Goal: Task Accomplishment & Management: Manage account settings

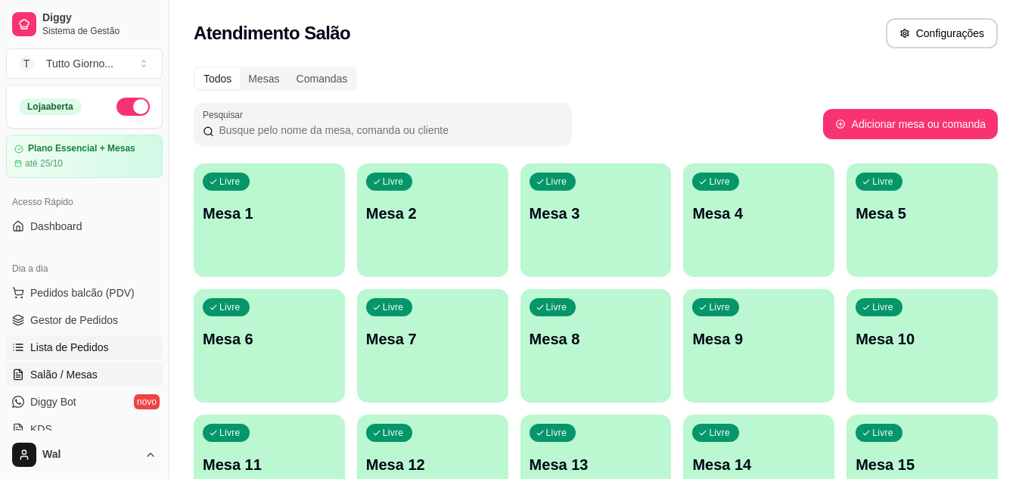
click at [94, 351] on span "Lista de Pedidos" at bounding box center [69, 347] width 79 height 15
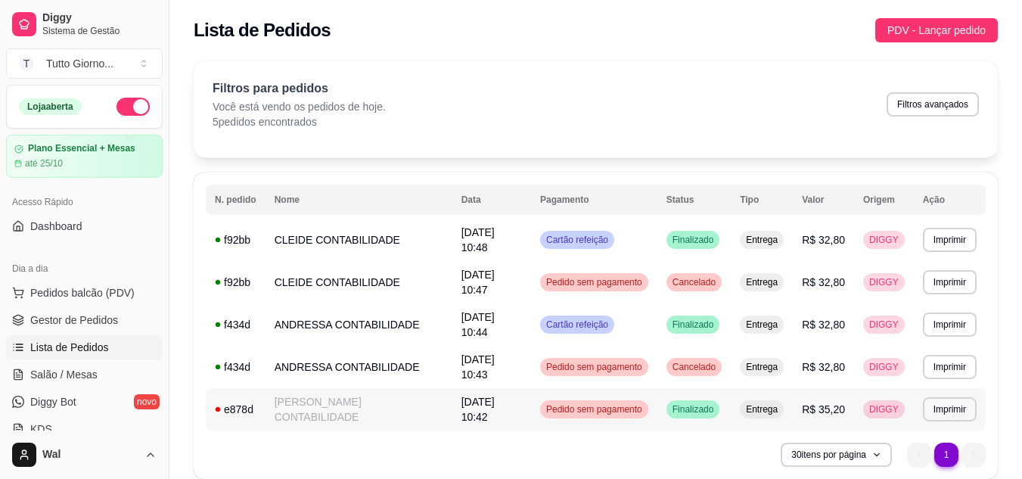
click at [610, 407] on span "Pedido sem pagamento" at bounding box center [594, 409] width 102 height 12
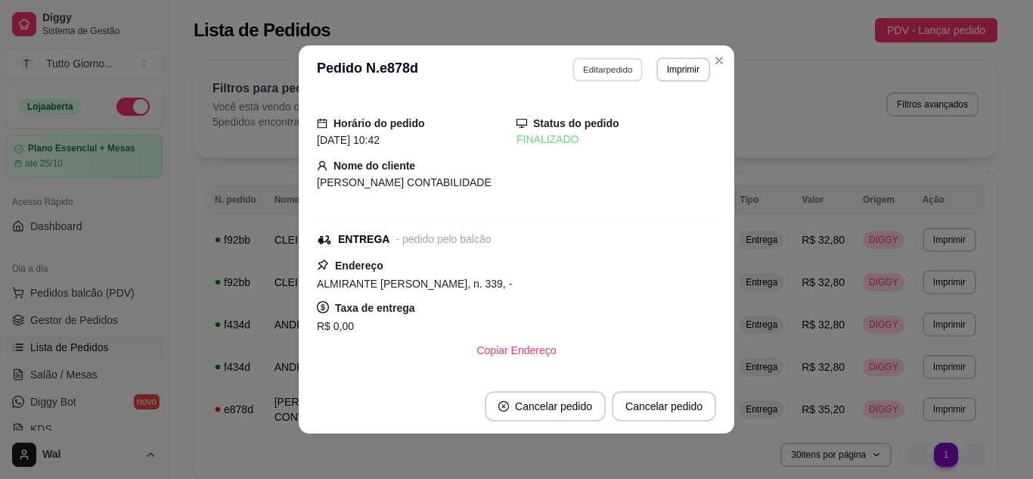
click at [598, 67] on button "Editar pedido" at bounding box center [608, 68] width 70 height 23
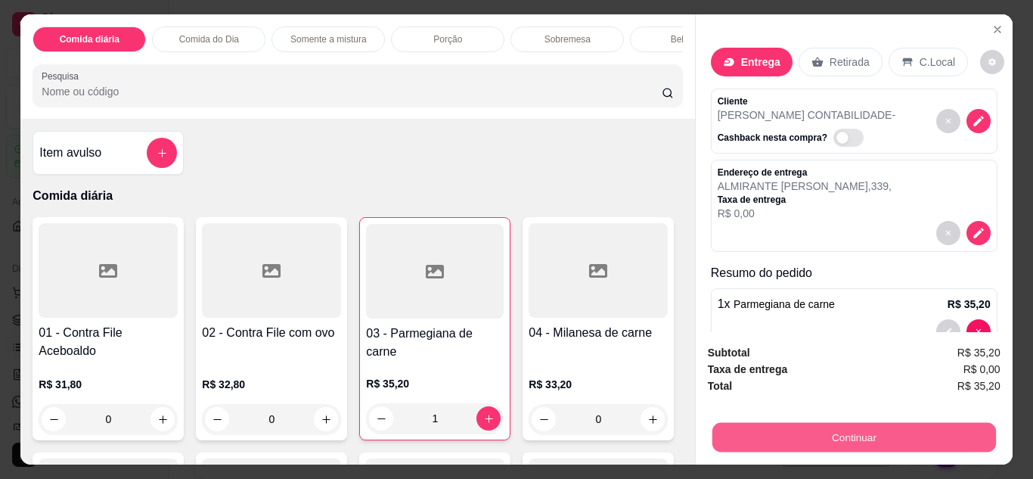
click at [797, 432] on button "Continuar" at bounding box center [854, 438] width 284 height 30
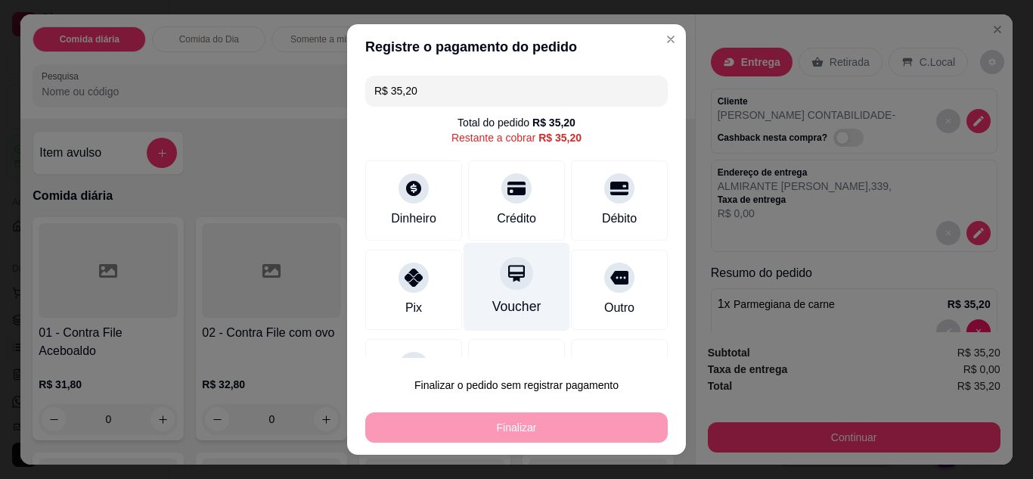
click at [505, 284] on div at bounding box center [516, 272] width 33 height 33
type input "R$ 0,00"
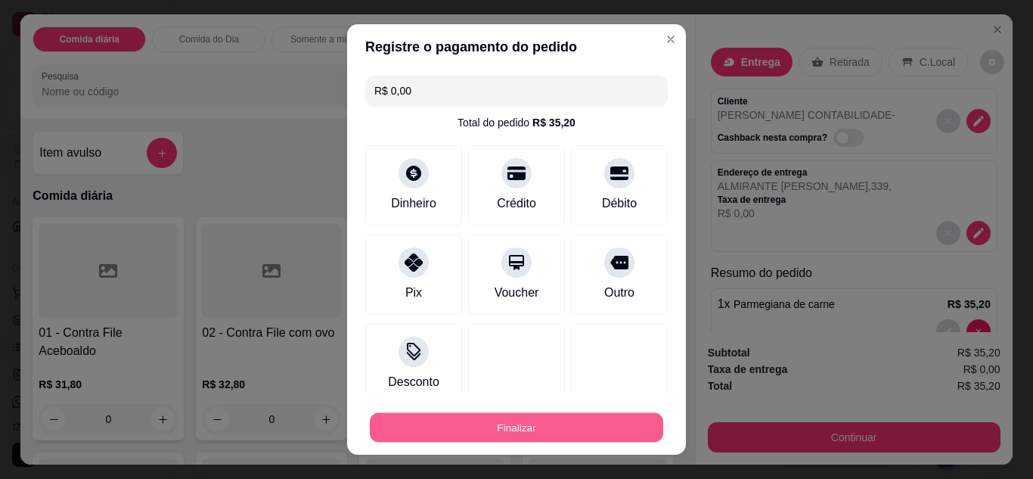
click at [536, 434] on button "Finalizar" at bounding box center [516, 428] width 293 height 30
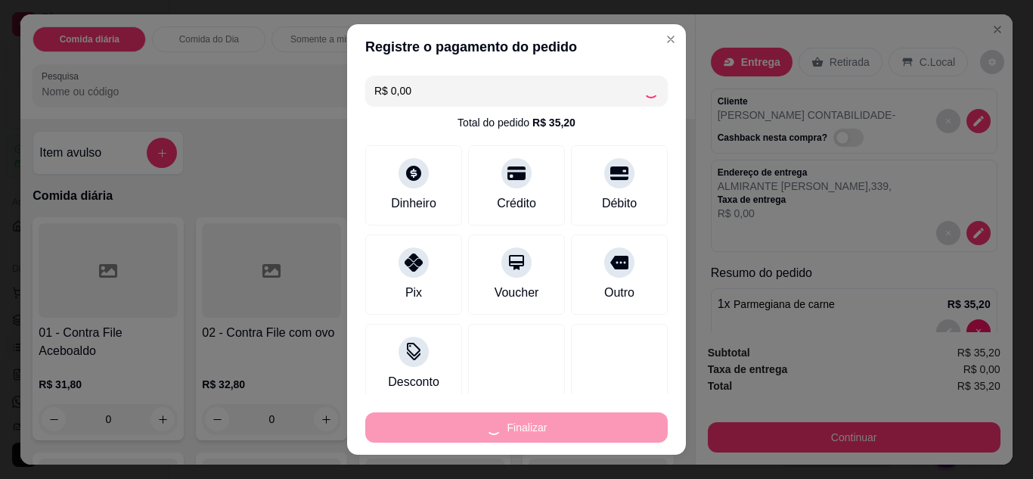
type input "0"
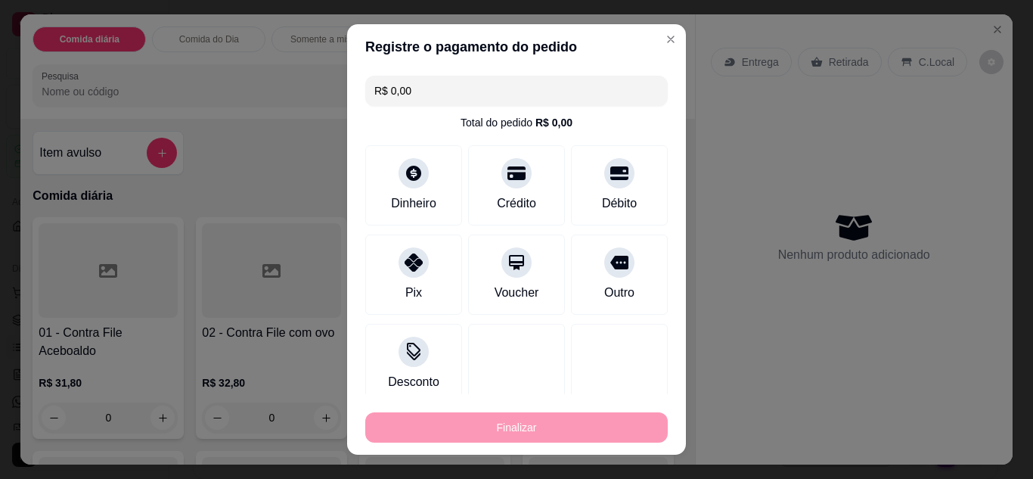
type input "-R$ 35,20"
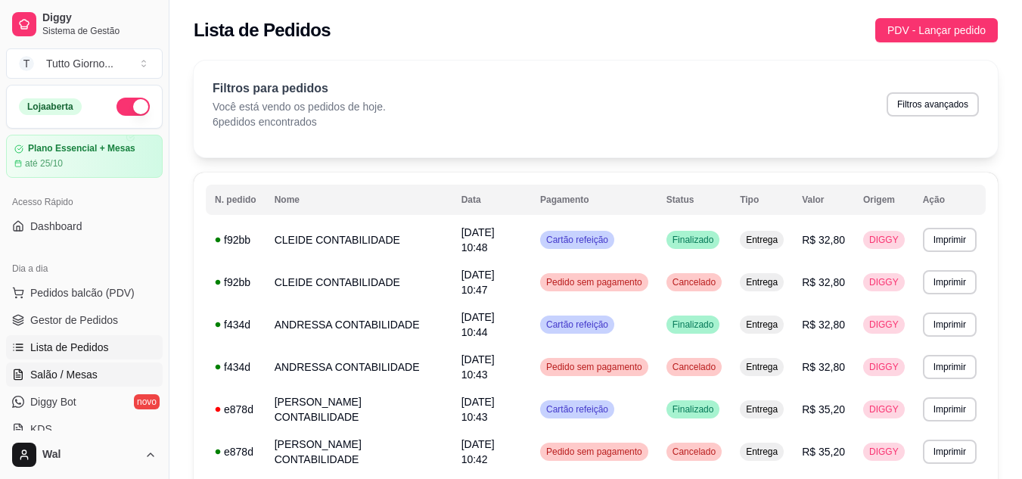
click at [82, 376] on span "Salão / Mesas" at bounding box center [63, 374] width 67 height 15
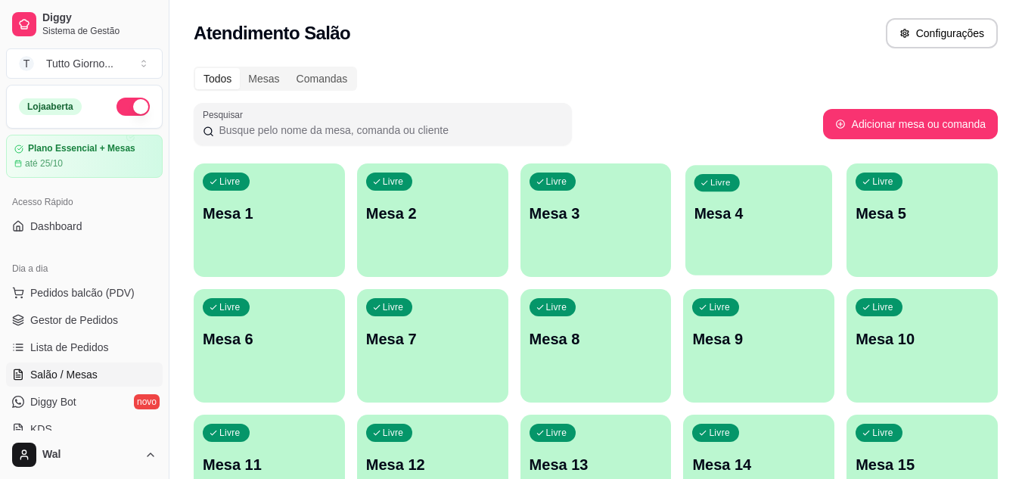
click at [756, 259] on div "button" at bounding box center [758, 265] width 147 height 17
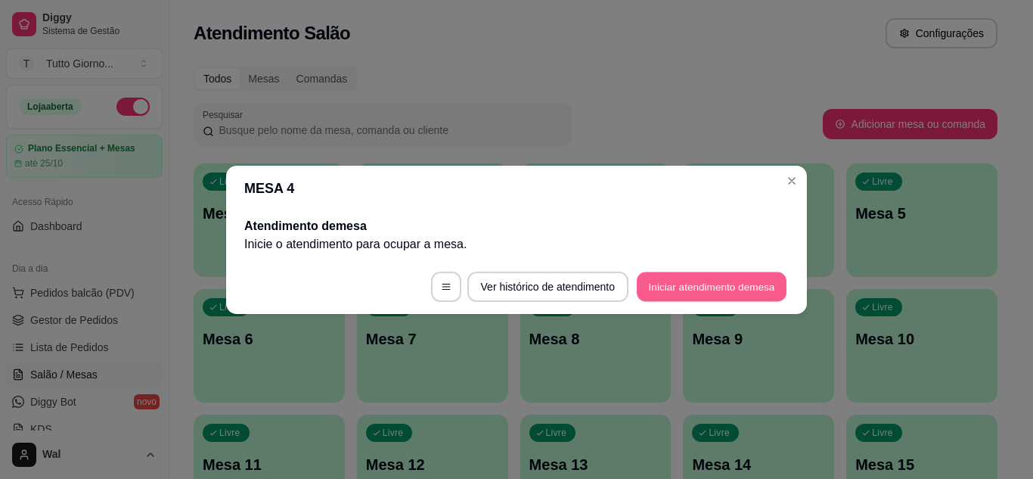
click at [700, 289] on button "Iniciar atendimento de mesa" at bounding box center [712, 287] width 150 height 30
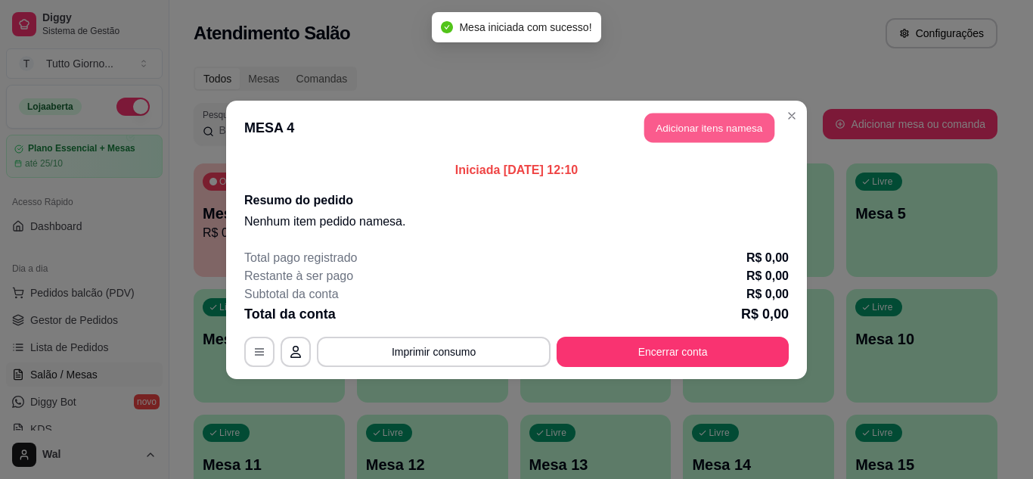
click at [694, 134] on button "Adicionar itens na mesa" at bounding box center [709, 128] width 130 height 30
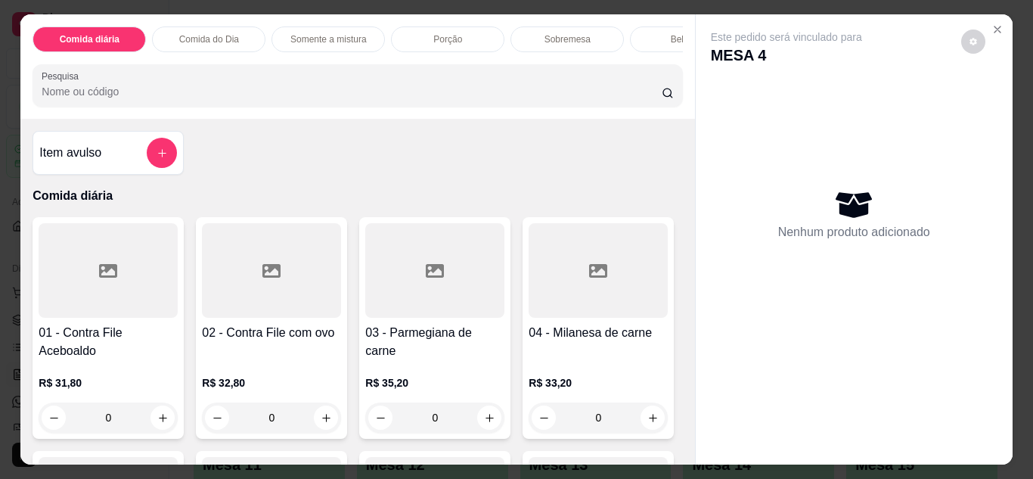
click at [206, 38] on p "Comida do Dia" at bounding box center [209, 39] width 60 height 12
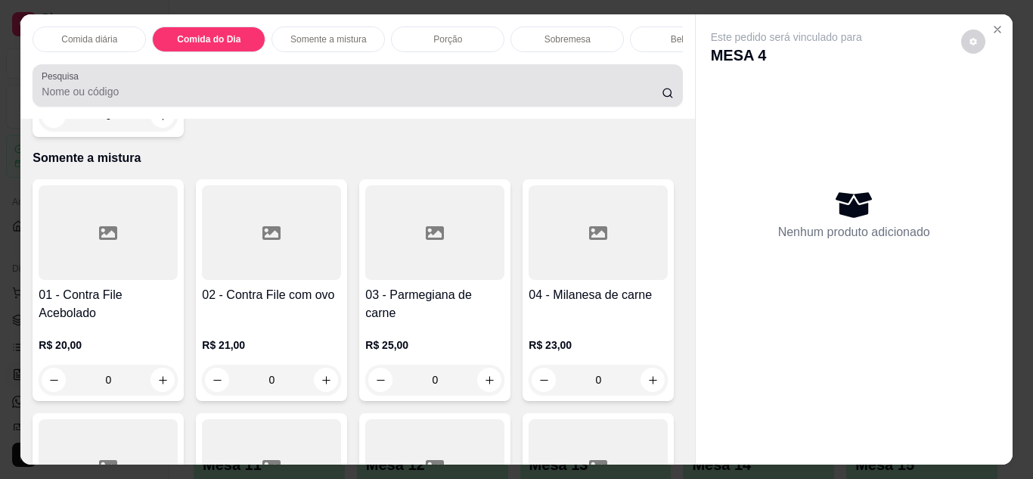
scroll to position [40, 0]
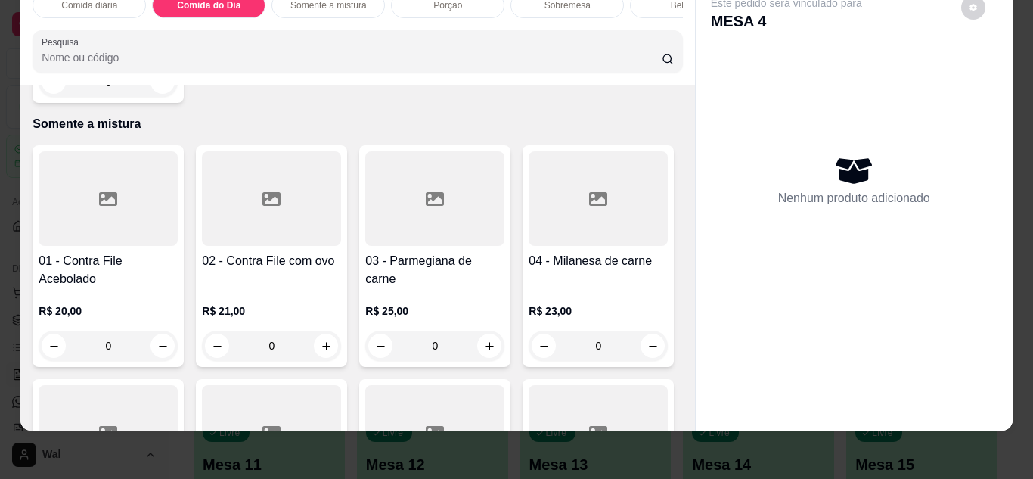
click at [149, 97] on div "0" at bounding box center [108, 82] width 139 height 30
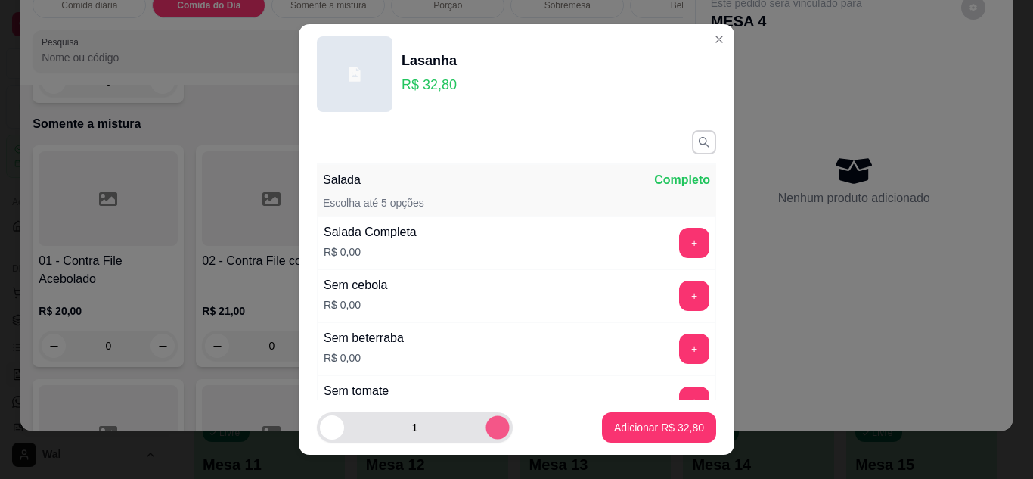
click at [494, 427] on icon "increase-product-quantity" at bounding box center [498, 428] width 8 height 8
type input "2"
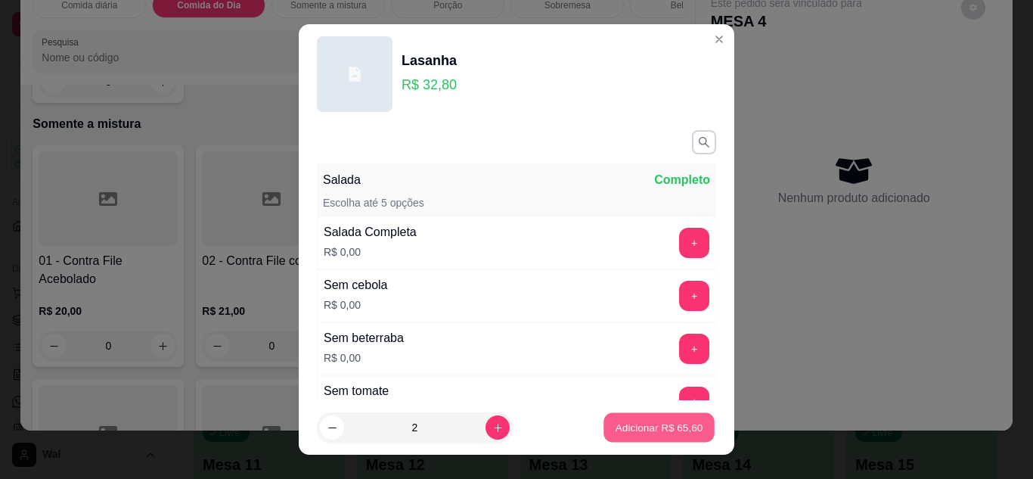
click at [654, 436] on button "Adicionar R$ 65,60" at bounding box center [659, 428] width 111 height 30
type input "2"
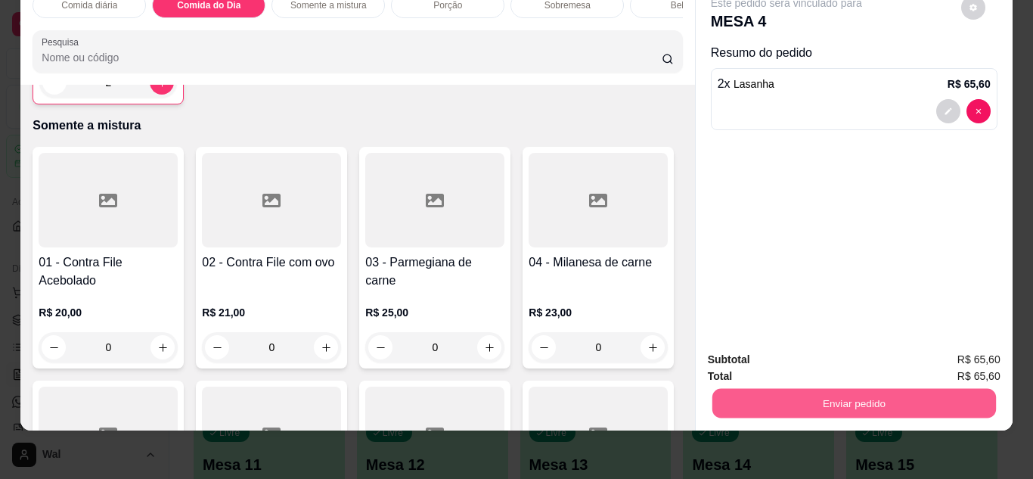
click at [860, 396] on button "Enviar pedido" at bounding box center [854, 404] width 284 height 30
click at [963, 356] on button "Enviar pedido" at bounding box center [961, 354] width 83 height 28
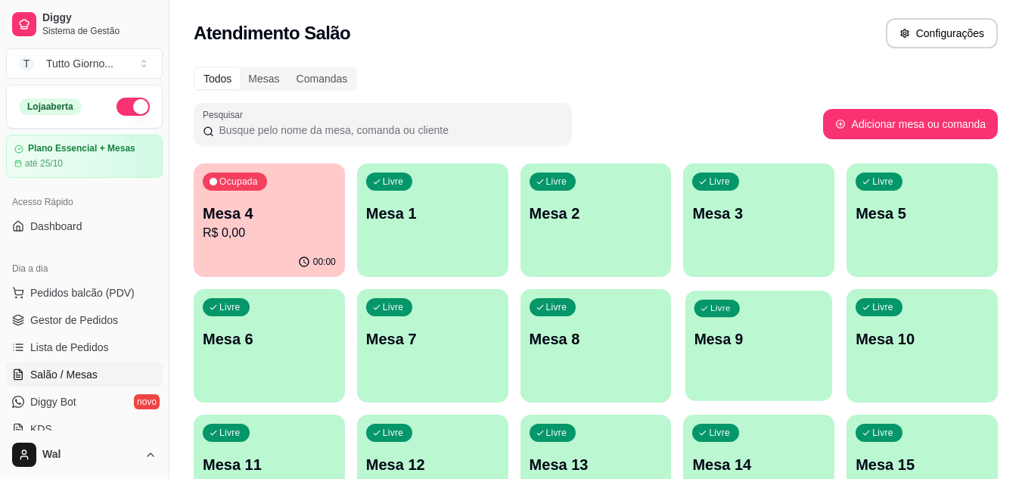
click at [773, 339] on p "Mesa 9" at bounding box center [758, 339] width 129 height 20
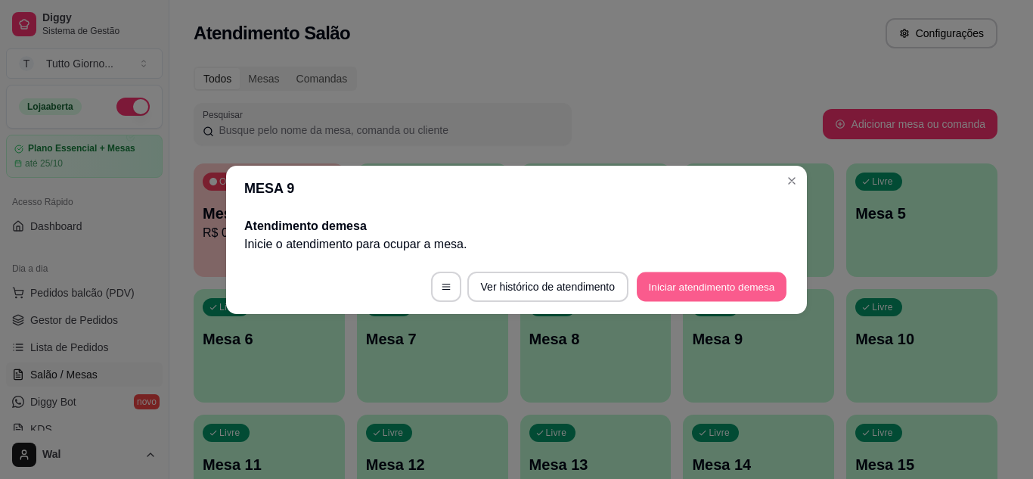
click at [734, 287] on button "Iniciar atendimento de mesa" at bounding box center [712, 287] width 150 height 30
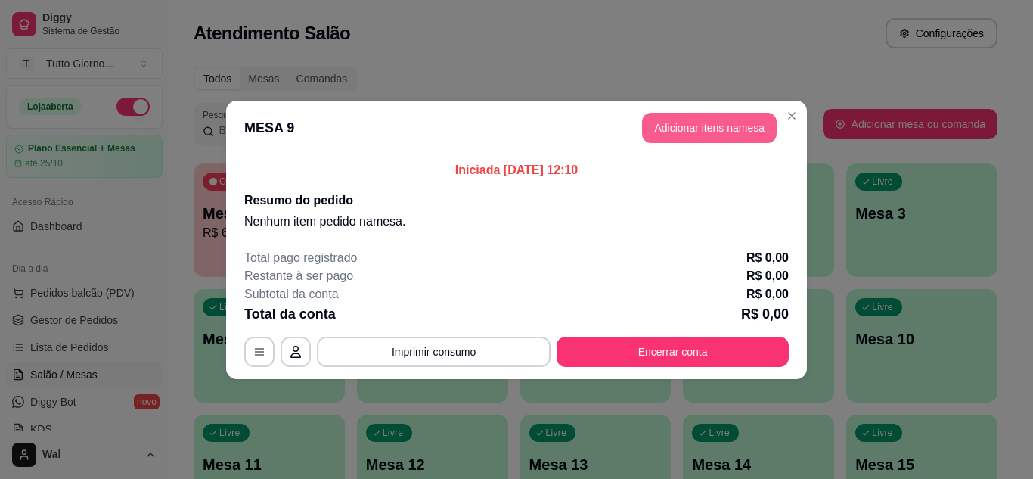
click at [722, 129] on button "Adicionar itens na mesa" at bounding box center [709, 128] width 135 height 30
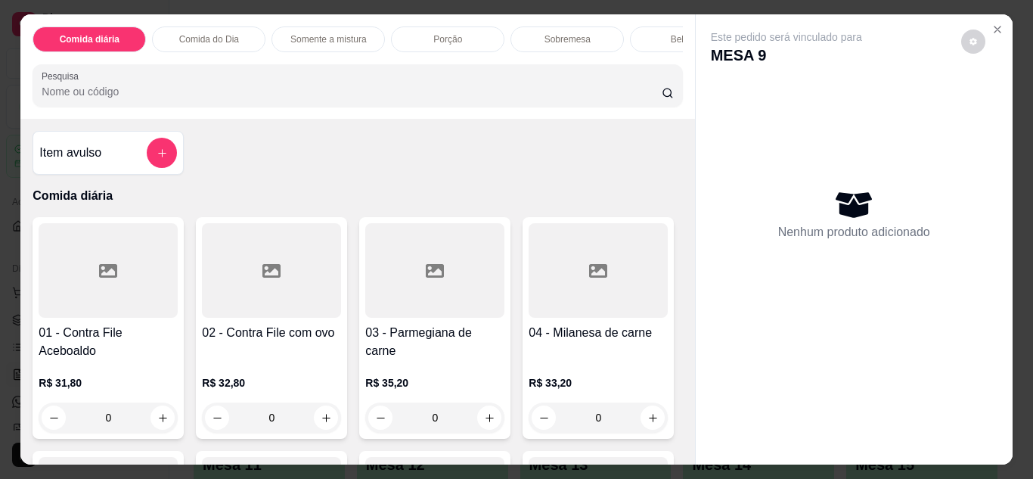
click at [213, 36] on p "Comida do Dia" at bounding box center [209, 39] width 60 height 12
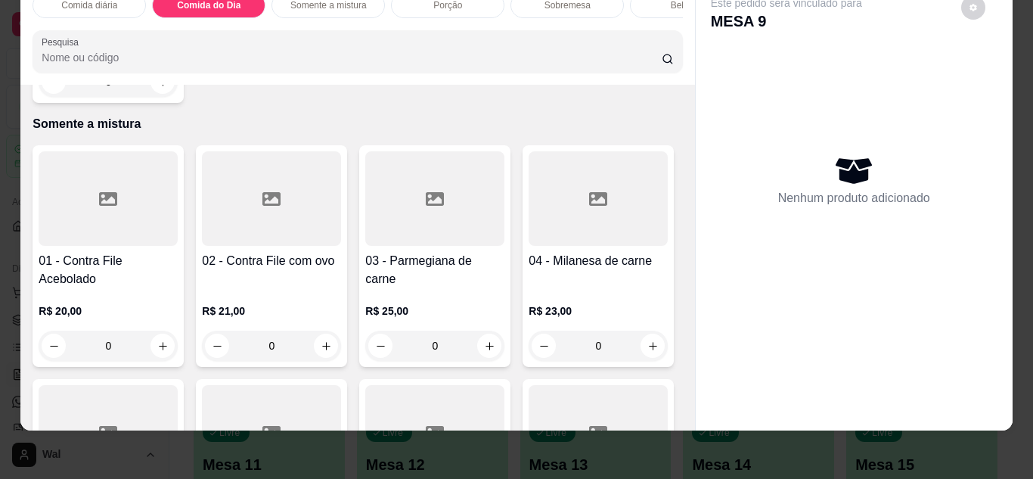
click at [159, 97] on div "0" at bounding box center [108, 82] width 139 height 30
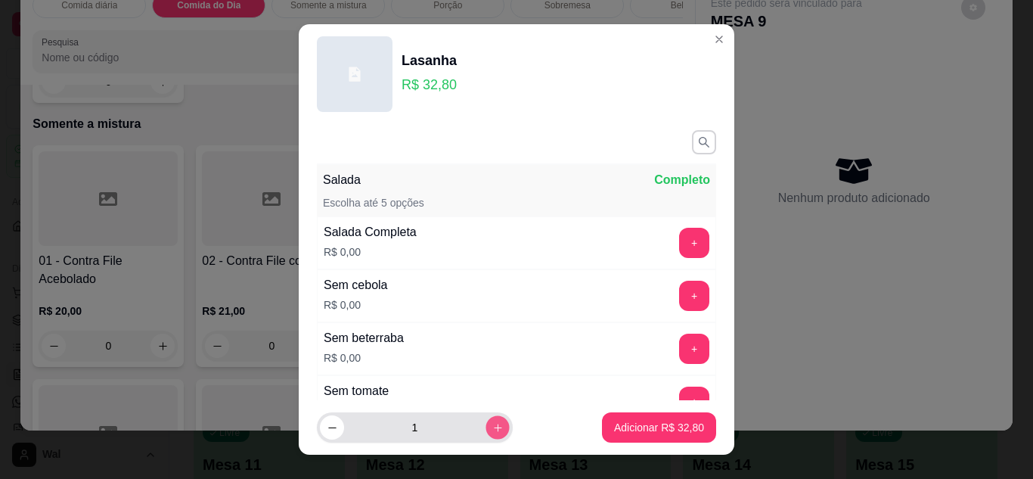
click at [494, 427] on icon "increase-product-quantity" at bounding box center [498, 428] width 8 height 8
type input "2"
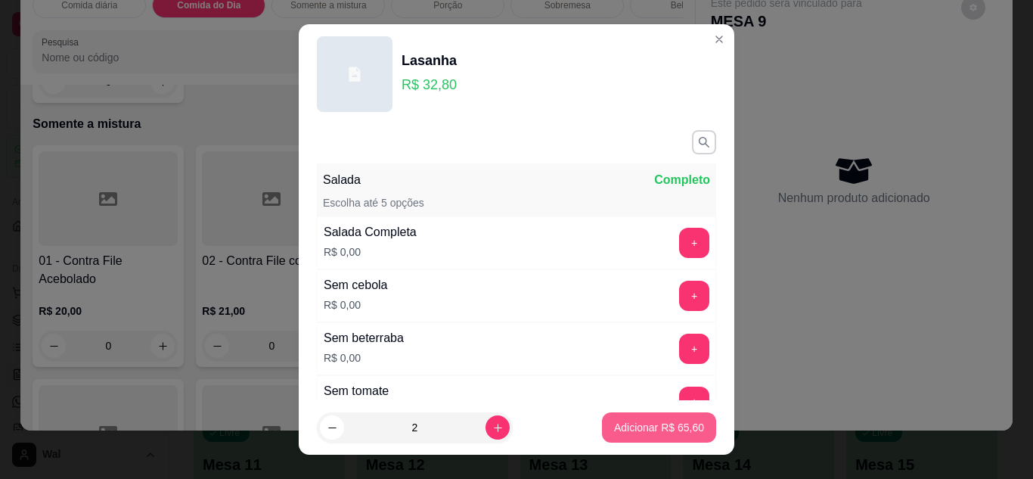
click at [638, 427] on p "Adicionar R$ 65,60" at bounding box center [659, 427] width 90 height 15
type input "2"
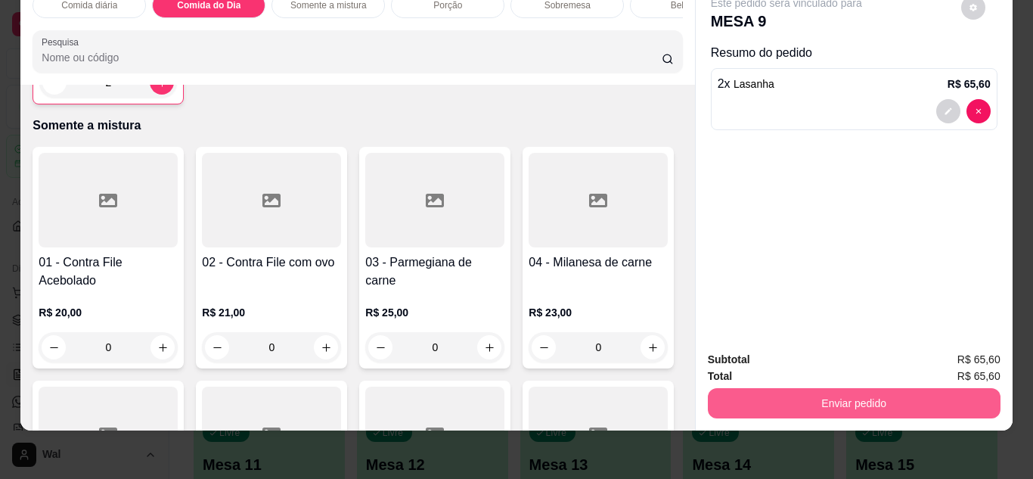
click at [844, 391] on button "Enviar pedido" at bounding box center [854, 403] width 293 height 30
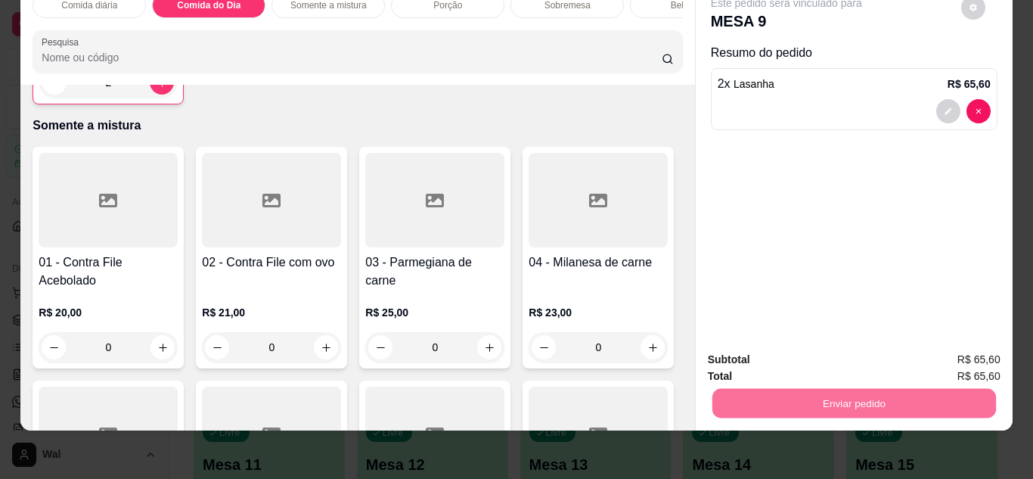
click at [955, 353] on button "Enviar pedido" at bounding box center [960, 354] width 85 height 29
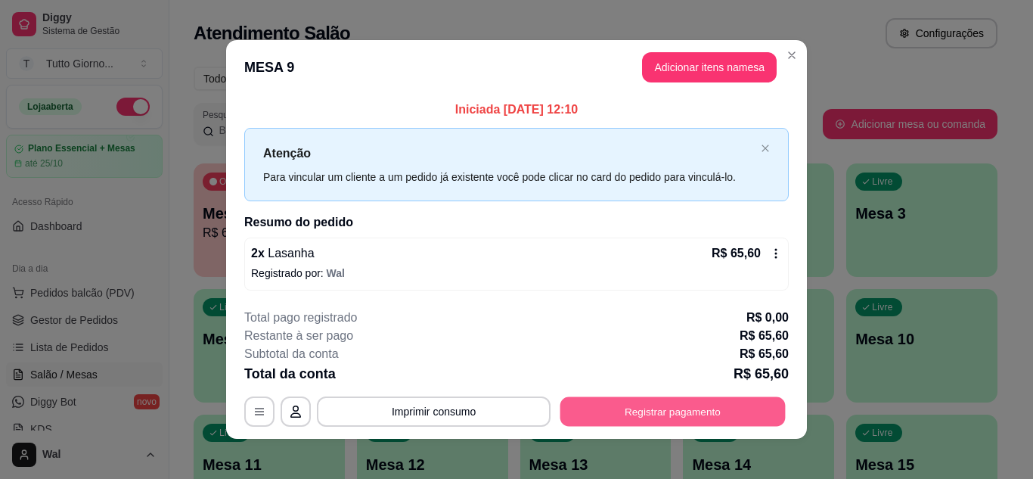
click at [754, 418] on button "Registrar pagamento" at bounding box center [673, 412] width 225 height 30
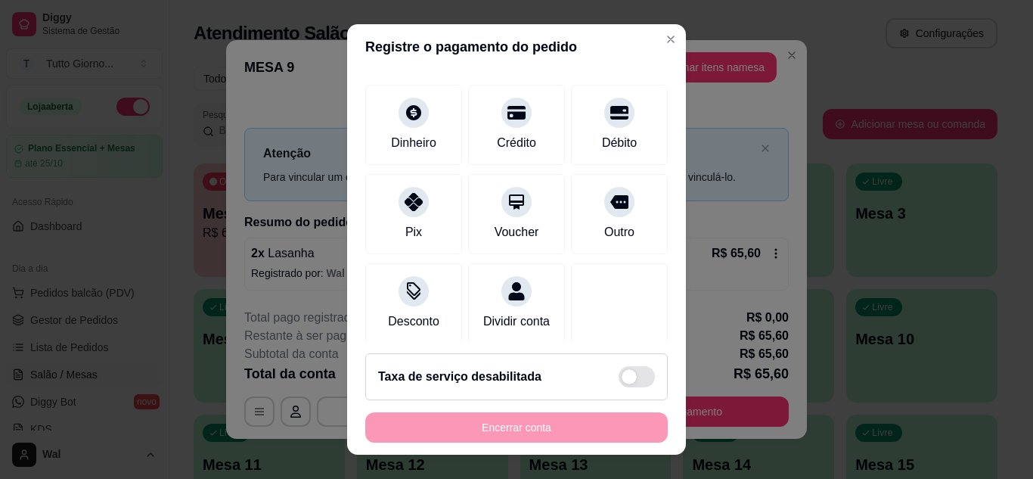
scroll to position [116, 0]
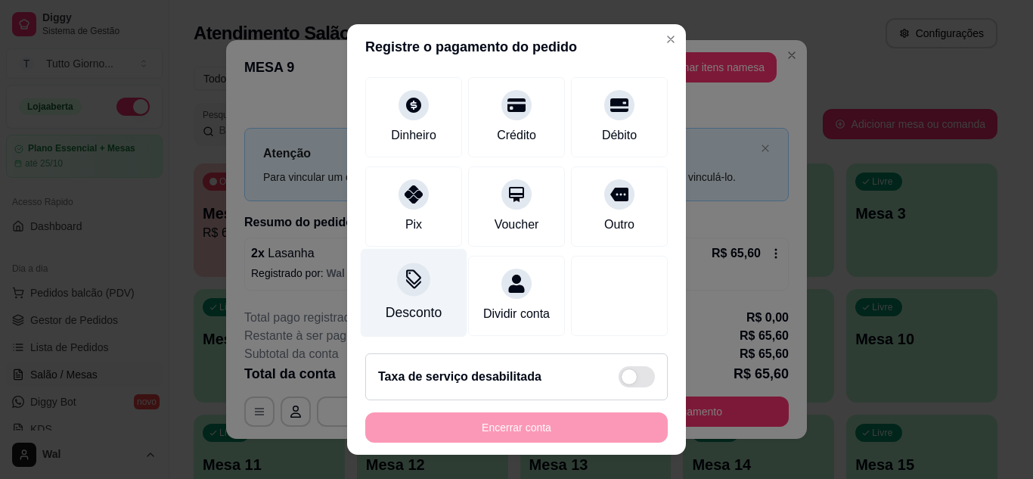
click at [387, 266] on div "Desconto" at bounding box center [414, 292] width 107 height 89
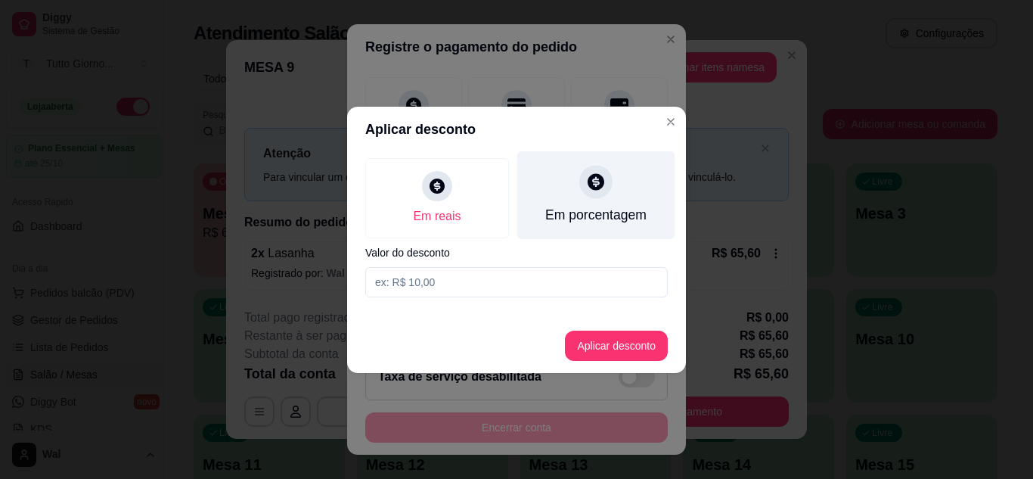
click at [570, 205] on div "Em porcentagem" at bounding box center [595, 215] width 101 height 20
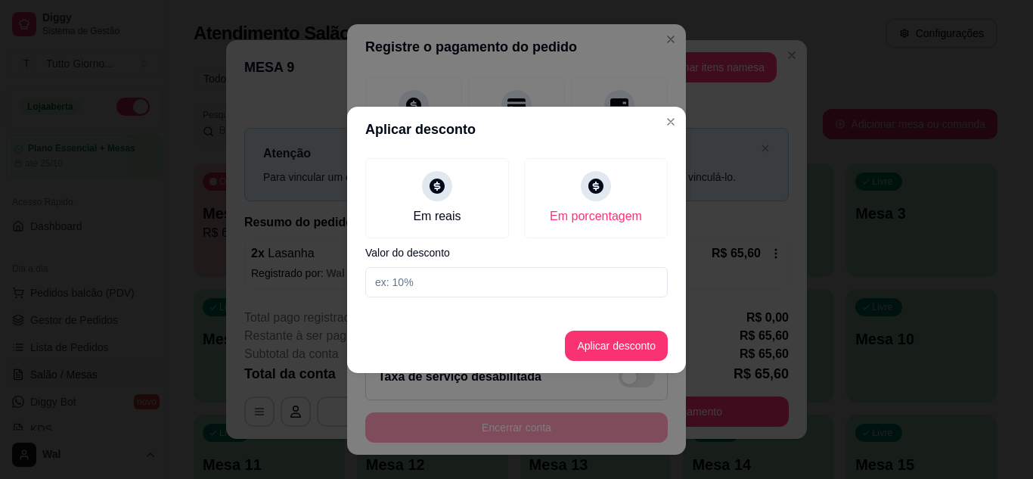
click at [489, 293] on input at bounding box center [516, 282] width 303 height 30
type input "5"
click at [626, 347] on button "Aplicar desconto" at bounding box center [616, 346] width 99 height 30
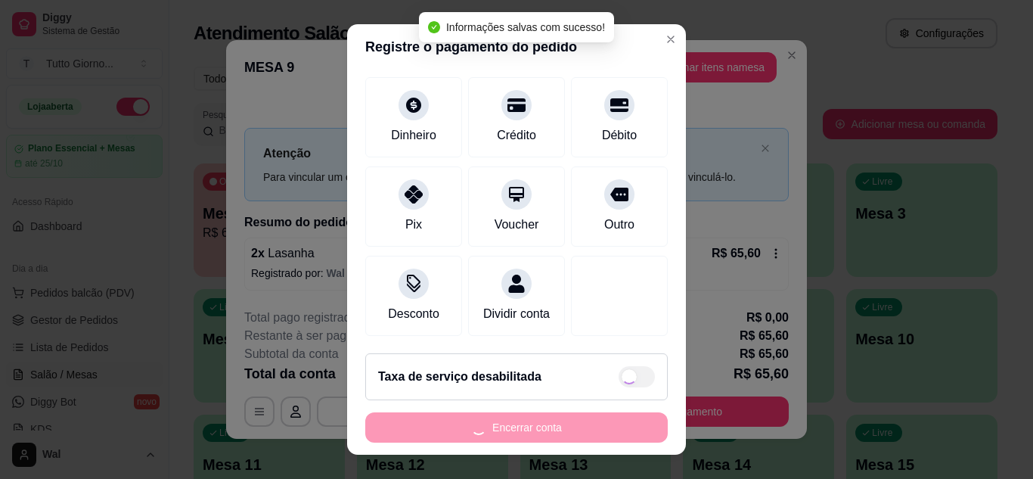
type input "R$ 62,32"
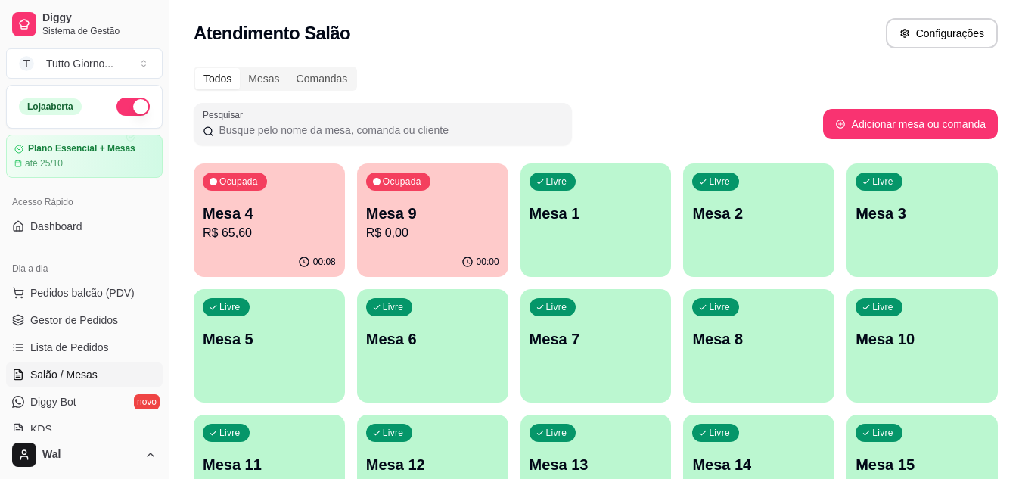
click at [595, 55] on div "Atendimento Salão Configurações" at bounding box center [595, 28] width 853 height 57
click at [446, 243] on div "Ocupada Mesa 9 R$ 0,00" at bounding box center [432, 206] width 147 height 82
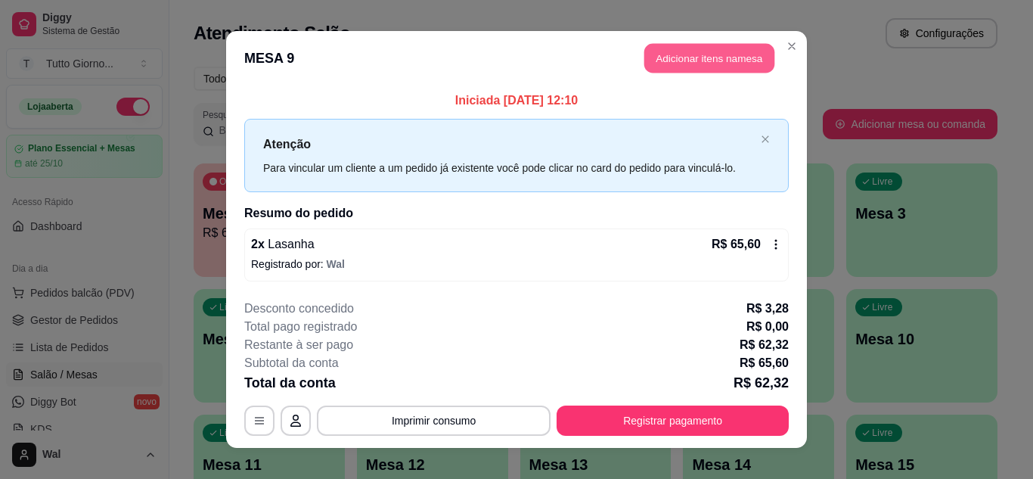
click at [691, 51] on button "Adicionar itens na mesa" at bounding box center [709, 59] width 130 height 30
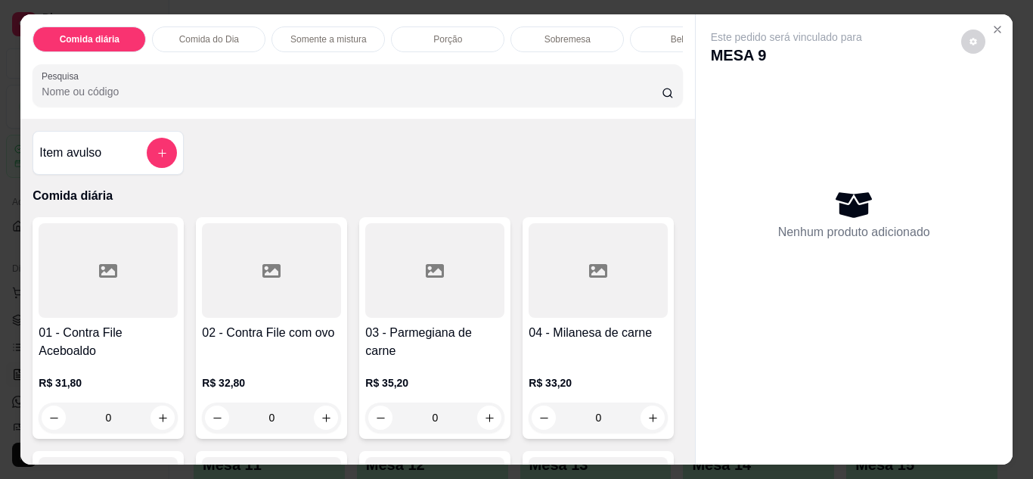
click at [632, 26] on div "Bebidas" at bounding box center [686, 39] width 113 height 26
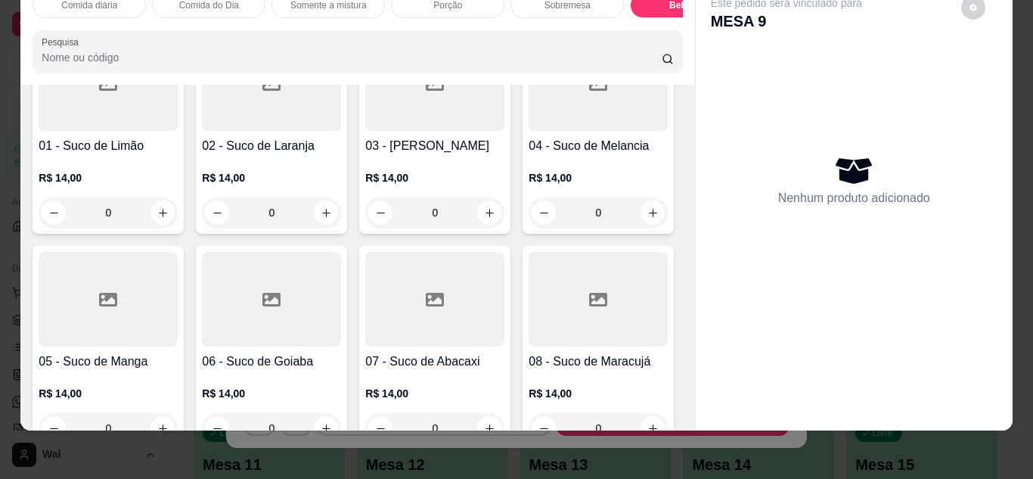
scroll to position [3303, 0]
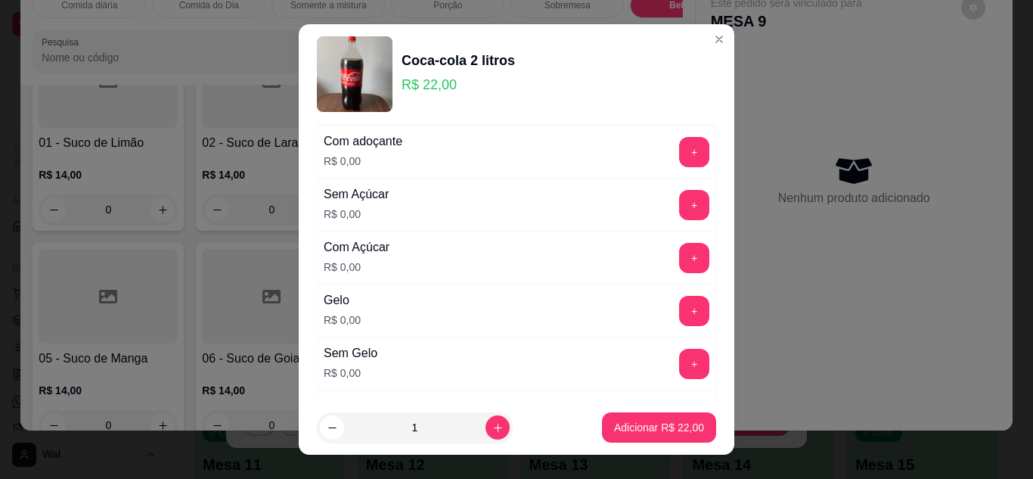
scroll to position [121, 0]
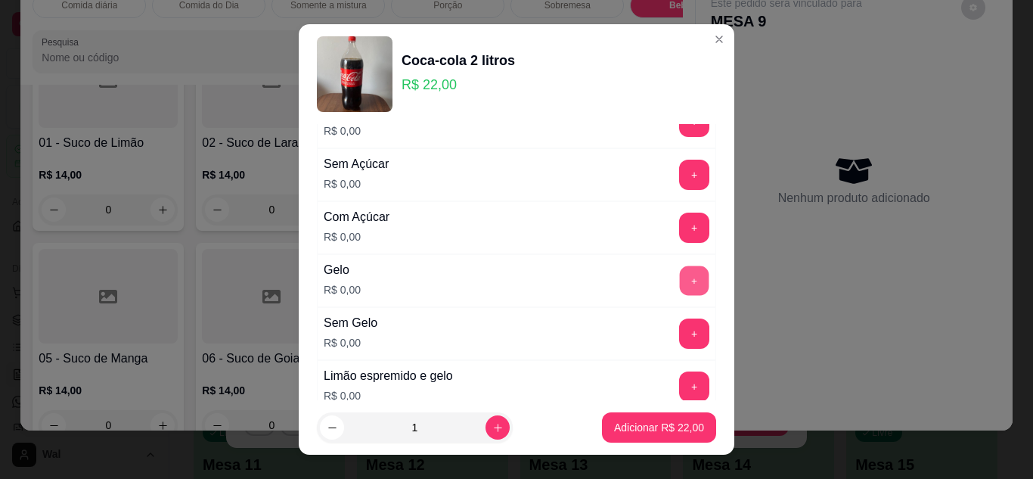
click at [680, 281] on button "+" at bounding box center [695, 281] width 30 height 30
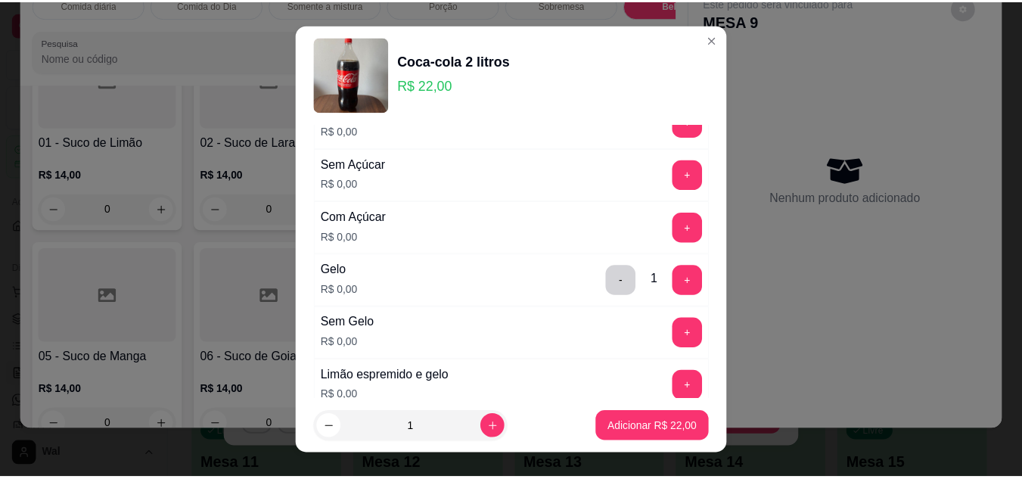
scroll to position [362, 0]
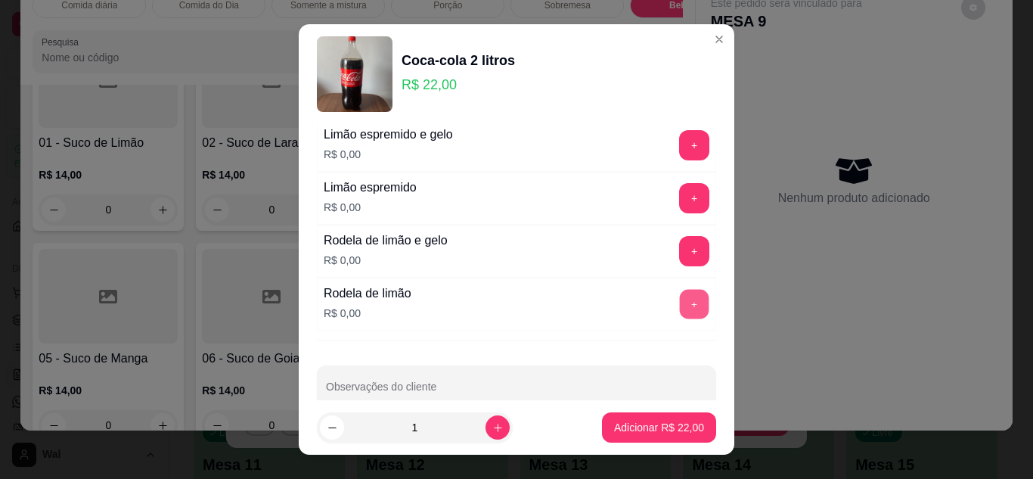
click at [680, 292] on button "+" at bounding box center [695, 304] width 30 height 30
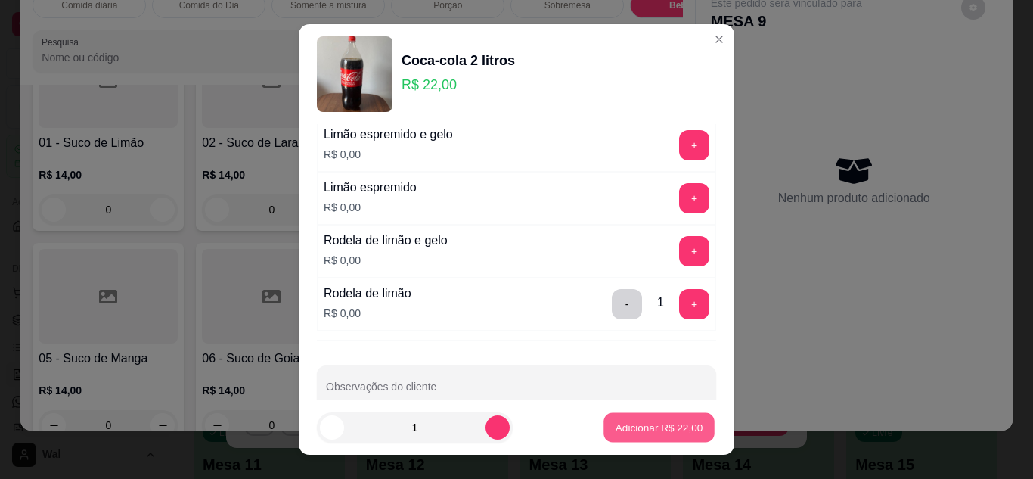
click at [626, 428] on p "Adicionar R$ 22,00" at bounding box center [660, 428] width 88 height 14
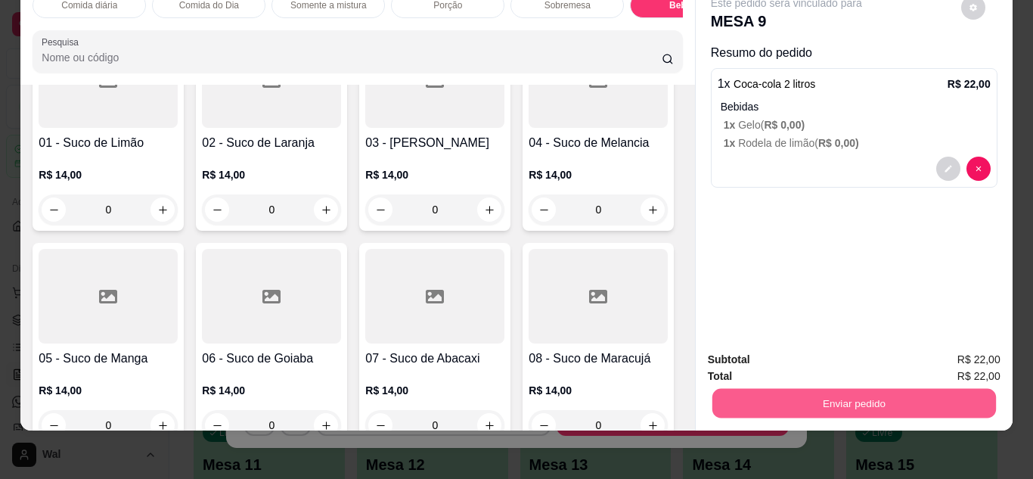
click at [865, 395] on button "Enviar pedido" at bounding box center [854, 404] width 284 height 30
click at [950, 357] on button "Enviar pedido" at bounding box center [961, 354] width 83 height 28
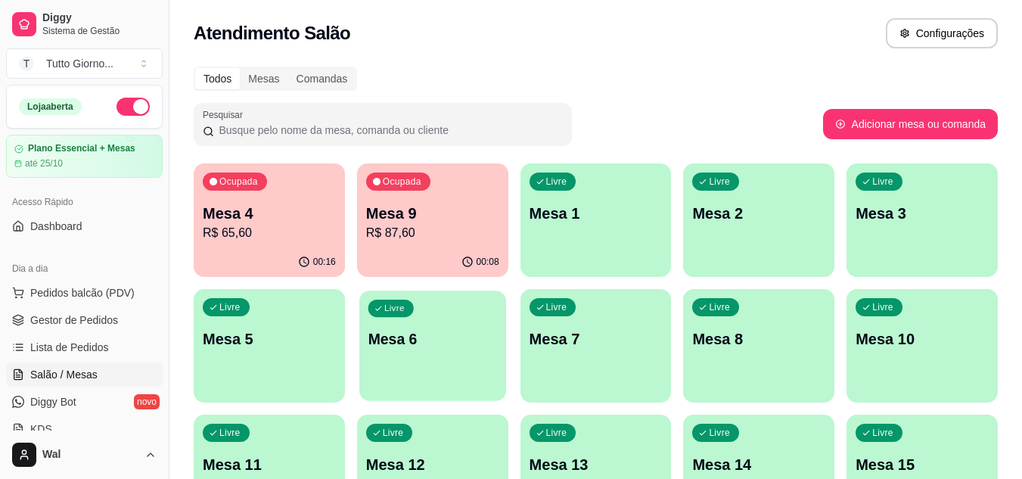
click at [405, 374] on div "Livre Mesa 6" at bounding box center [432, 336] width 147 height 92
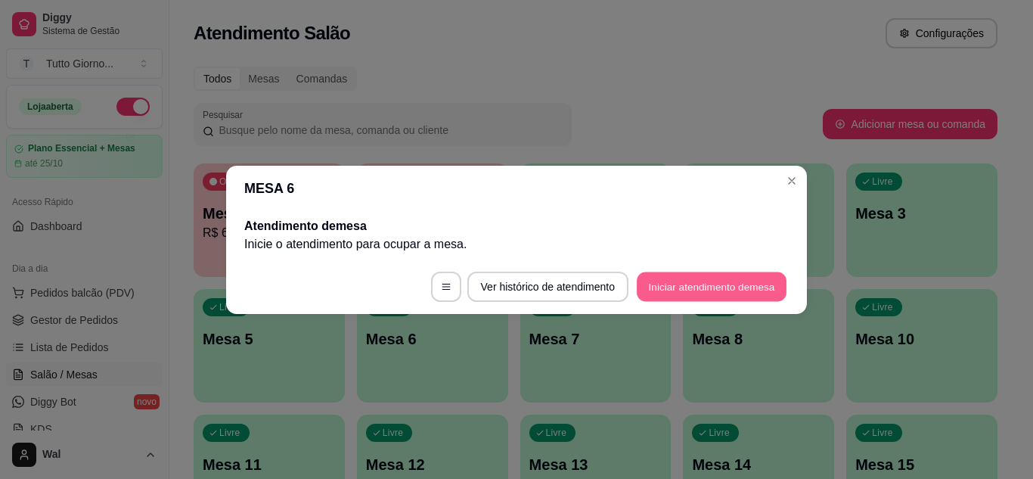
click at [679, 296] on button "Iniciar atendimento de mesa" at bounding box center [712, 287] width 150 height 30
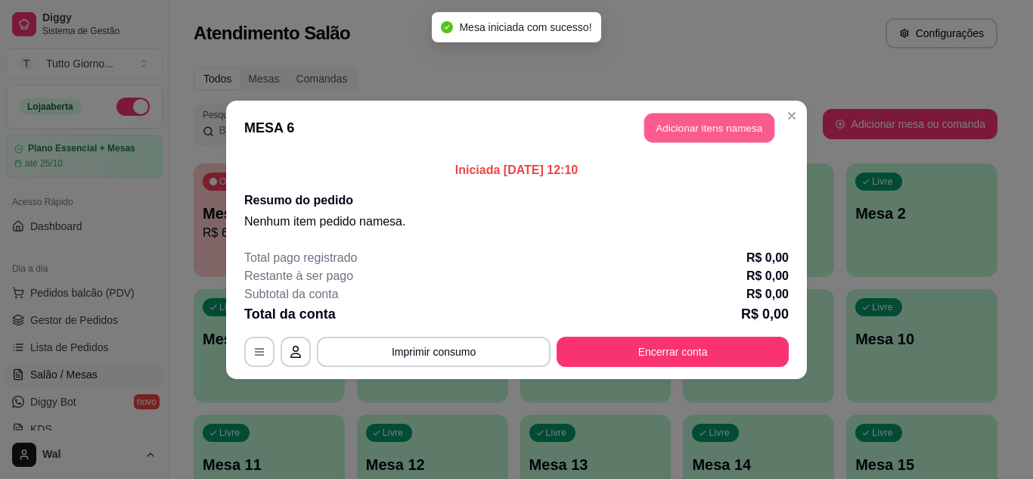
click at [723, 124] on button "Adicionar itens na mesa" at bounding box center [709, 128] width 130 height 30
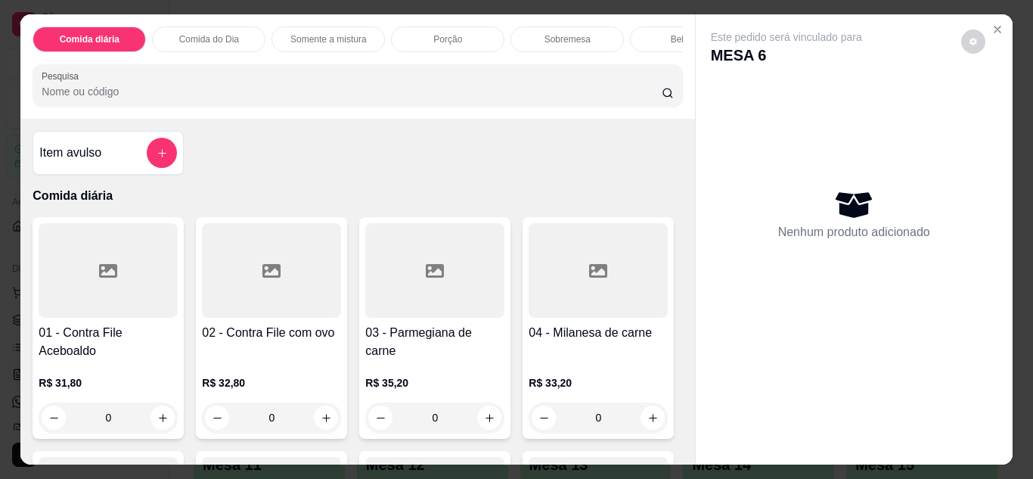
click at [223, 38] on p "Comida do Dia" at bounding box center [209, 39] width 60 height 12
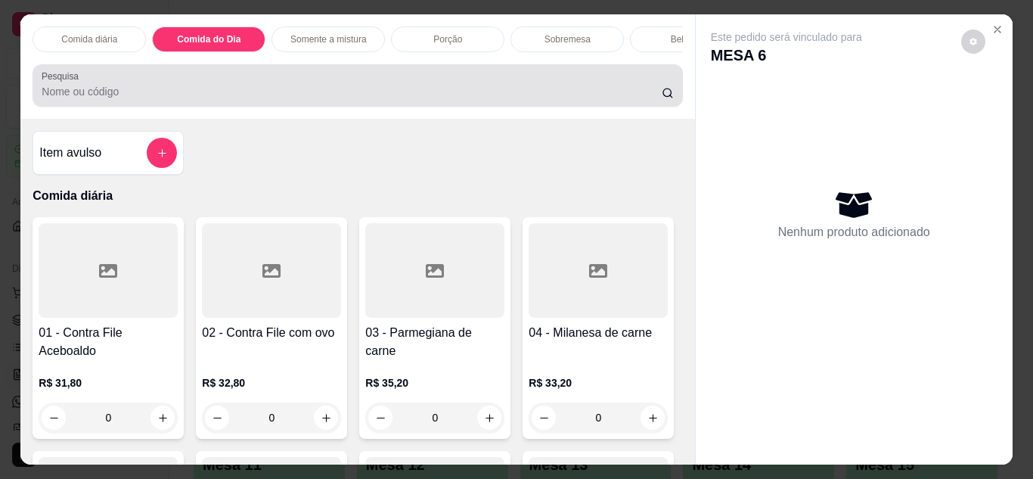
scroll to position [40, 0]
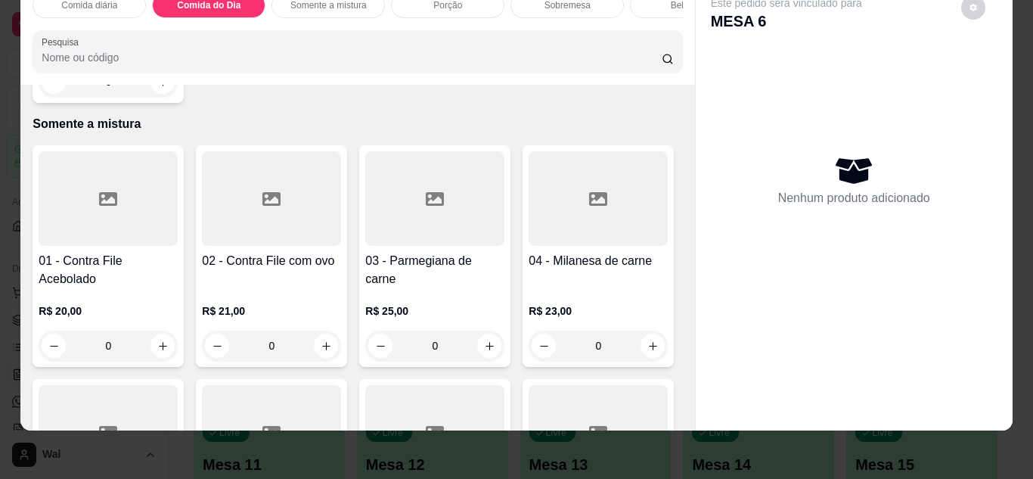
click at [157, 97] on div "0" at bounding box center [108, 82] width 139 height 30
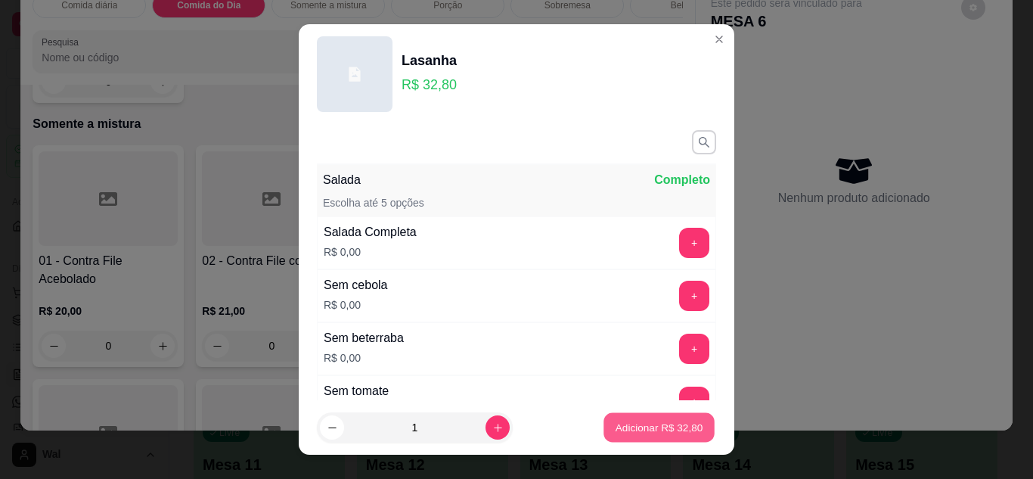
click at [623, 425] on p "Adicionar R$ 32,80" at bounding box center [660, 428] width 88 height 14
type input "1"
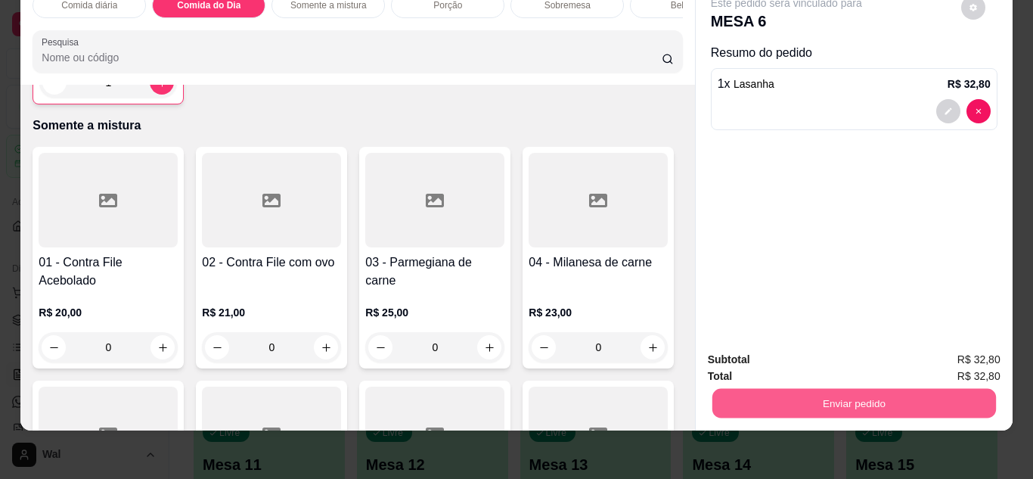
click at [800, 399] on button "Enviar pedido" at bounding box center [854, 404] width 284 height 30
click at [974, 357] on button "Enviar pedido" at bounding box center [960, 354] width 85 height 29
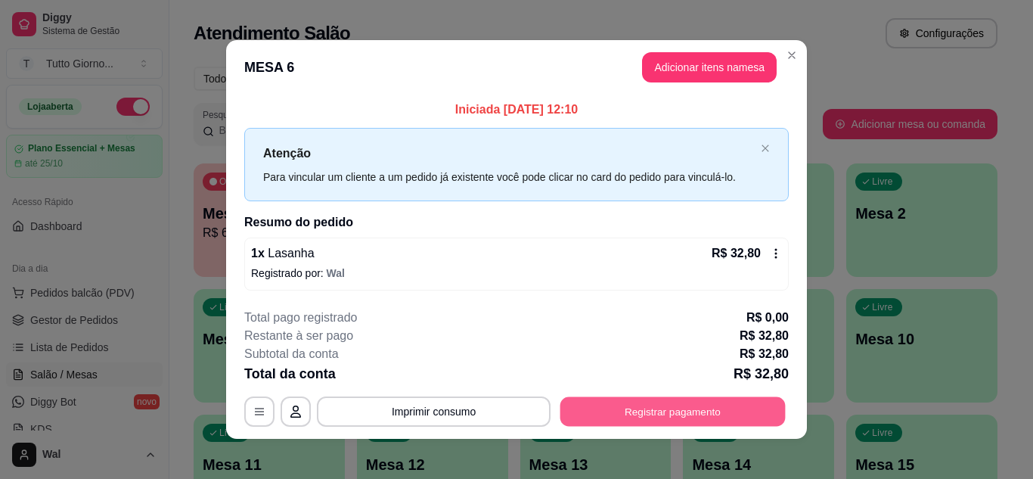
click at [716, 412] on button "Registrar pagamento" at bounding box center [673, 412] width 225 height 30
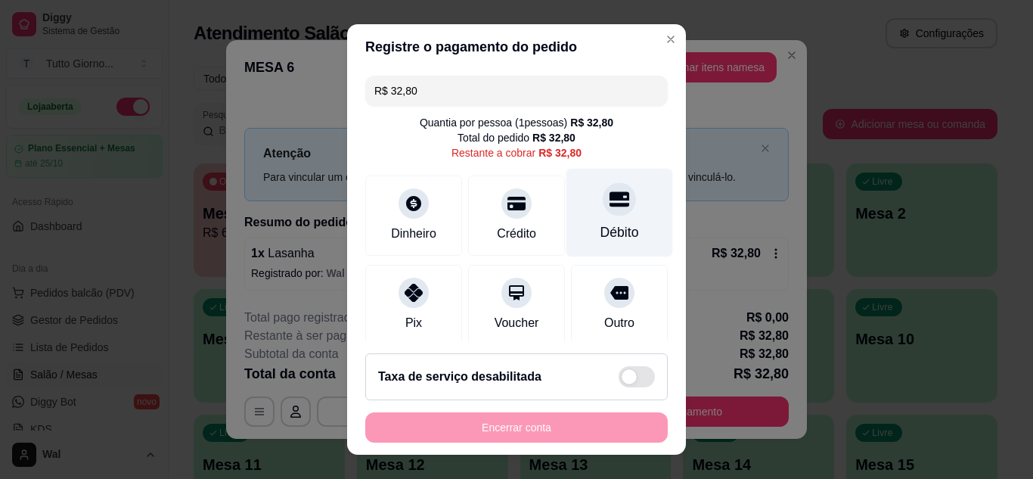
click at [603, 235] on div "Débito" at bounding box center [620, 232] width 39 height 20
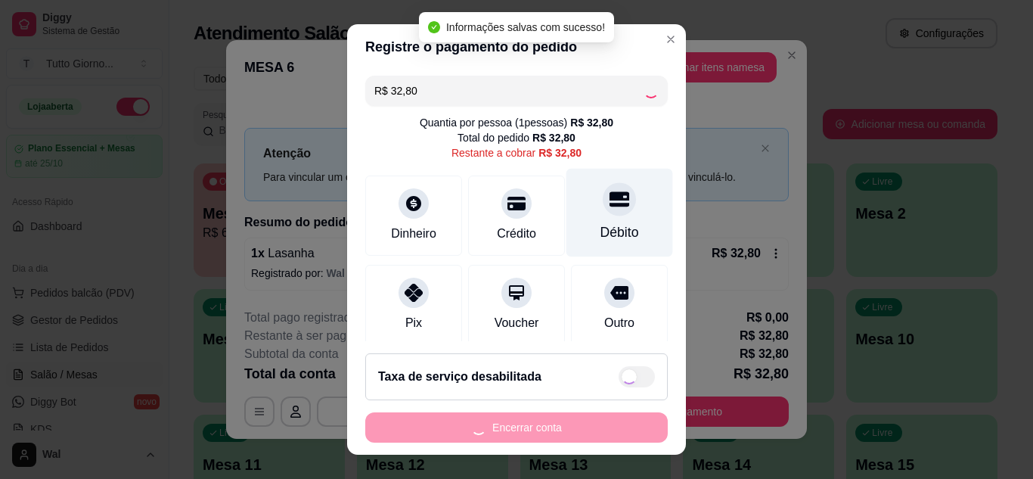
type input "R$ 0,00"
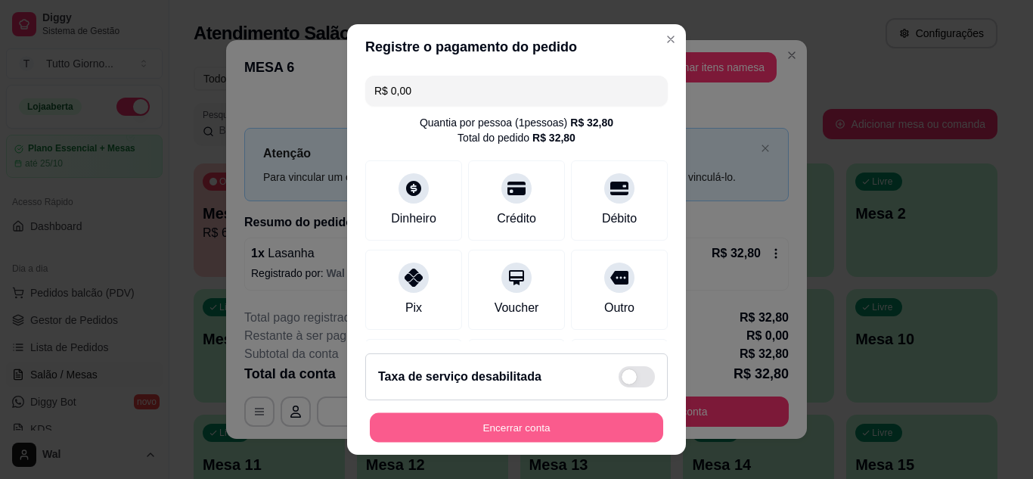
click at [532, 433] on button "Encerrar conta" at bounding box center [516, 428] width 293 height 30
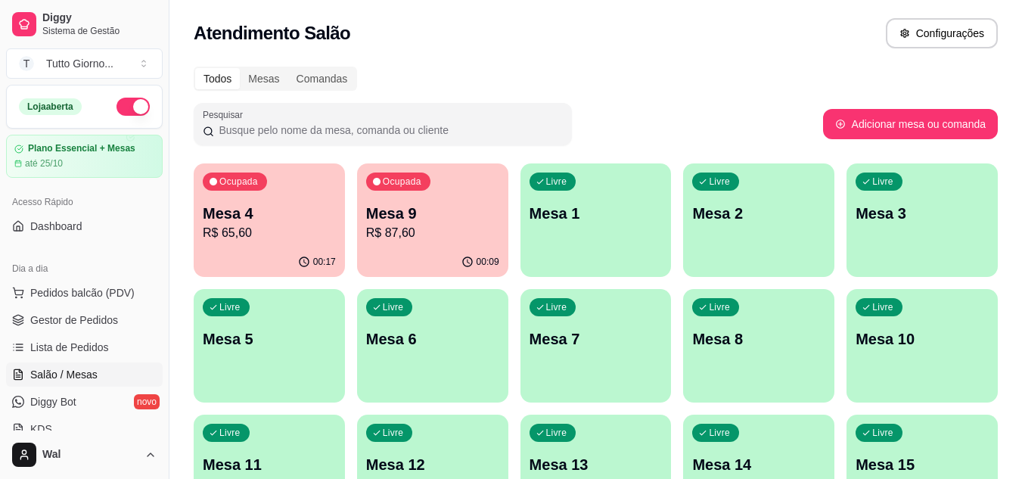
click at [465, 54] on div "Atendimento Salão Configurações" at bounding box center [595, 28] width 853 height 57
click at [76, 297] on span "Pedidos balcão (PDV)" at bounding box center [82, 292] width 104 height 15
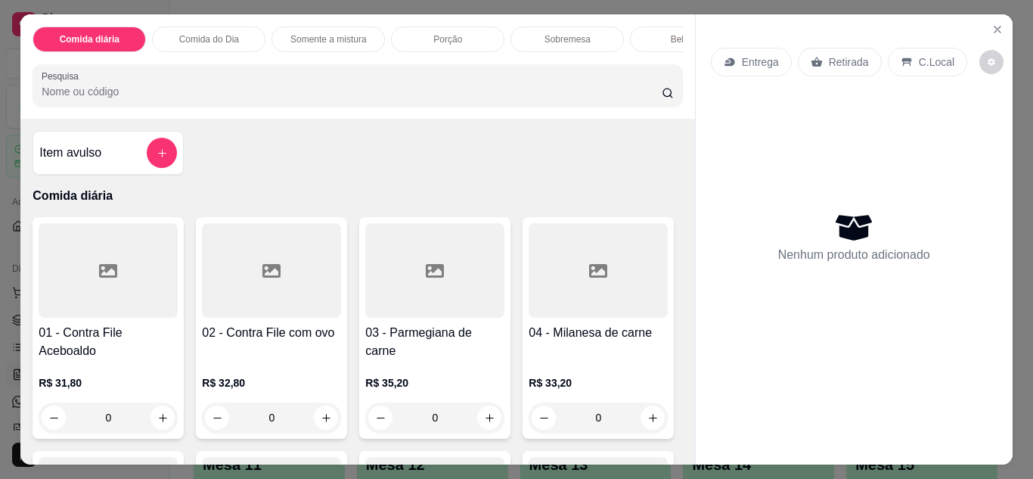
click at [750, 62] on p "Entrega" at bounding box center [760, 61] width 37 height 15
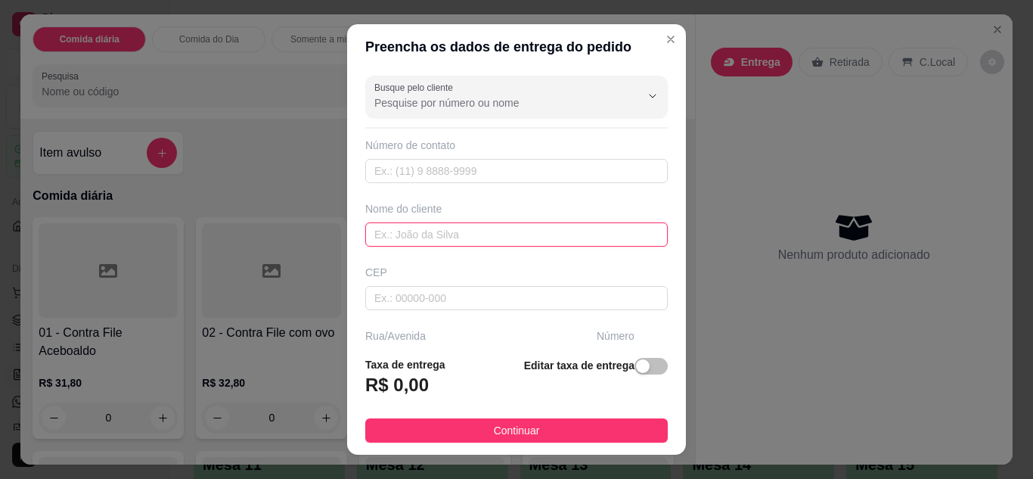
click at [393, 225] on input "text" at bounding box center [516, 234] width 303 height 24
type input "[PERSON_NAME]"
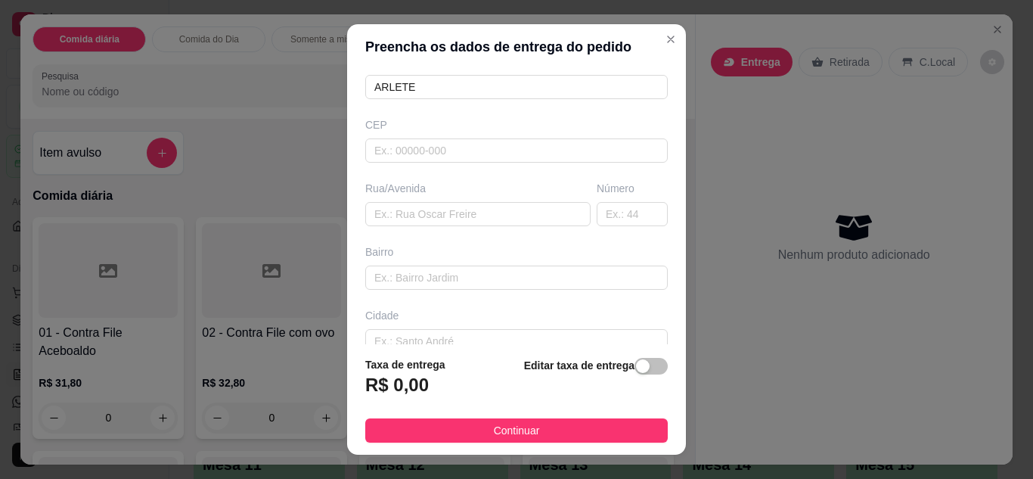
scroll to position [151, 0]
click at [510, 207] on input "text" at bounding box center [477, 210] width 225 height 24
type input "[PERSON_NAME]"
click at [605, 203] on input "text" at bounding box center [632, 210] width 71 height 24
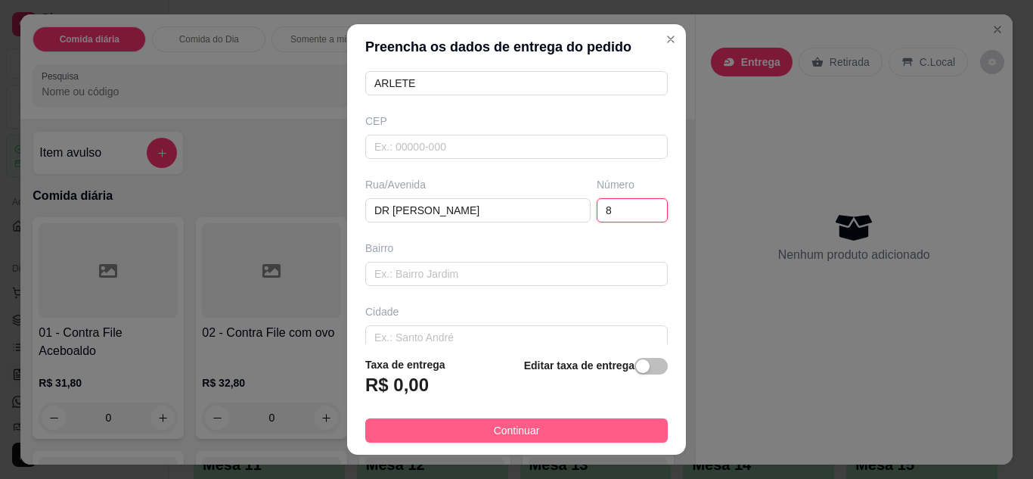
type input "8"
click at [568, 433] on button "Continuar" at bounding box center [516, 430] width 303 height 24
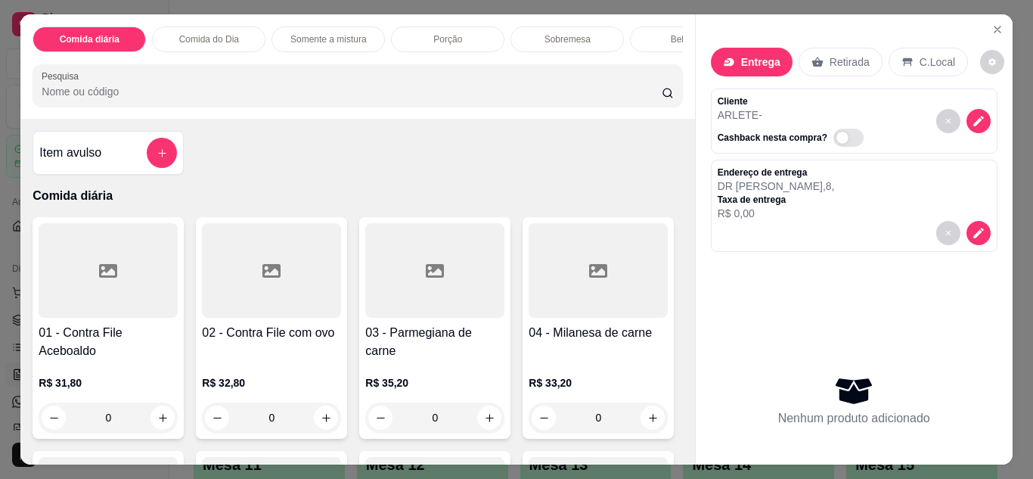
click at [223, 36] on p "Comida do Dia" at bounding box center [209, 39] width 60 height 12
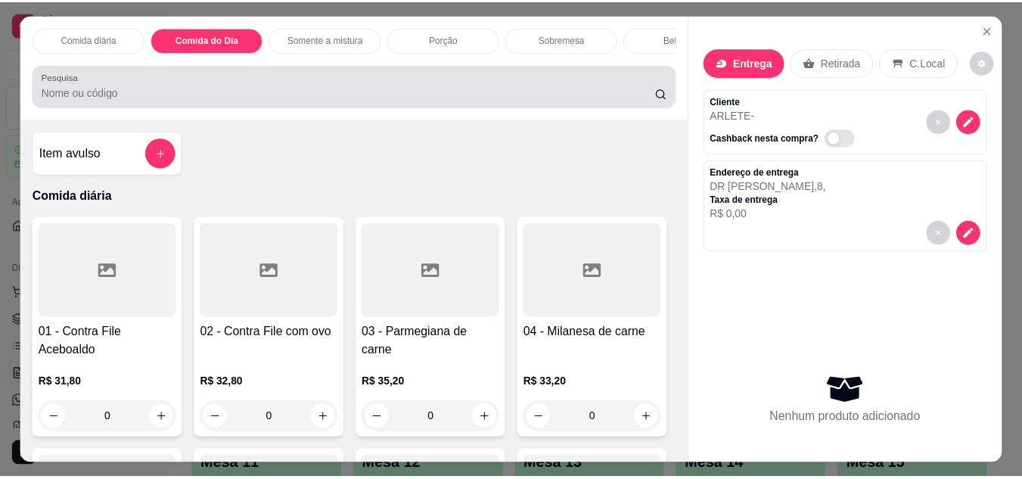
scroll to position [40, 0]
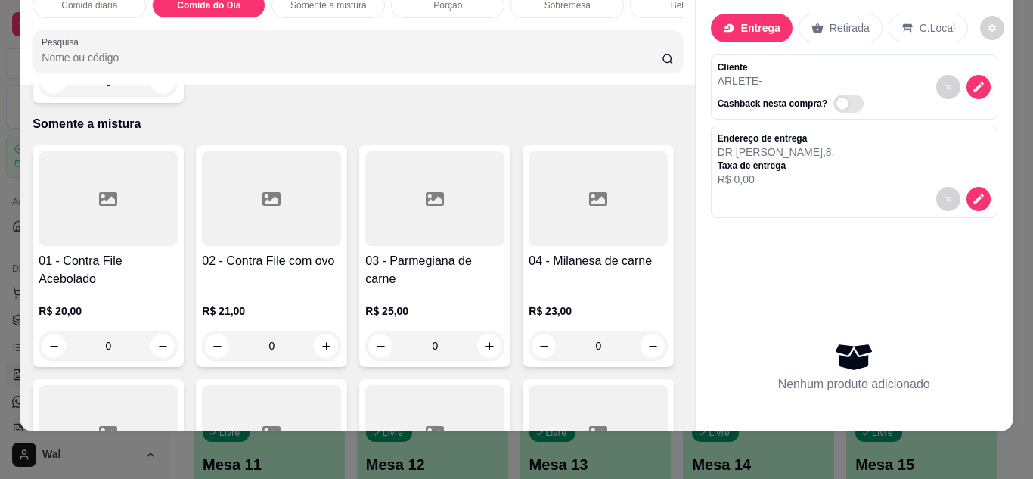
click at [157, 97] on div "0" at bounding box center [108, 82] width 139 height 30
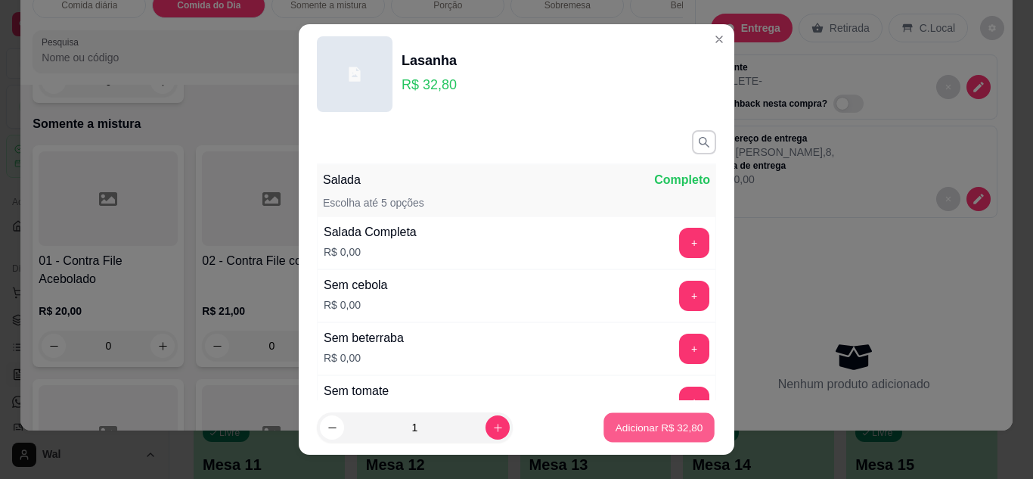
click at [616, 429] on p "Adicionar R$ 32,80" at bounding box center [660, 428] width 88 height 14
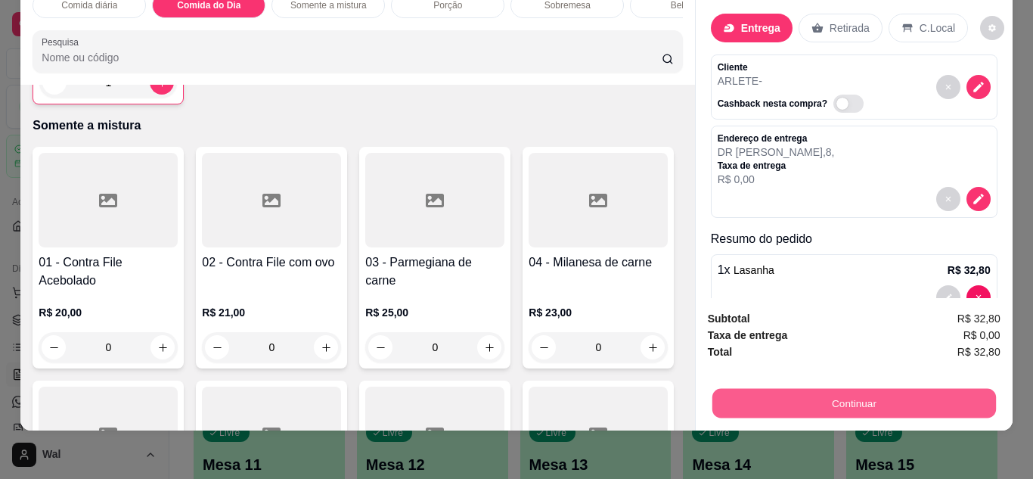
click at [778, 397] on button "Continuar" at bounding box center [854, 404] width 284 height 30
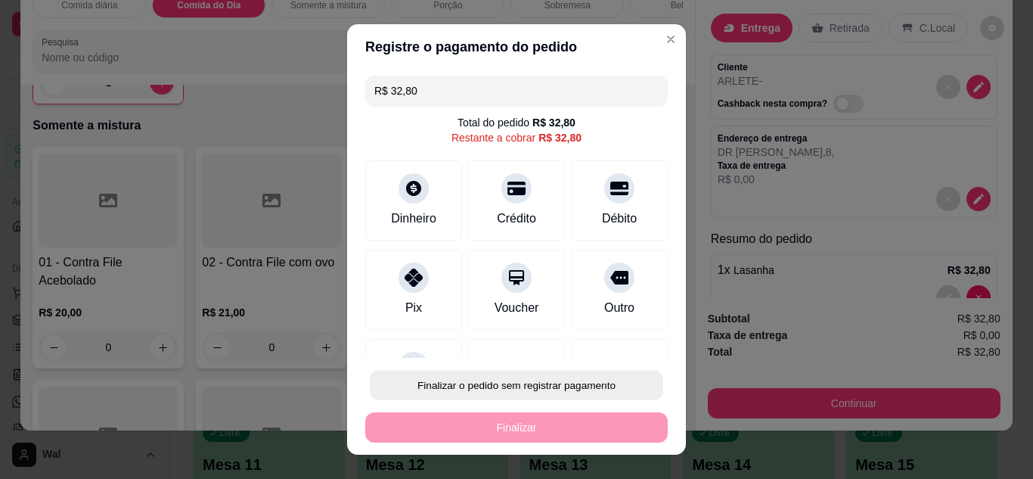
click at [598, 378] on button "Finalizar o pedido sem registrar pagamento" at bounding box center [516, 386] width 293 height 30
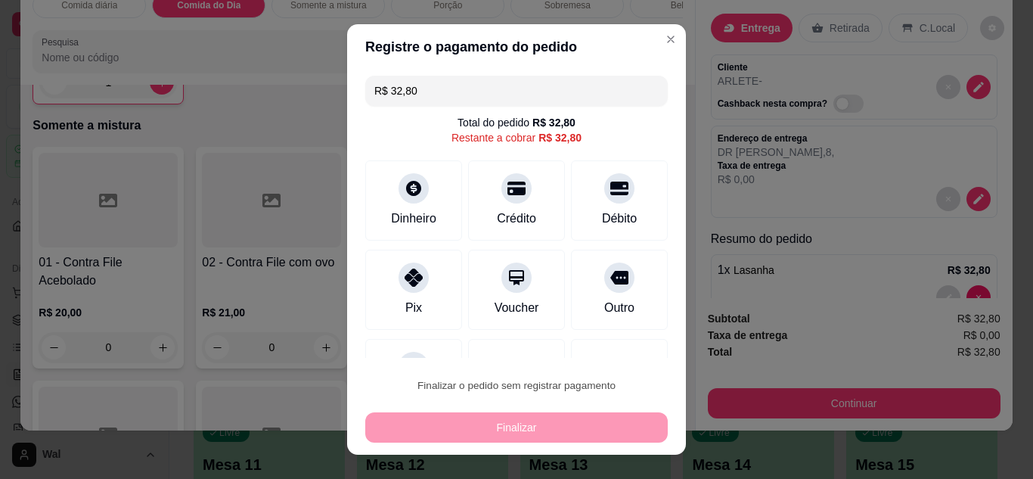
click at [615, 337] on button "Confirmar" at bounding box center [603, 342] width 54 height 23
type input "0"
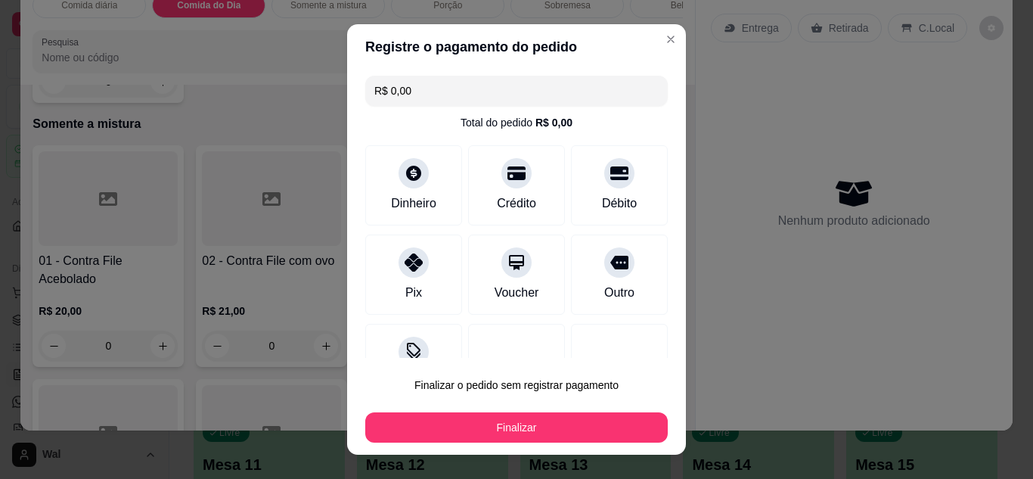
type input "R$ 0,00"
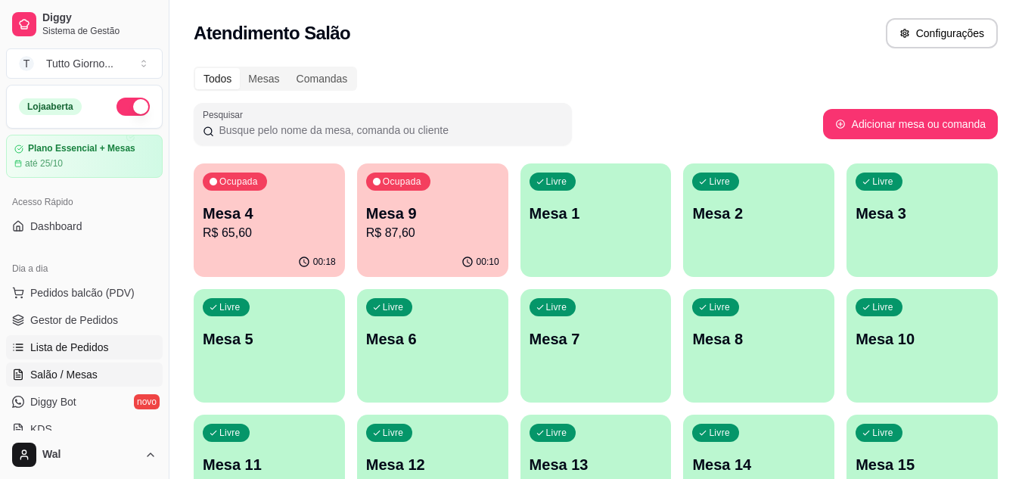
click at [82, 348] on span "Lista de Pedidos" at bounding box center [69, 347] width 79 height 15
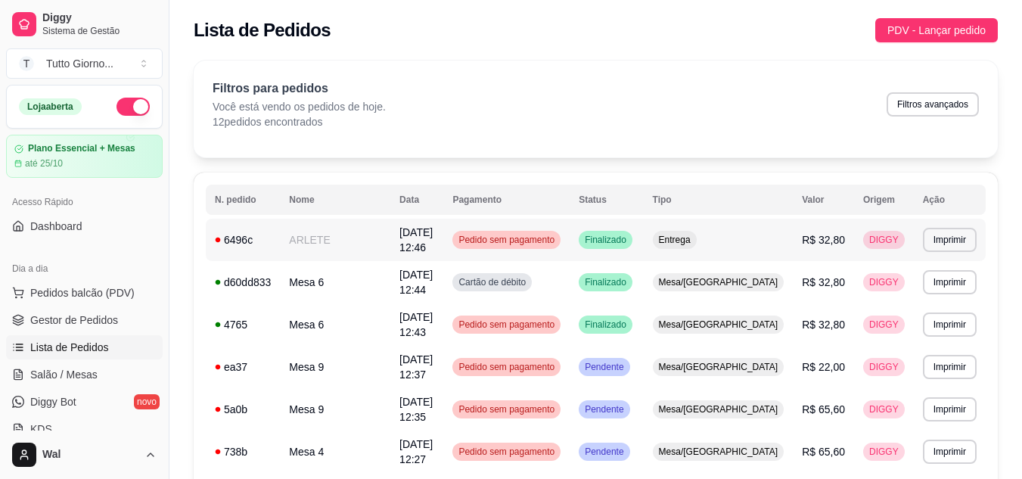
click at [557, 239] on span "Pedido sem pagamento" at bounding box center [506, 240] width 102 height 12
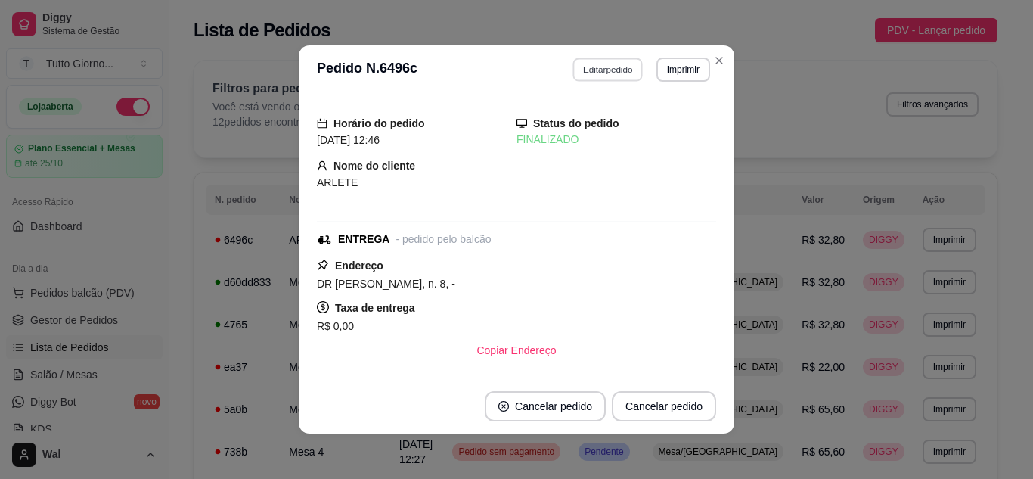
click at [615, 64] on button "Editar pedido" at bounding box center [608, 68] width 70 height 23
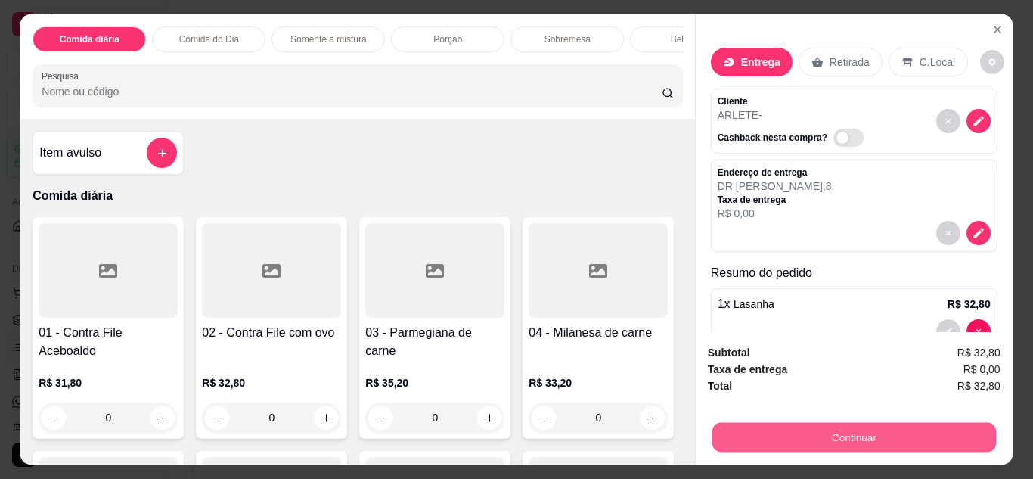
click at [827, 430] on button "Continuar" at bounding box center [854, 438] width 284 height 30
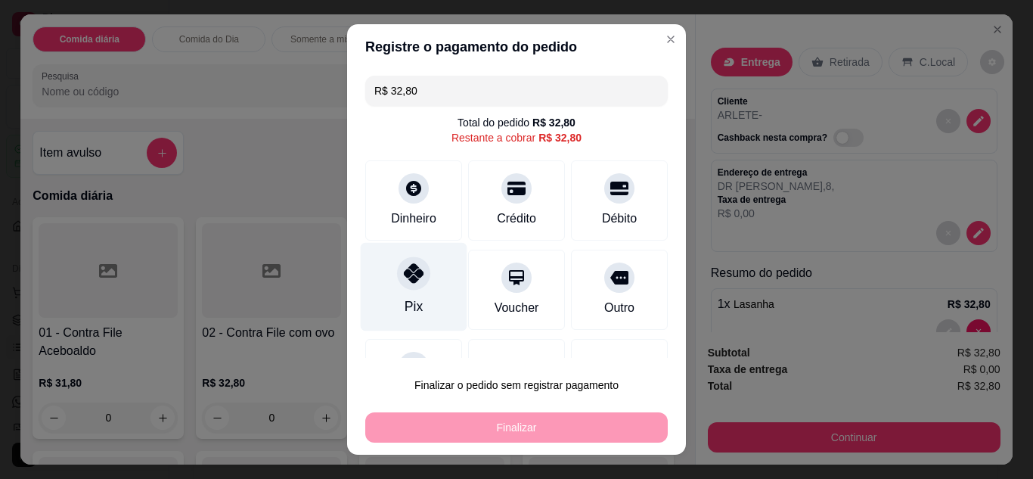
click at [411, 290] on div "Pix" at bounding box center [414, 286] width 107 height 89
type input "R$ 0,00"
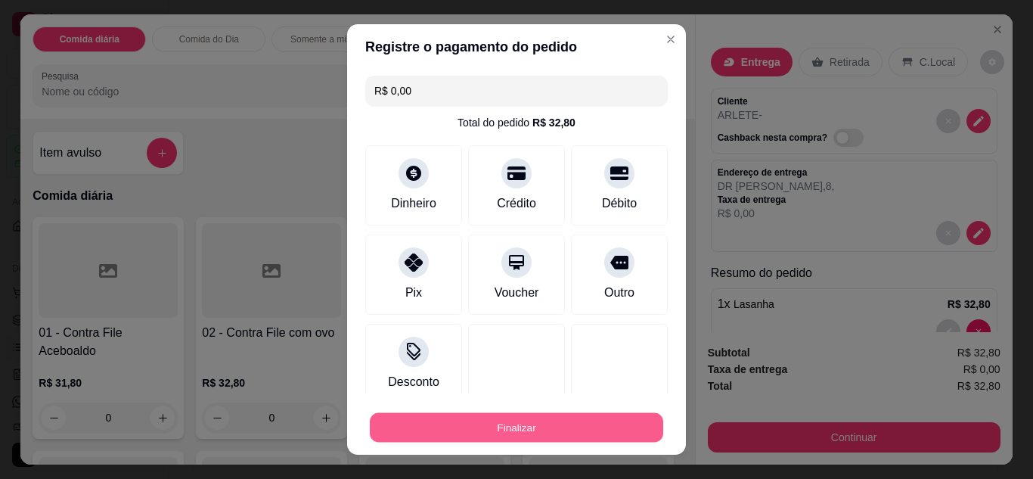
click at [511, 433] on button "Finalizar" at bounding box center [516, 428] width 293 height 30
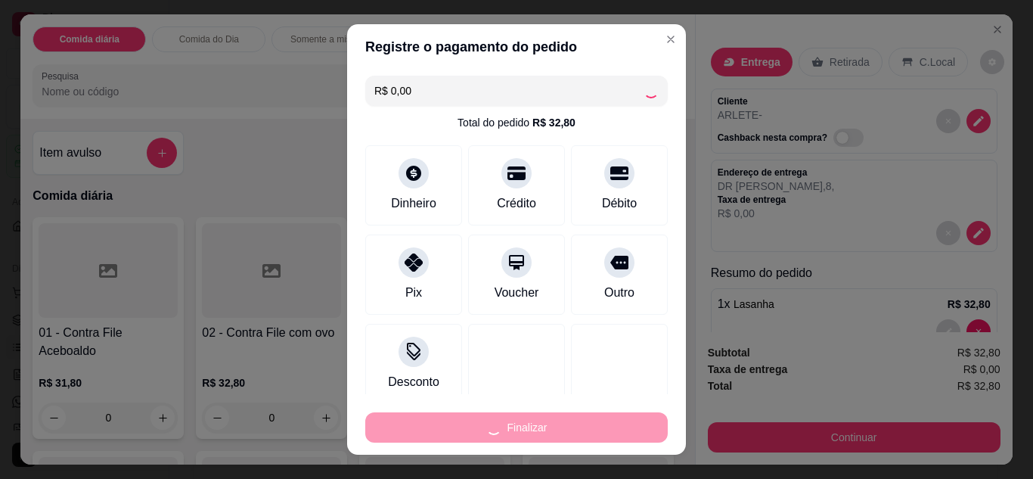
type input "0"
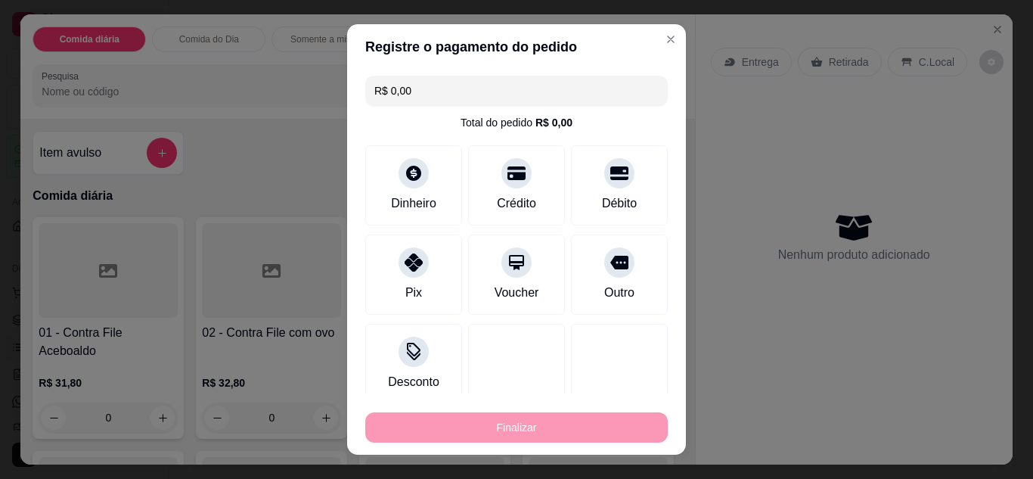
type input "-R$ 32,80"
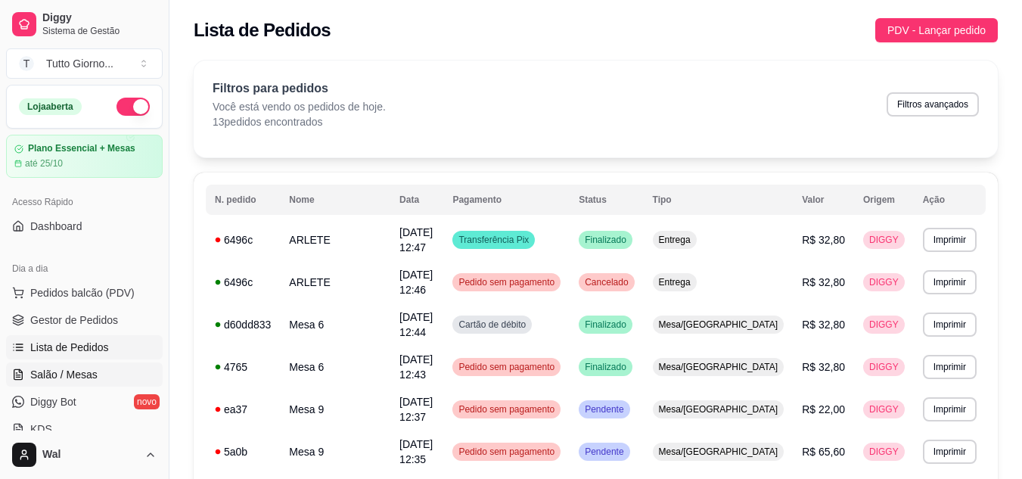
click at [71, 382] on link "Salão / Mesas" at bounding box center [84, 374] width 157 height 24
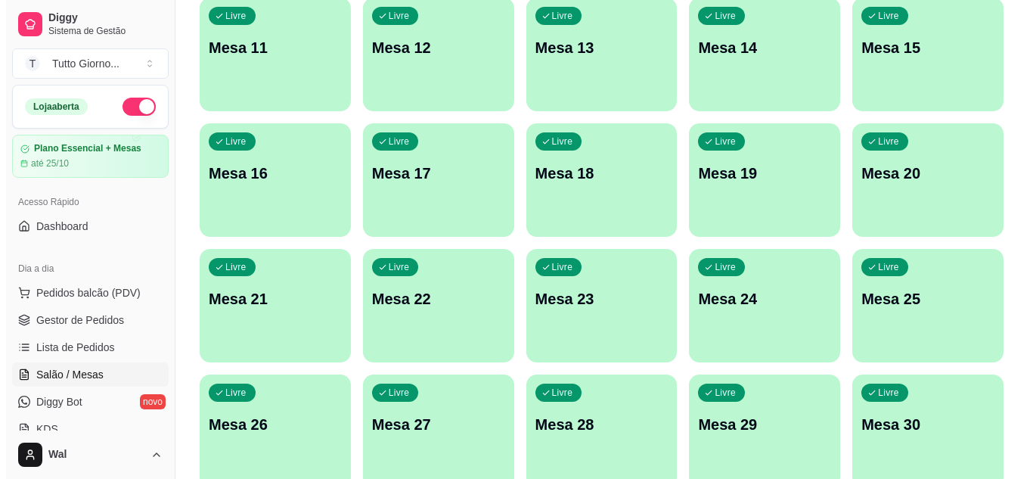
scroll to position [418, 0]
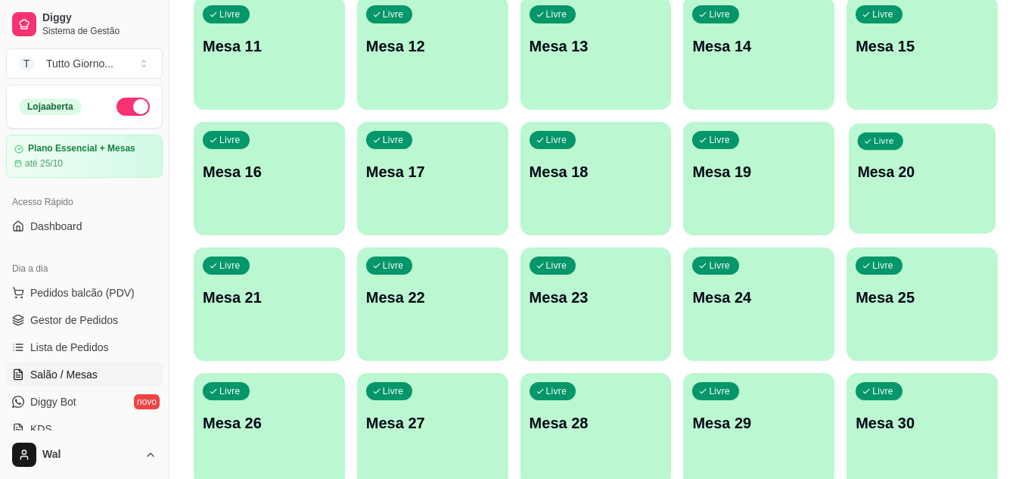
click at [916, 192] on div "Livre Mesa 20" at bounding box center [922, 169] width 147 height 92
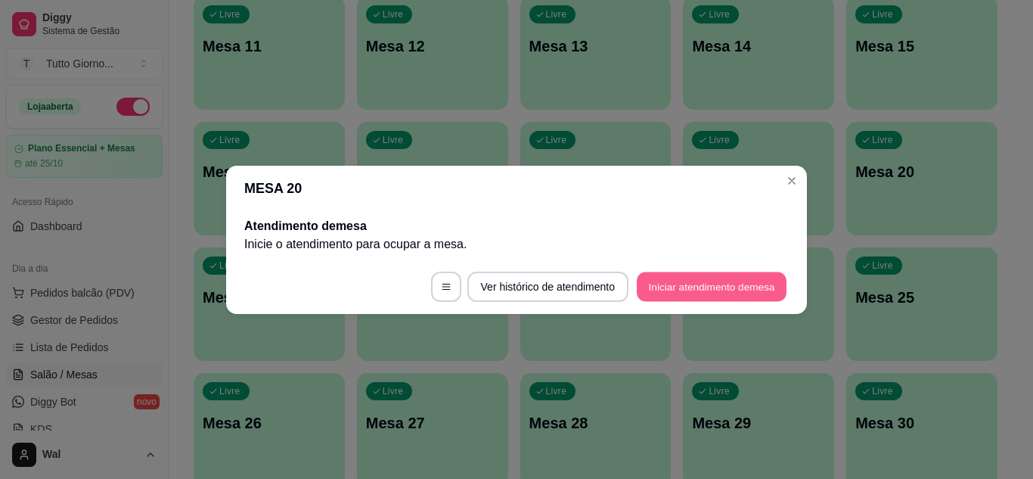
click at [741, 290] on button "Iniciar atendimento de mesa" at bounding box center [712, 287] width 150 height 30
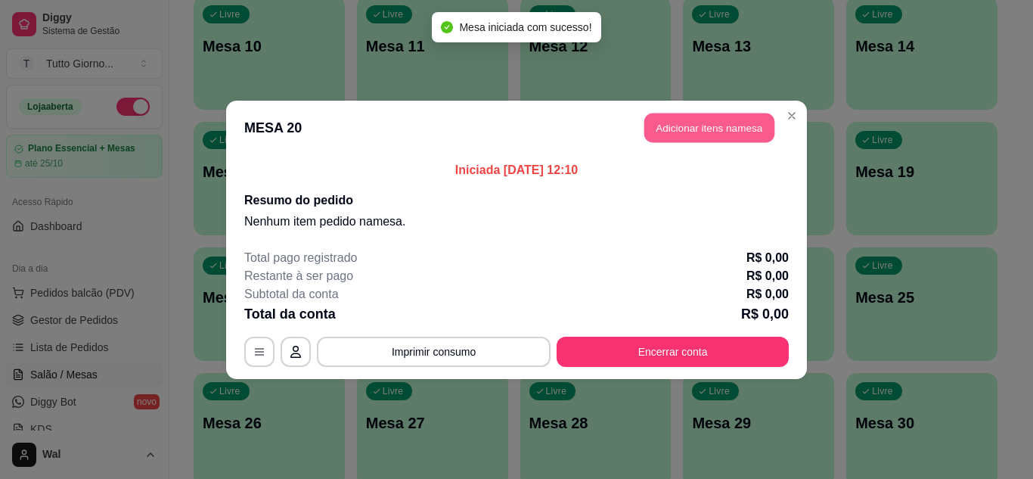
click at [716, 122] on button "Adicionar itens na mesa" at bounding box center [709, 128] width 130 height 30
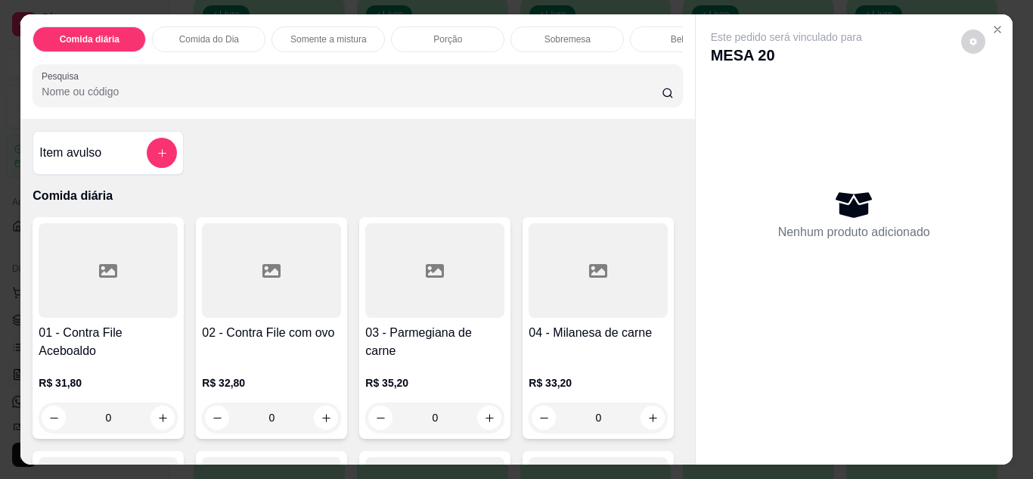
scroll to position [293, 0]
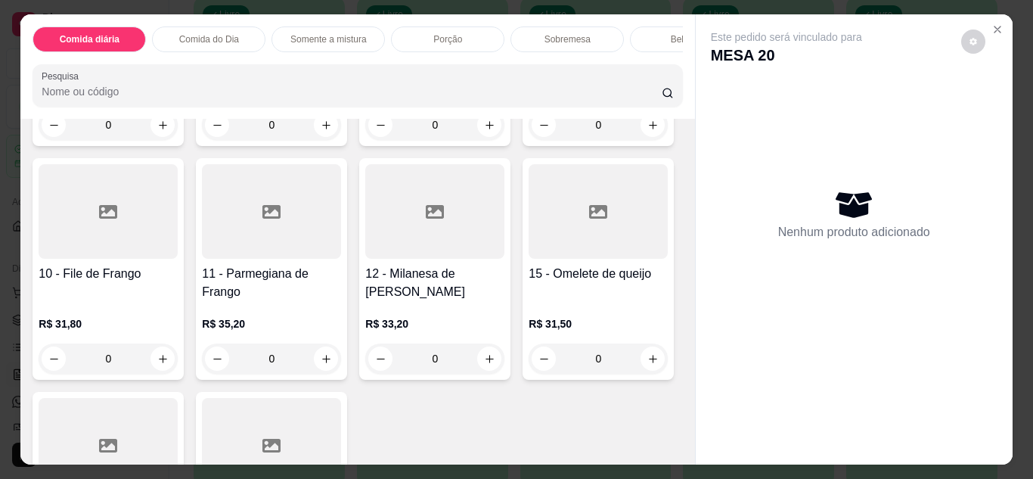
click at [341, 358] on div "0" at bounding box center [271, 358] width 139 height 30
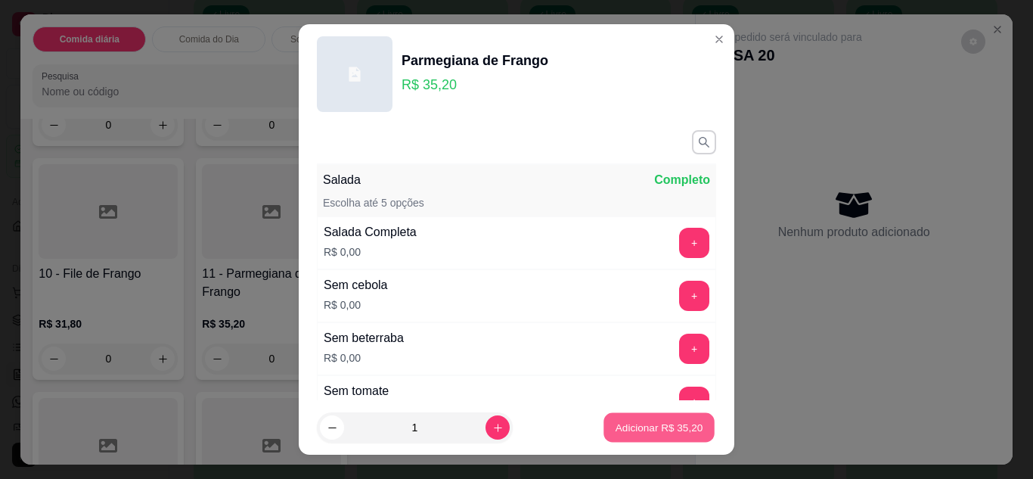
click at [660, 429] on p "Adicionar R$ 35,20" at bounding box center [660, 428] width 88 height 14
type input "1"
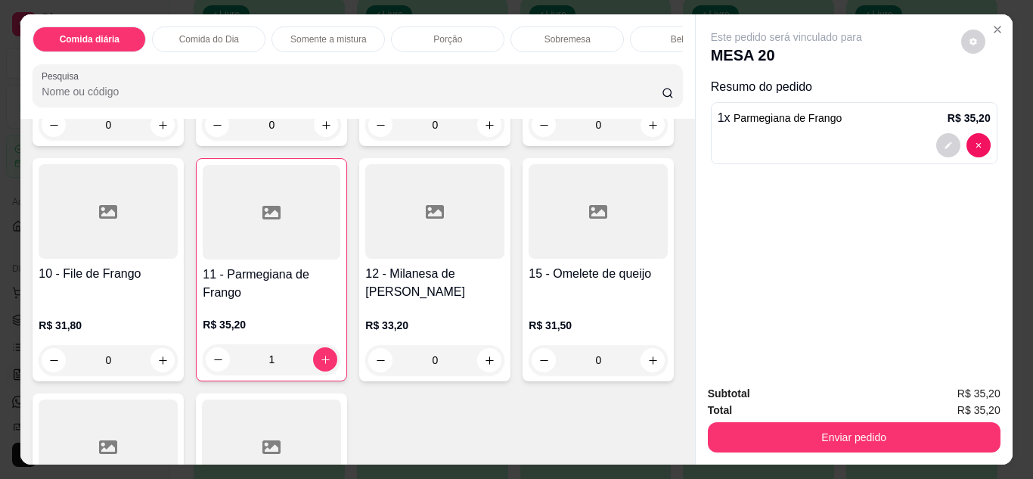
click at [639, 38] on div "Bebidas" at bounding box center [686, 39] width 113 height 26
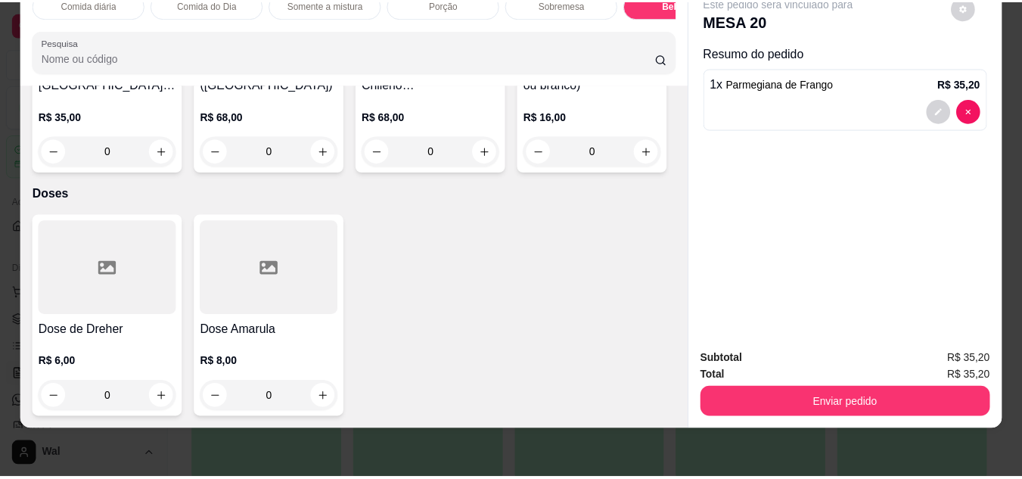
scroll to position [4716, 0]
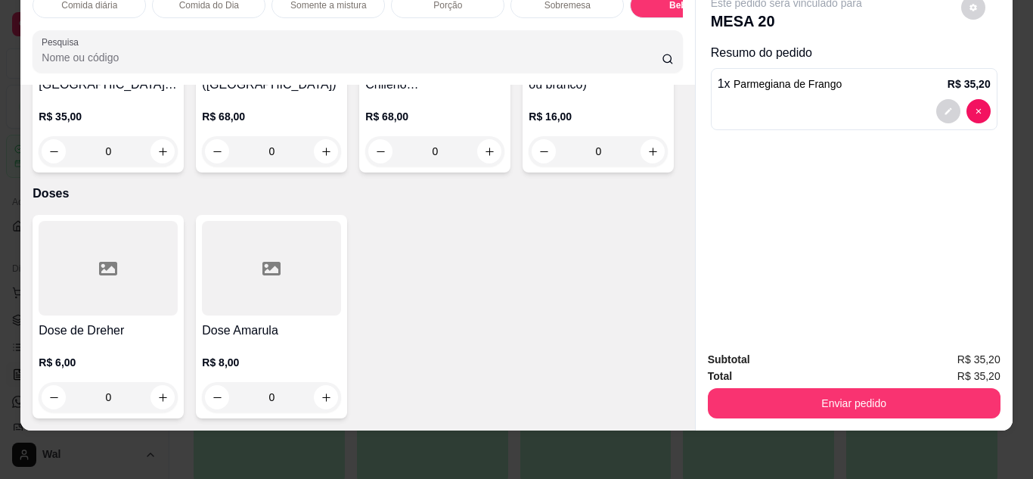
type input "1"
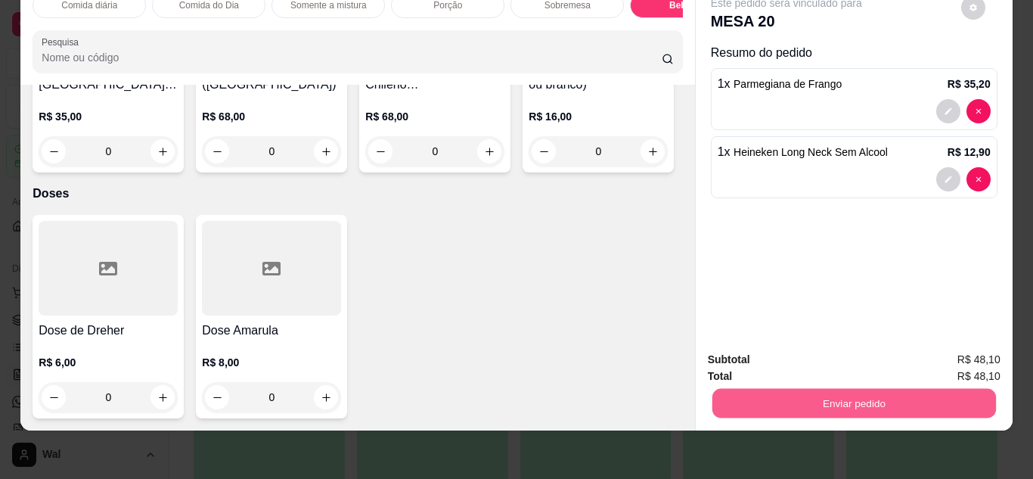
click at [891, 402] on button "Enviar pedido" at bounding box center [854, 404] width 284 height 30
click at [977, 346] on button "Enviar pedido" at bounding box center [961, 354] width 83 height 28
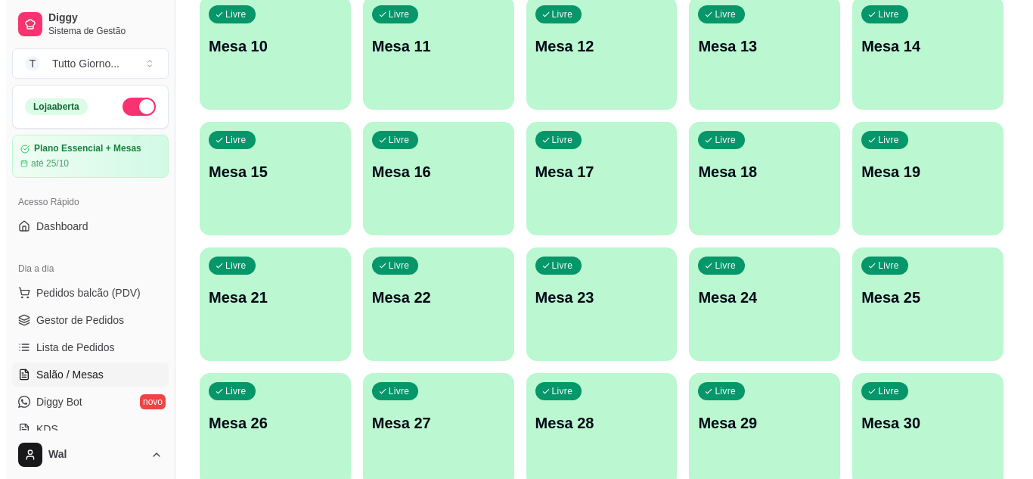
scroll to position [0, 0]
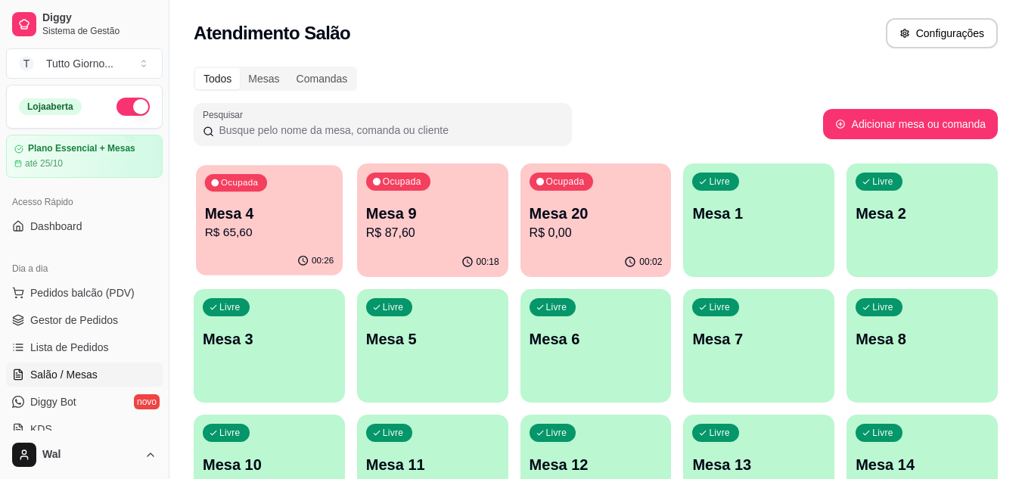
click at [270, 250] on div "00:26" at bounding box center [269, 261] width 147 height 29
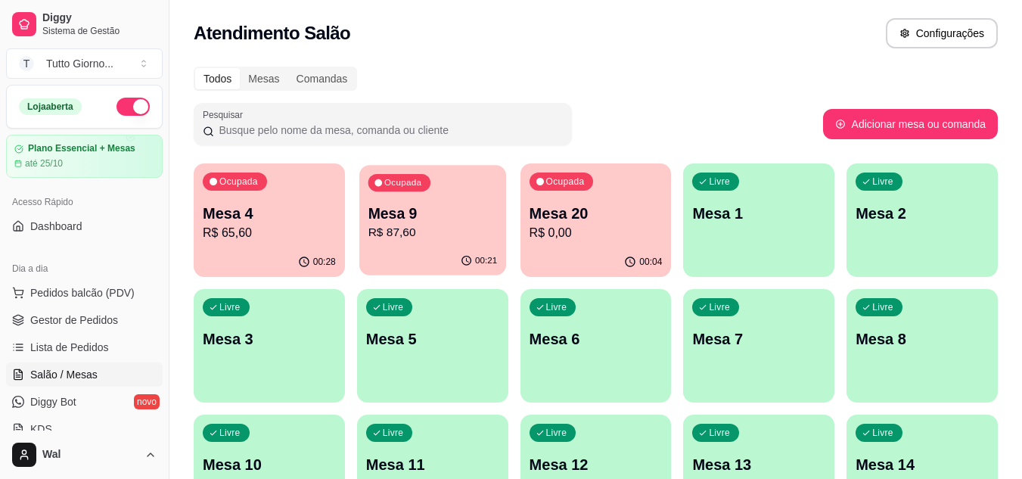
click at [489, 224] on p "R$ 87,60" at bounding box center [432, 232] width 129 height 17
click at [478, 206] on p "Mesa 9" at bounding box center [432, 213] width 129 height 20
click at [406, 269] on div "00:21" at bounding box center [432, 261] width 147 height 29
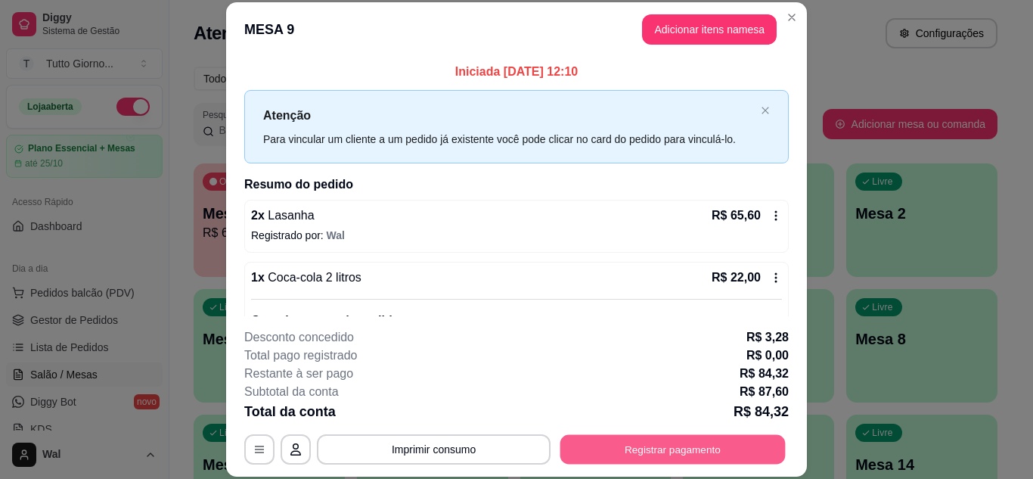
click at [697, 454] on button "Registrar pagamento" at bounding box center [673, 449] width 225 height 30
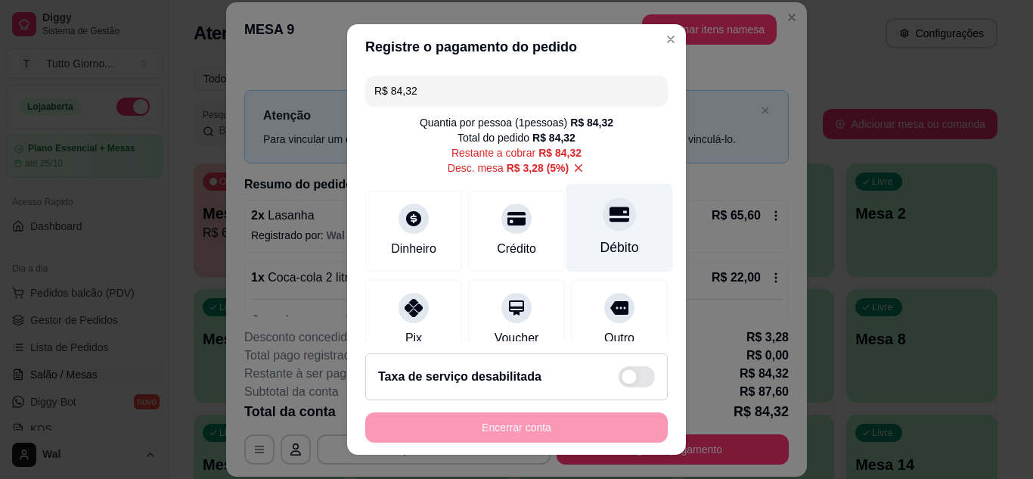
click at [603, 229] on div at bounding box center [619, 213] width 33 height 33
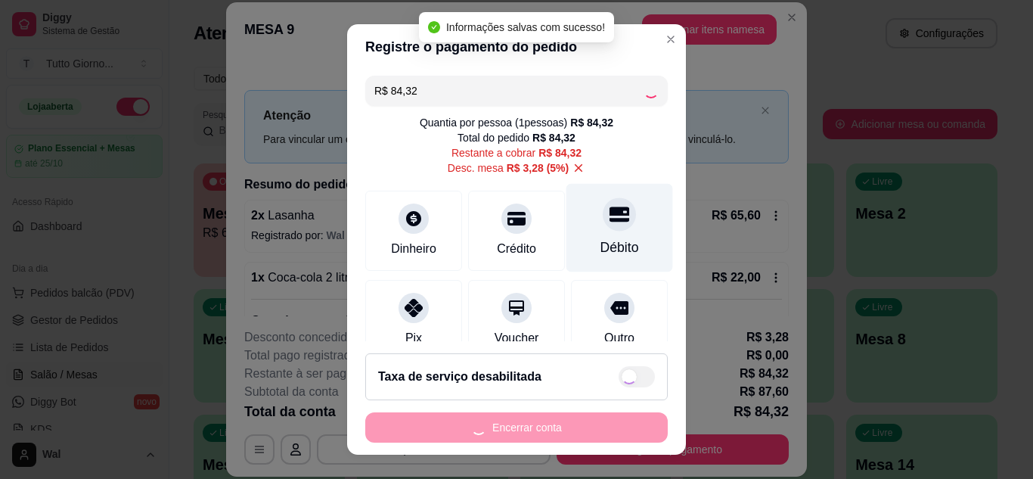
type input "R$ 0,00"
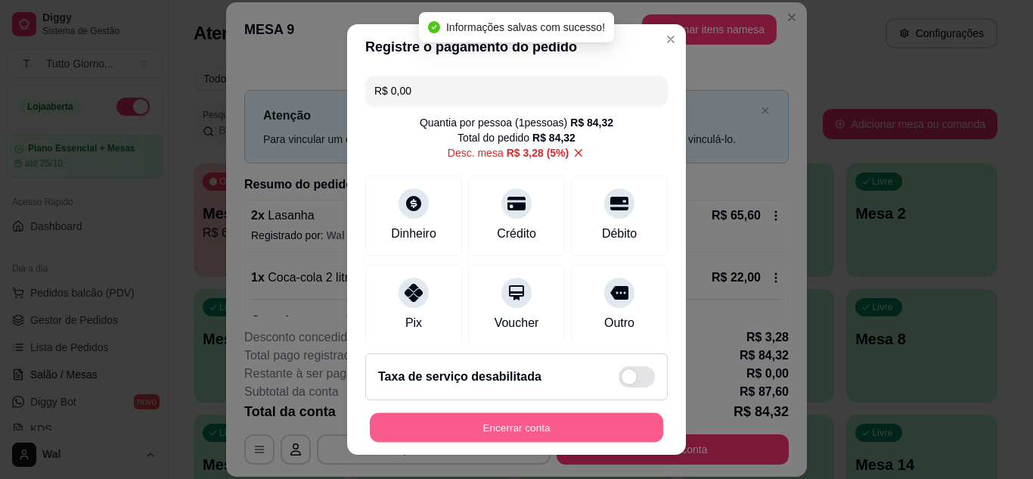
click at [506, 432] on button "Encerrar conta" at bounding box center [516, 428] width 293 height 30
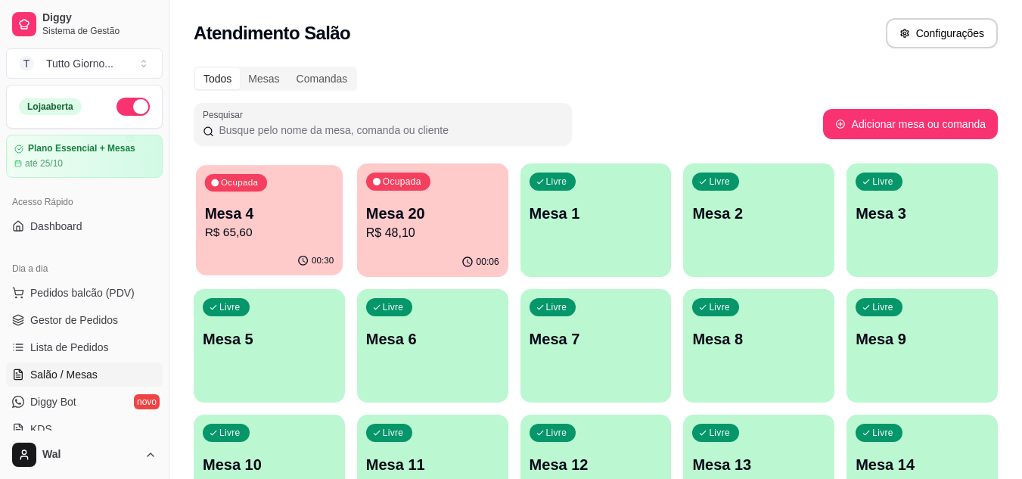
click at [275, 263] on div "00:30" at bounding box center [269, 261] width 147 height 29
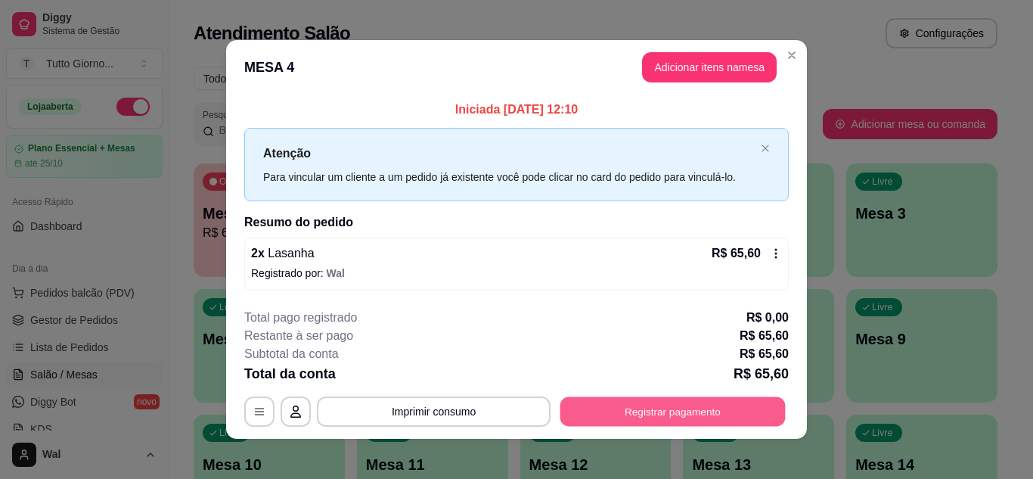
click at [679, 409] on button "Registrar pagamento" at bounding box center [673, 412] width 225 height 30
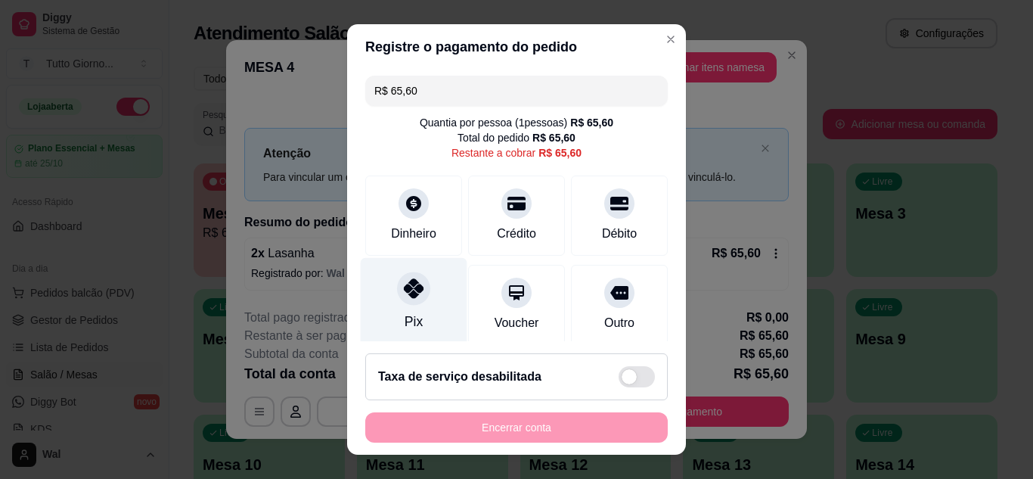
click at [408, 297] on icon at bounding box center [414, 288] width 20 height 20
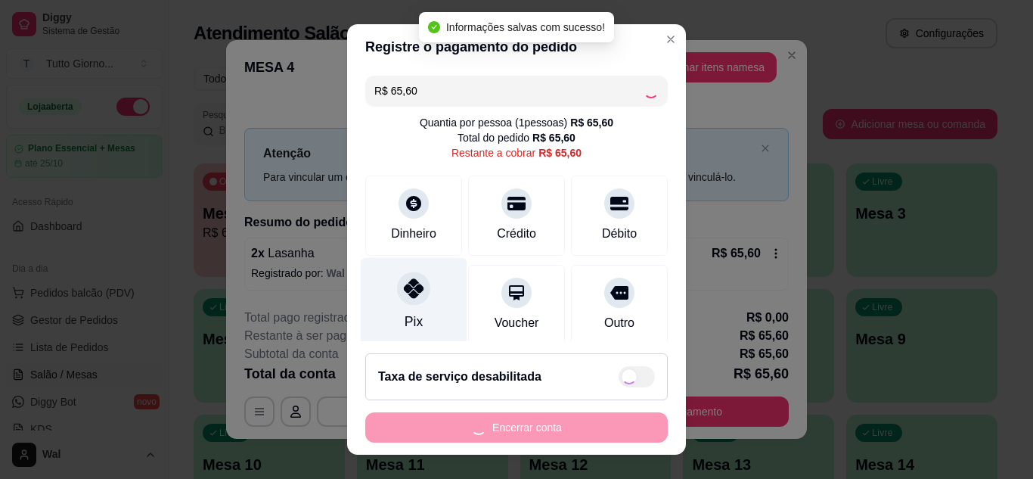
type input "R$ 0,00"
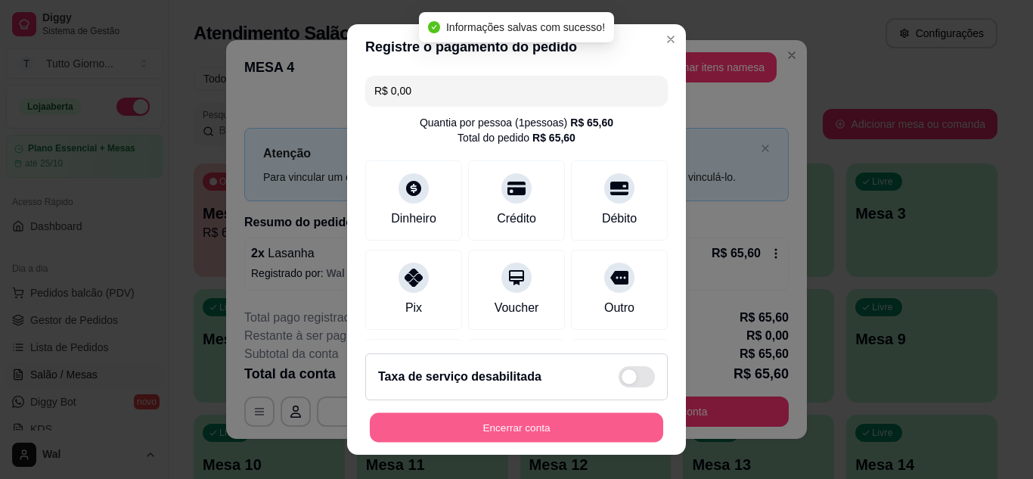
click at [520, 432] on button "Encerrar conta" at bounding box center [516, 428] width 293 height 30
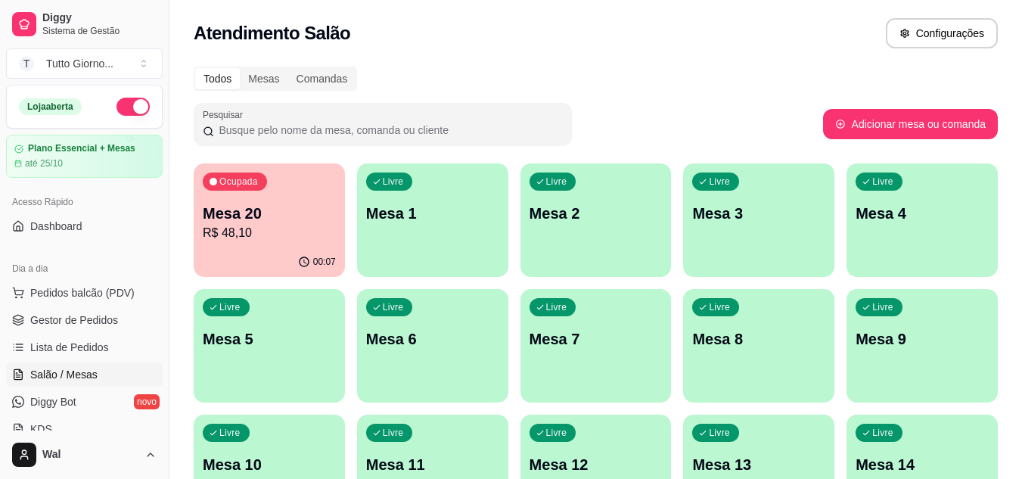
click at [709, 33] on div "Atendimento Salão Configurações" at bounding box center [596, 33] width 804 height 30
click at [455, 338] on p "Mesa 6" at bounding box center [432, 339] width 129 height 20
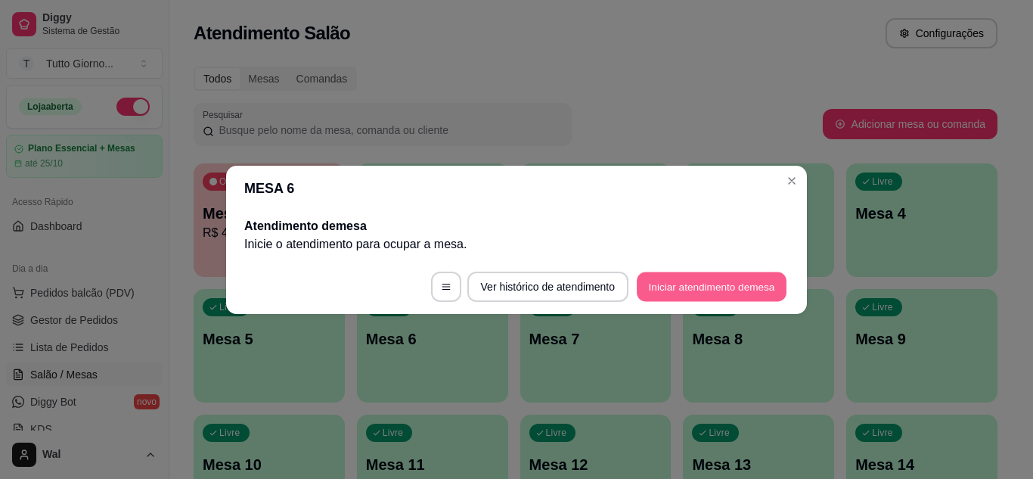
click at [711, 278] on button "Iniciar atendimento de mesa" at bounding box center [712, 287] width 150 height 30
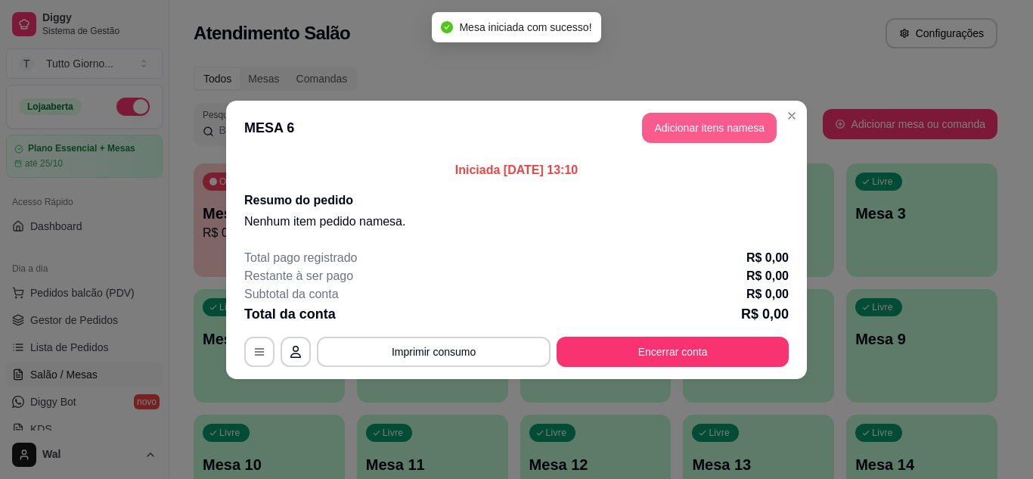
click at [725, 138] on button "Adicionar itens na mesa" at bounding box center [709, 128] width 135 height 30
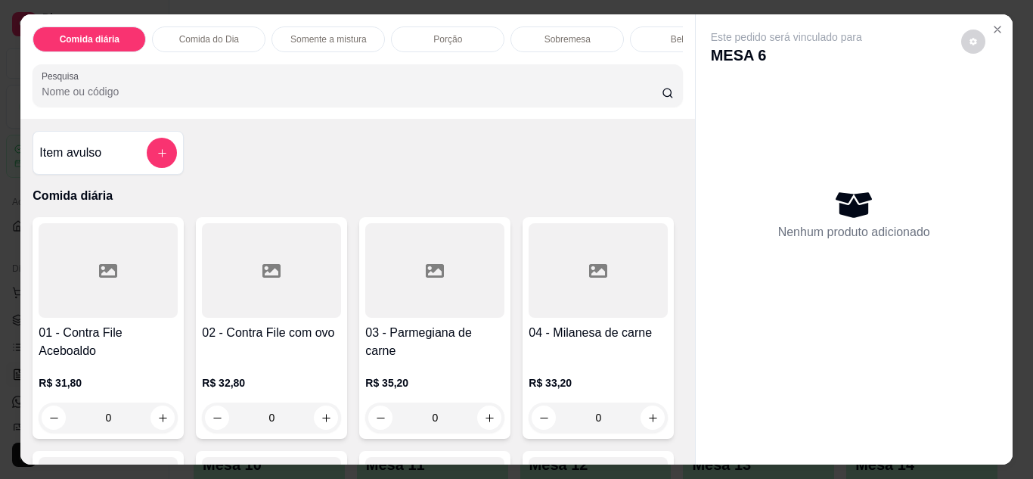
click at [324, 420] on div "0" at bounding box center [271, 417] width 139 height 30
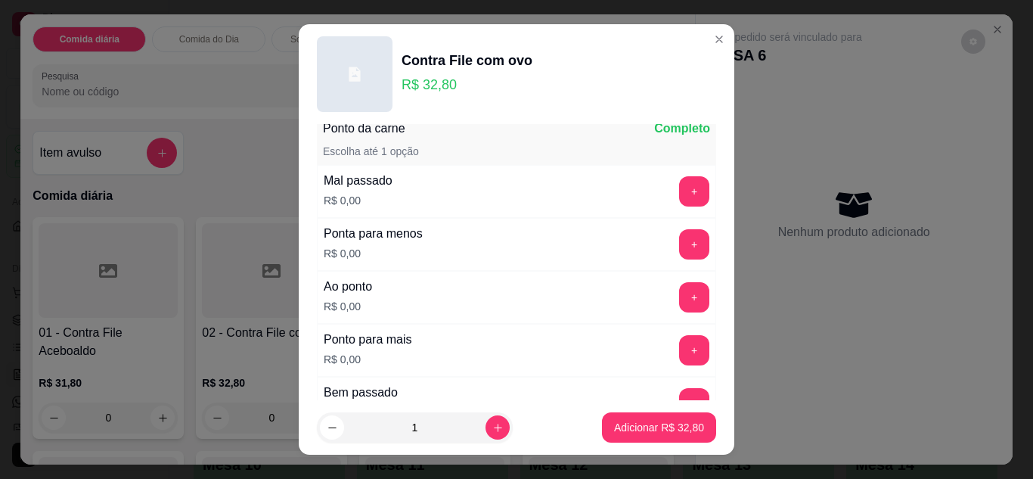
scroll to position [967, 0]
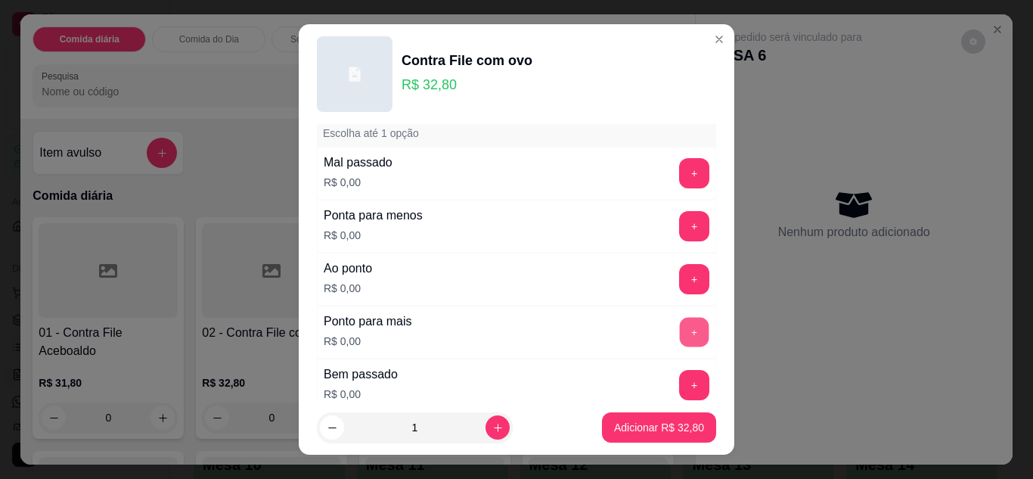
click at [680, 338] on button "+" at bounding box center [695, 332] width 30 height 30
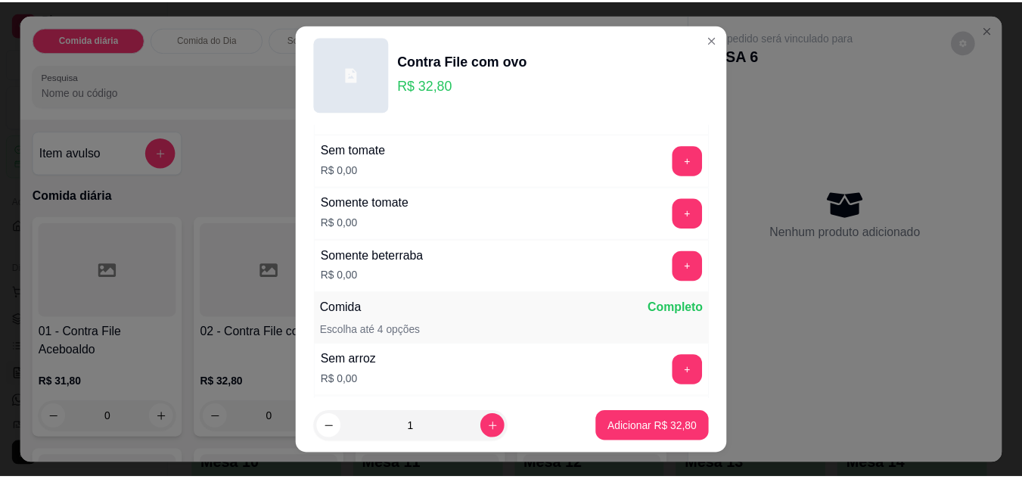
scroll to position [0, 0]
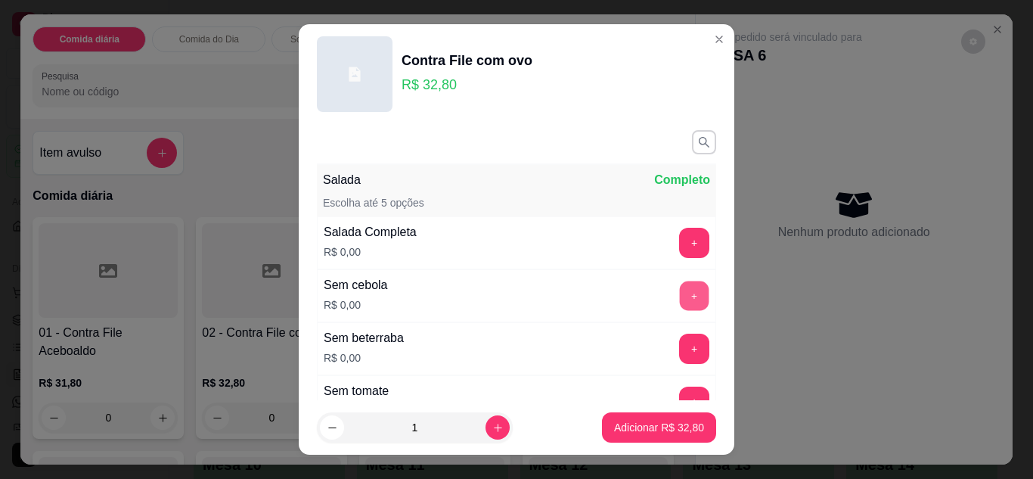
click at [680, 297] on button "+" at bounding box center [695, 296] width 30 height 30
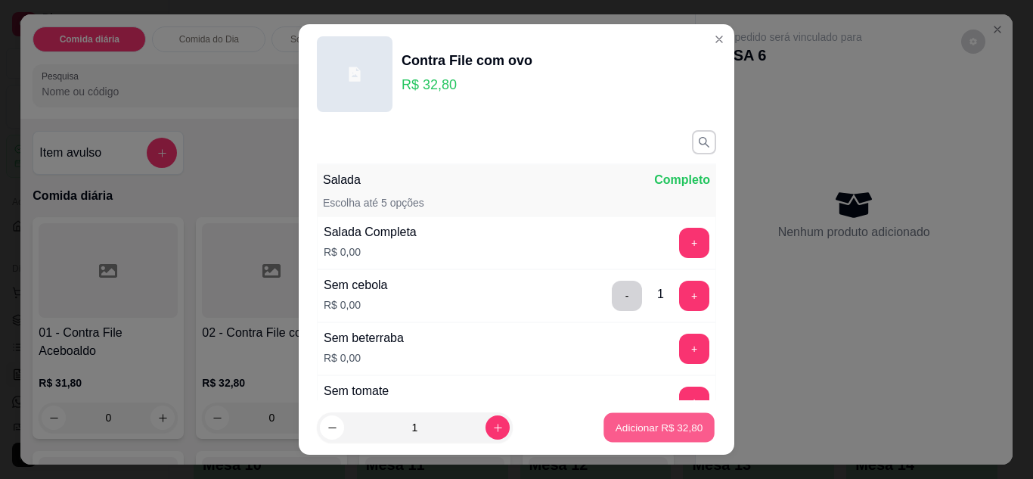
click at [654, 416] on button "Adicionar R$ 32,80" at bounding box center [659, 428] width 111 height 30
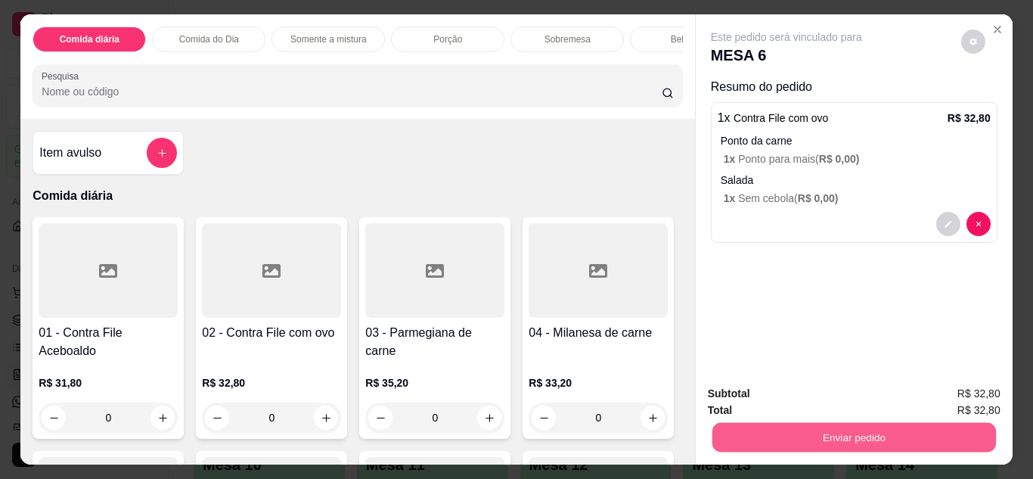
click at [834, 428] on button "Enviar pedido" at bounding box center [854, 438] width 284 height 30
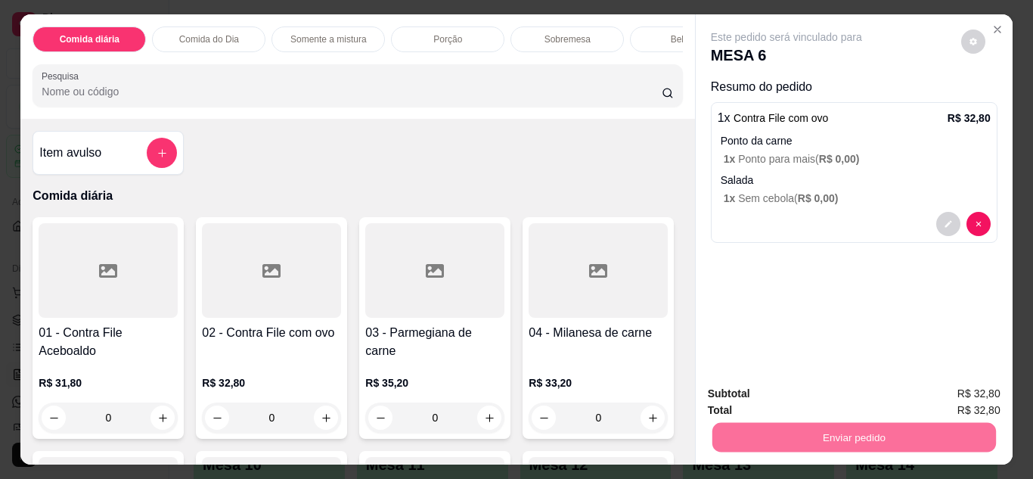
click at [952, 389] on button "Enviar pedido" at bounding box center [961, 394] width 83 height 28
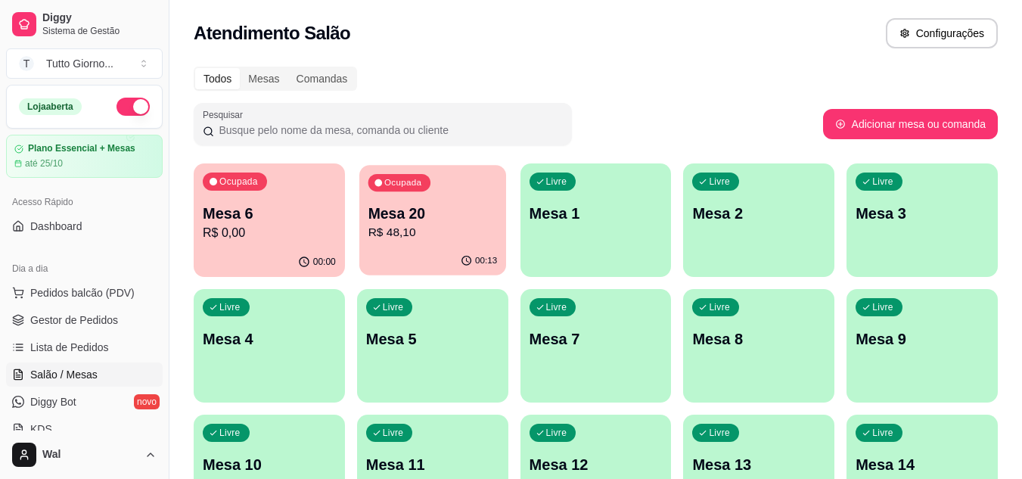
click at [441, 223] on div "Mesa 20 R$ 48,10" at bounding box center [432, 222] width 129 height 38
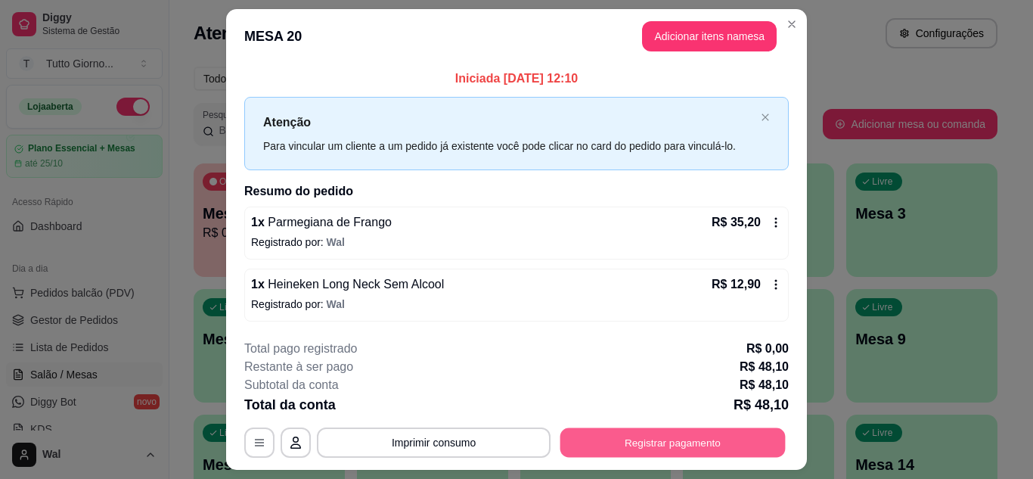
click at [669, 439] on button "Registrar pagamento" at bounding box center [673, 443] width 225 height 30
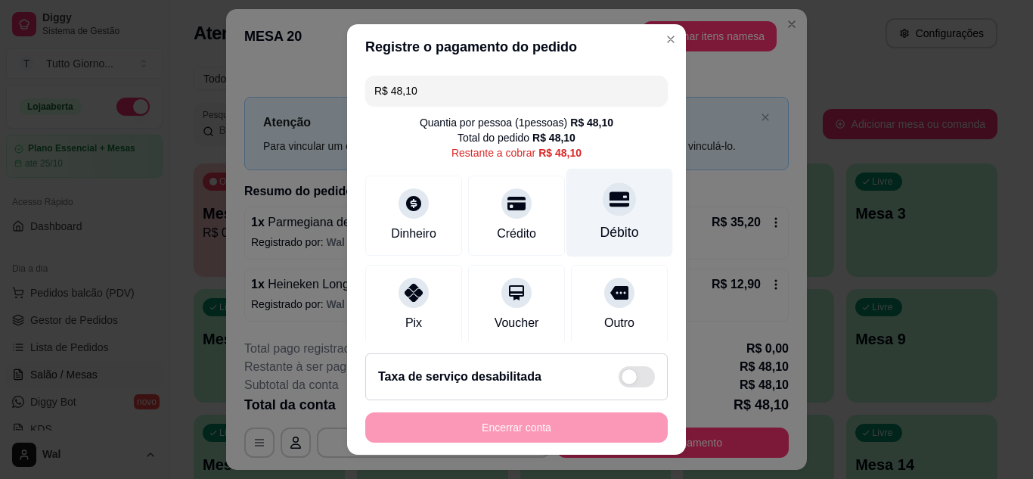
click at [581, 213] on div "Débito" at bounding box center [620, 212] width 107 height 89
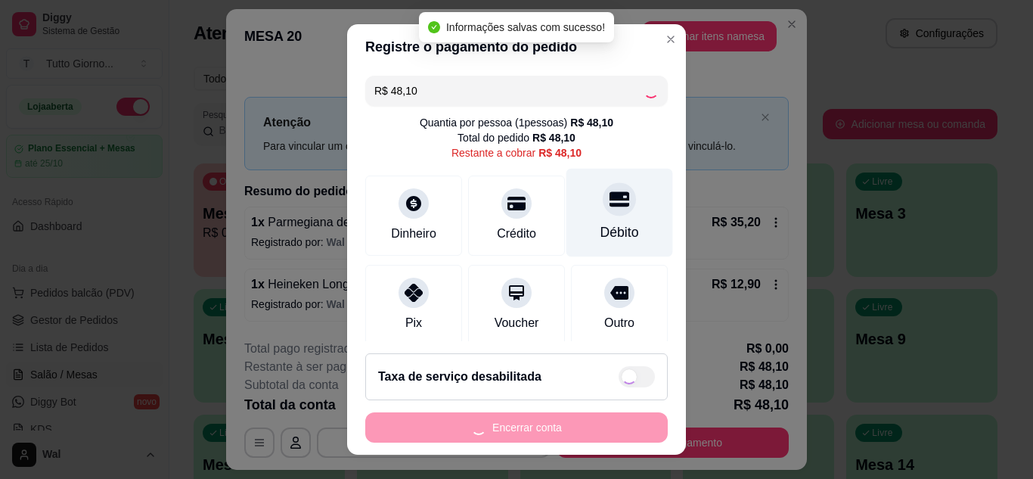
type input "R$ 0,00"
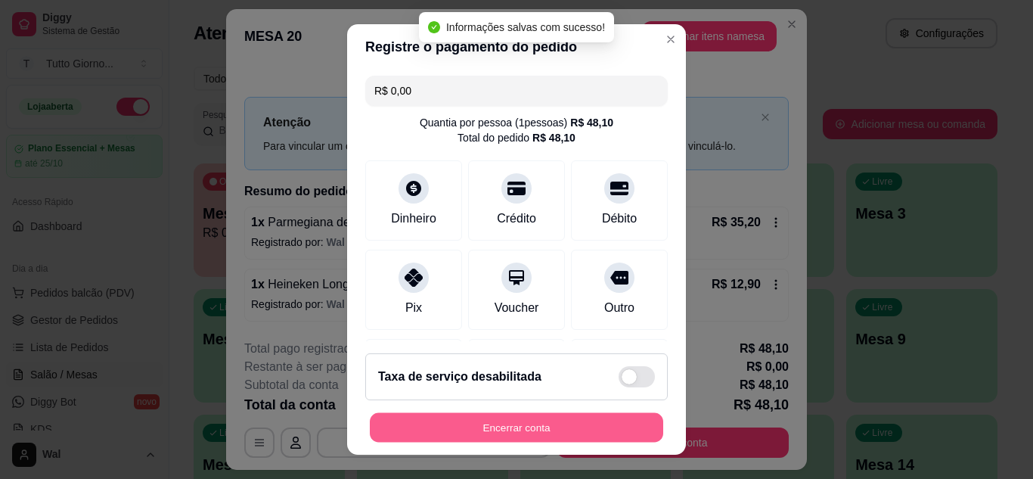
click at [497, 433] on button "Encerrar conta" at bounding box center [516, 428] width 293 height 30
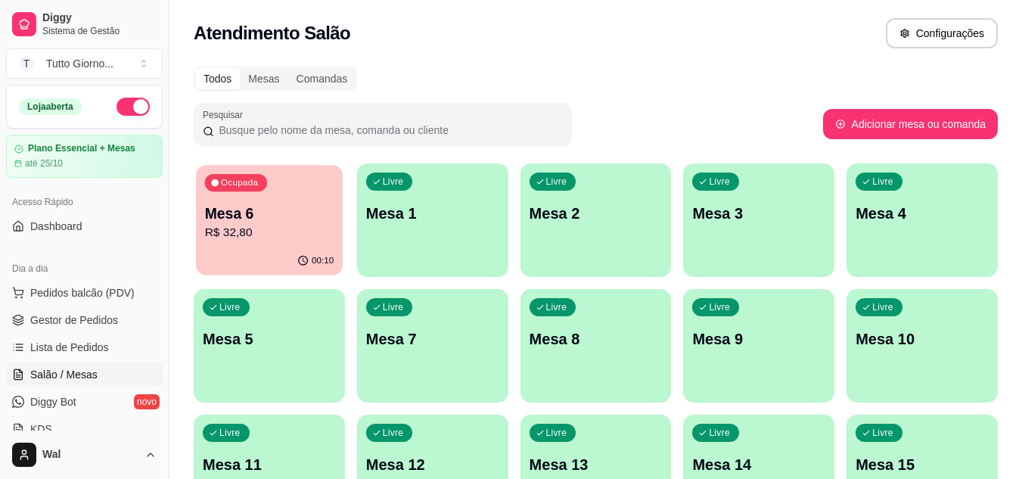
click at [273, 250] on div "00:10" at bounding box center [269, 261] width 147 height 29
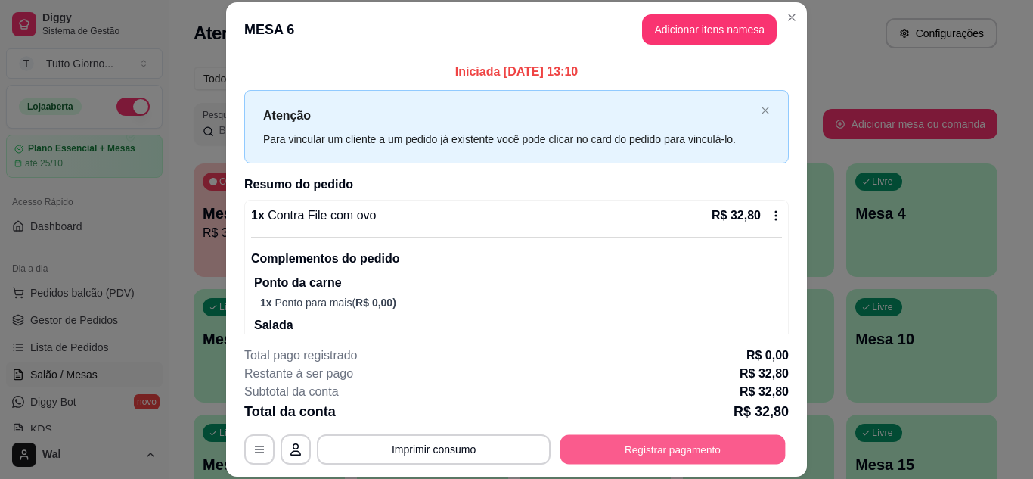
click at [641, 455] on button "Registrar pagamento" at bounding box center [673, 449] width 225 height 30
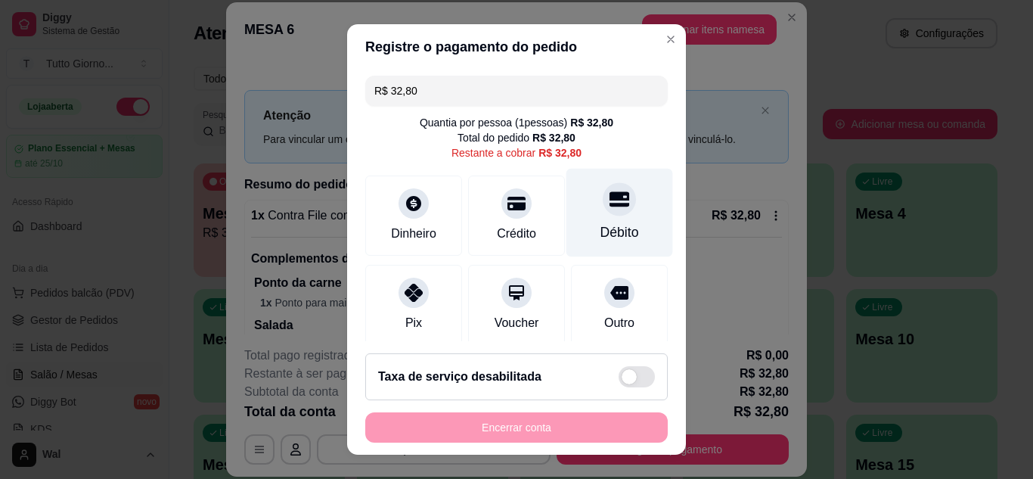
click at [588, 244] on div "Débito" at bounding box center [620, 212] width 107 height 89
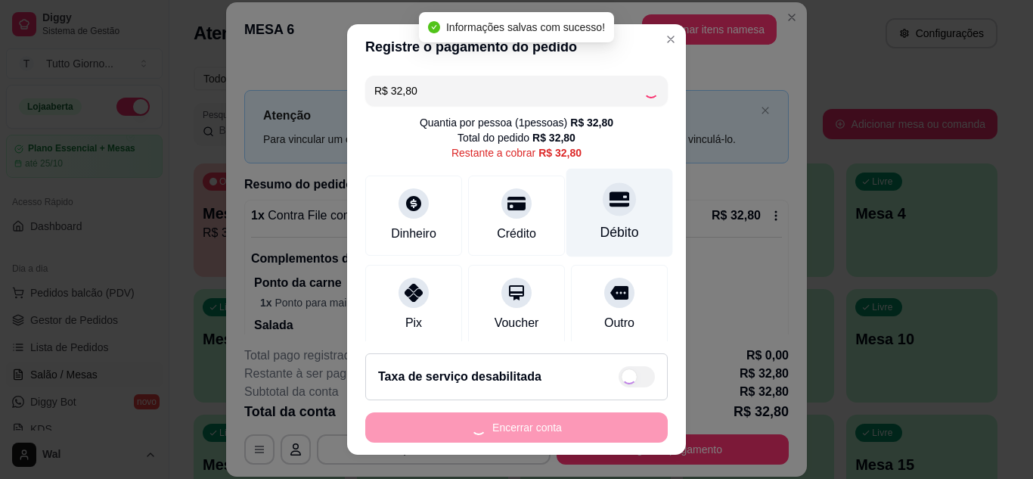
type input "R$ 0,00"
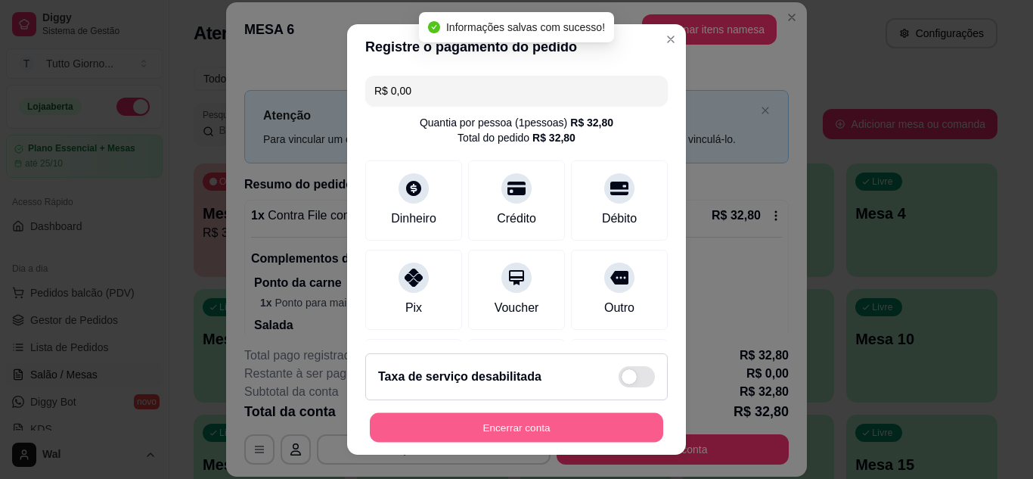
click at [511, 426] on button "Encerrar conta" at bounding box center [516, 428] width 293 height 30
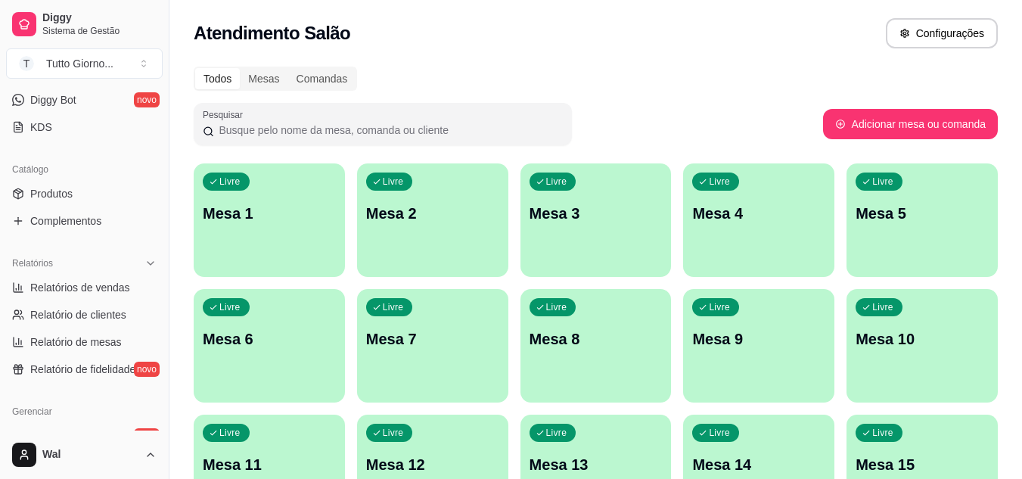
scroll to position [604, 0]
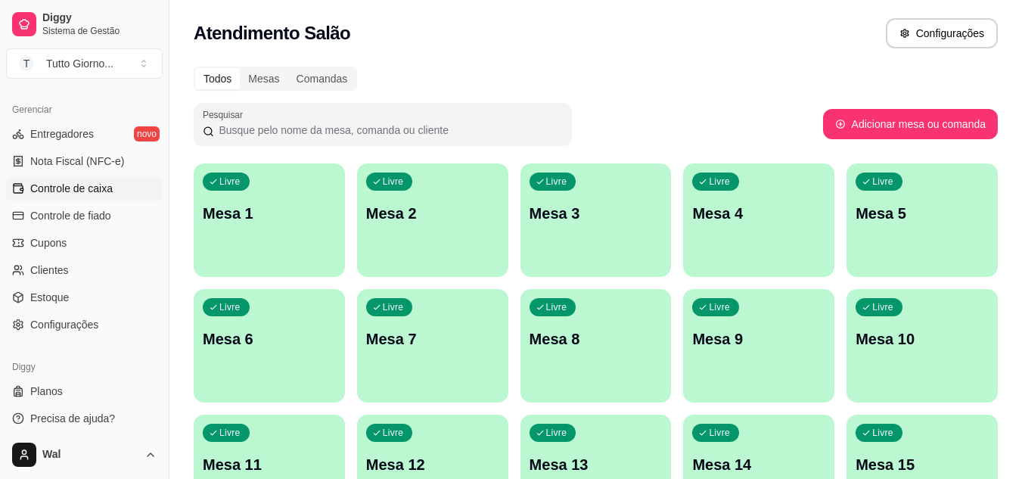
click at [79, 190] on span "Controle de caixa" at bounding box center [71, 188] width 82 height 15
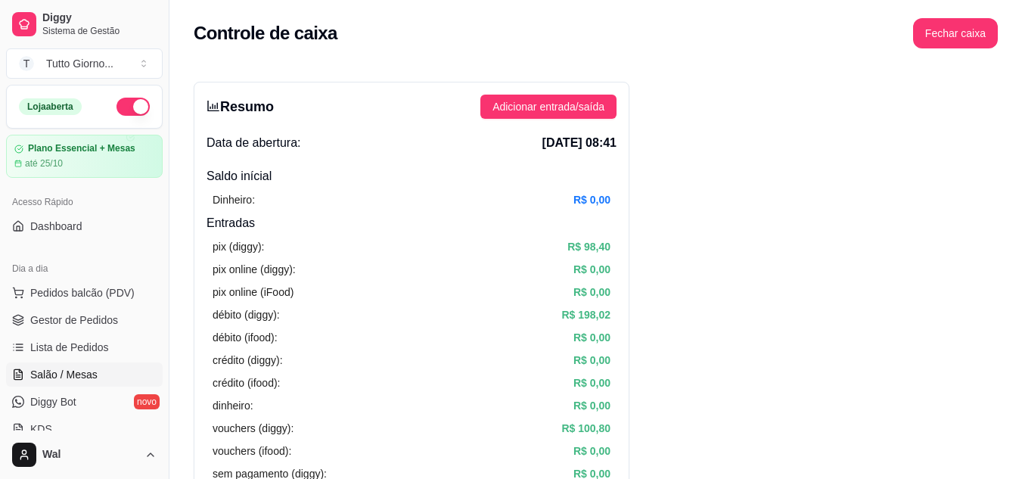
click at [76, 367] on span "Salão / Mesas" at bounding box center [63, 374] width 67 height 15
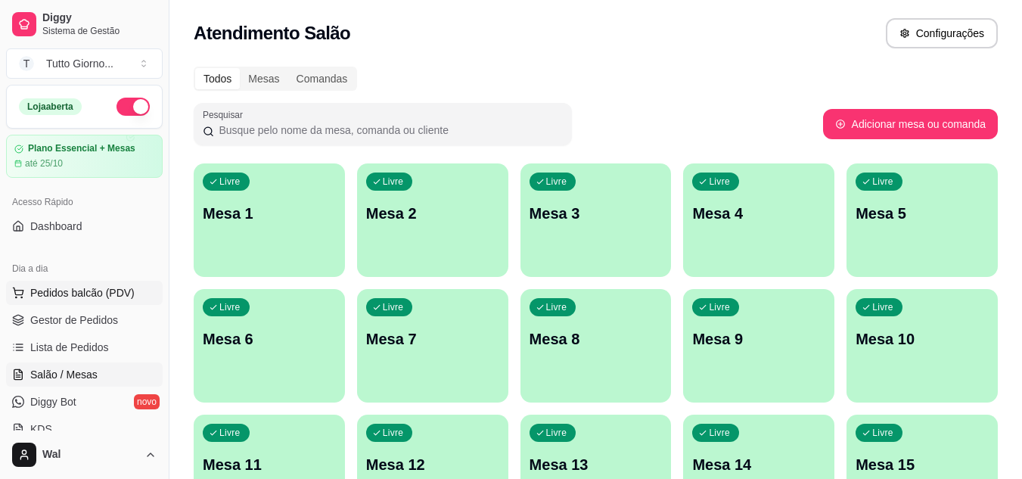
click at [82, 299] on span "Pedidos balcão (PDV)" at bounding box center [82, 292] width 104 height 15
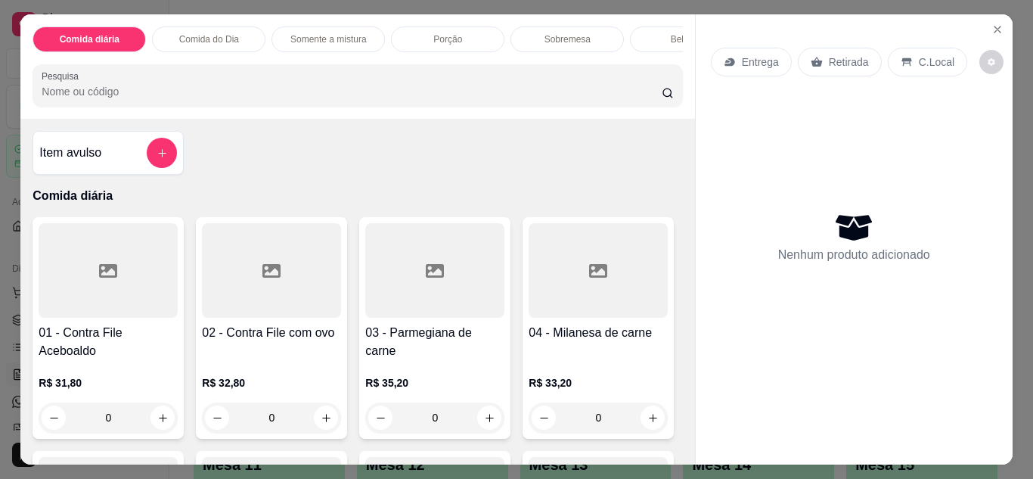
click at [745, 63] on p "Entrega" at bounding box center [760, 61] width 37 height 15
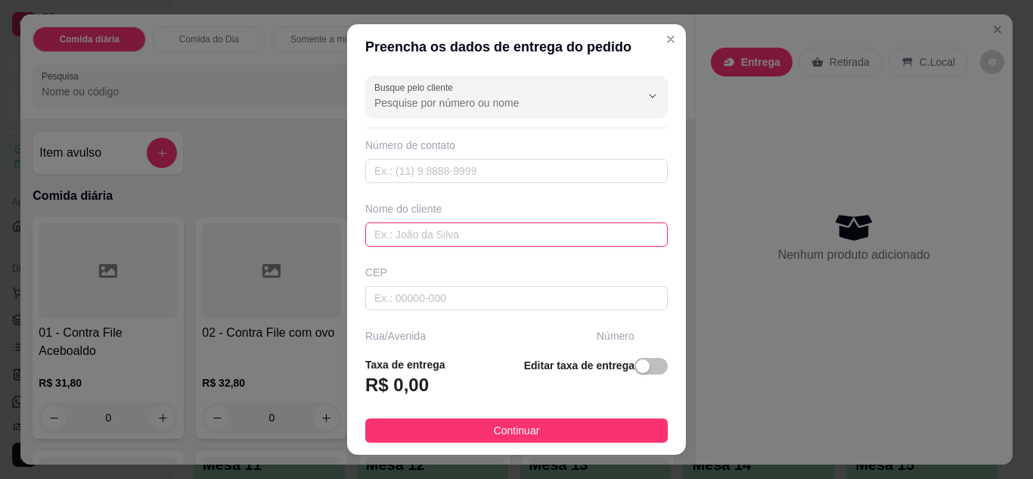
click at [449, 242] on input "text" at bounding box center [516, 234] width 303 height 24
type input "[PERSON_NAME] [PERSON_NAME]"
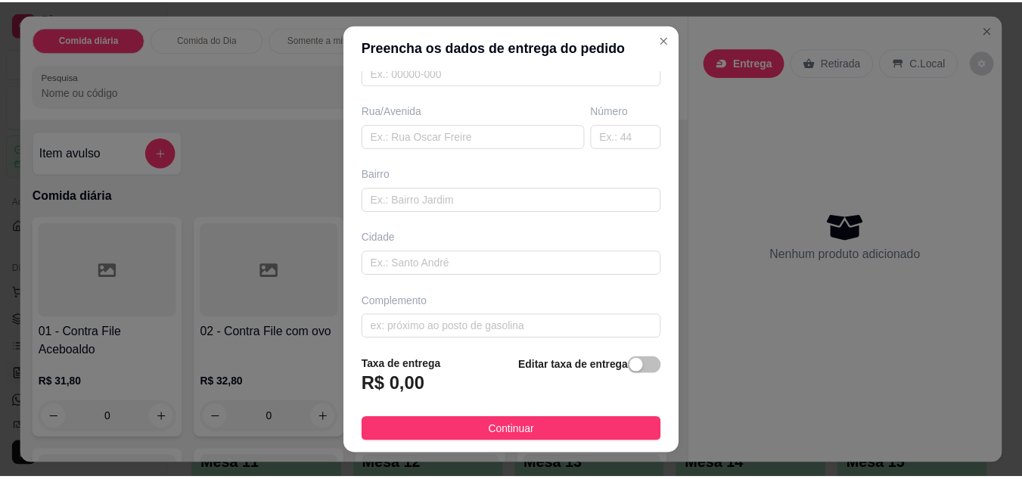
scroll to position [234, 0]
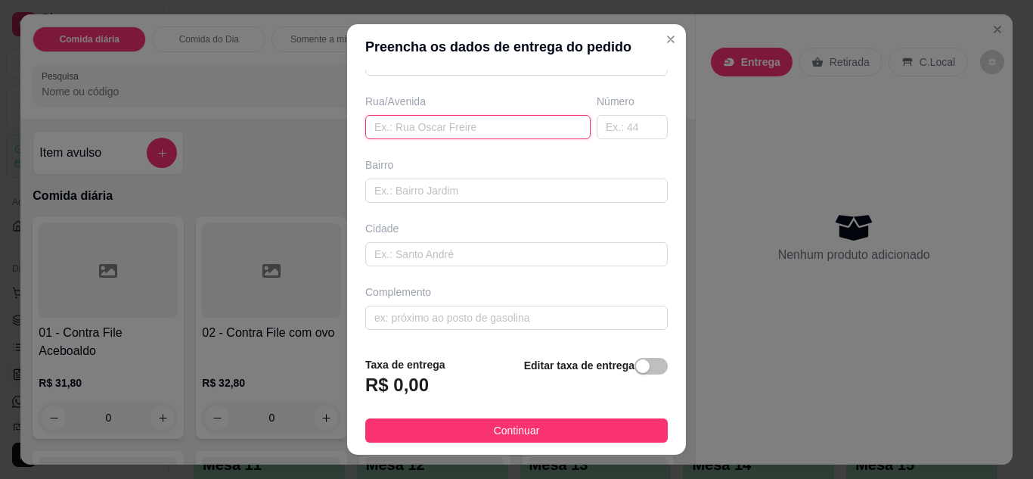
click at [454, 132] on input "text" at bounding box center [477, 127] width 225 height 24
type input "[GEOGRAPHIC_DATA]"
click at [610, 118] on input "text" at bounding box center [632, 127] width 71 height 24
type input "251"
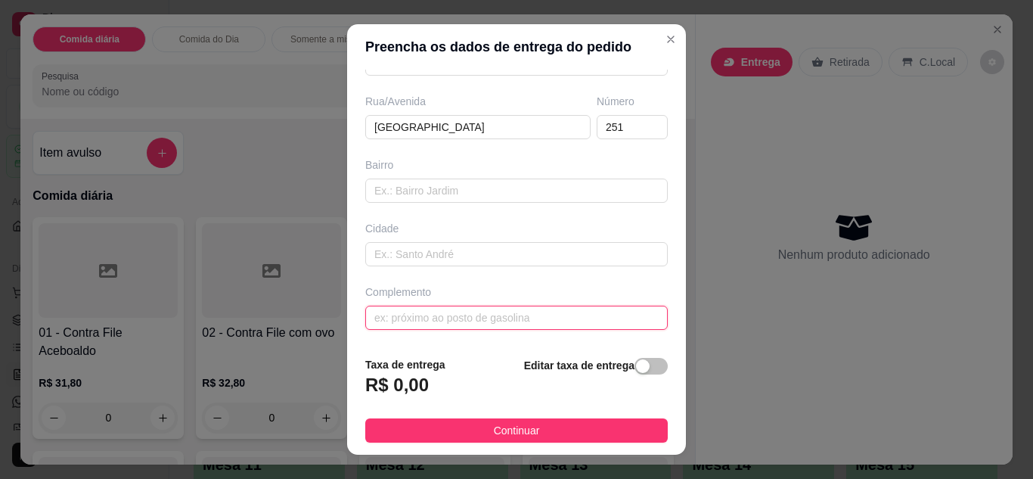
click at [531, 325] on input "text" at bounding box center [516, 318] width 303 height 24
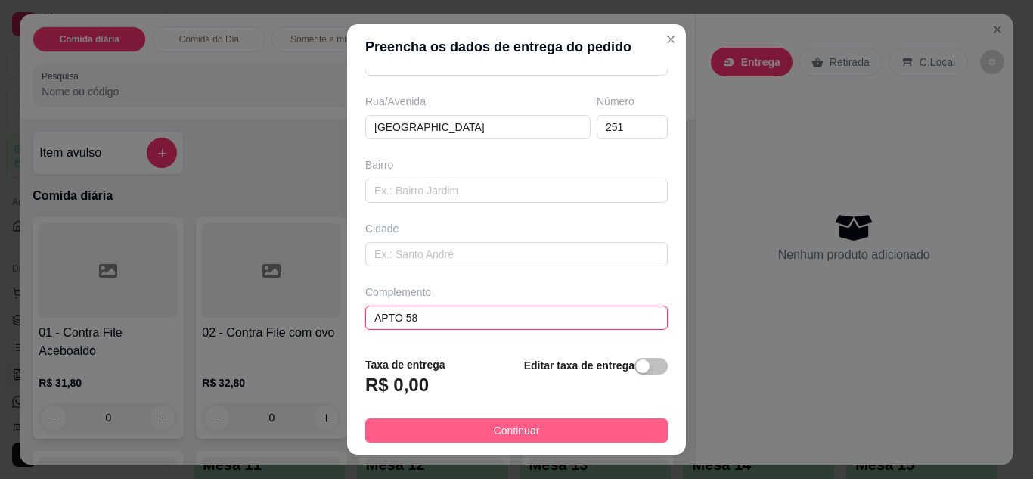
type input "APTO 58"
click at [537, 433] on button "Continuar" at bounding box center [516, 430] width 303 height 24
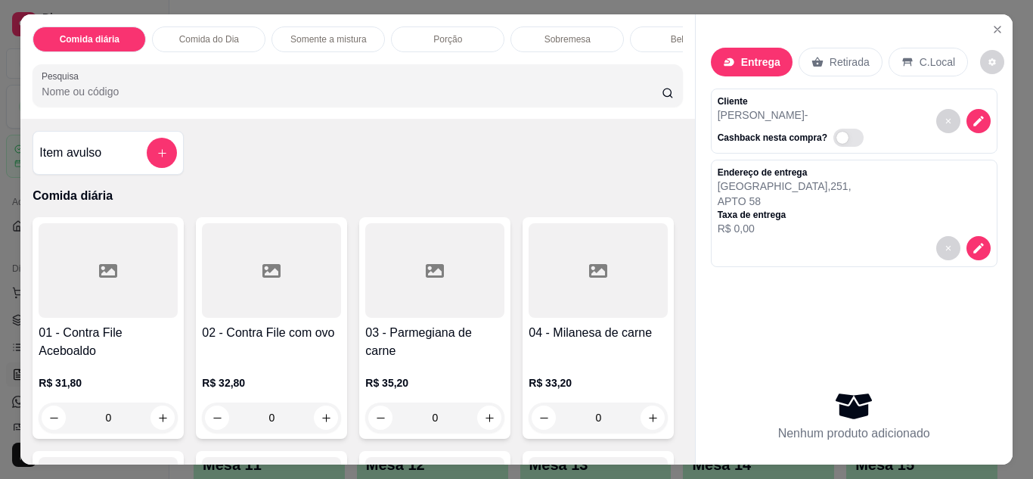
click at [486, 422] on div "0" at bounding box center [434, 417] width 139 height 30
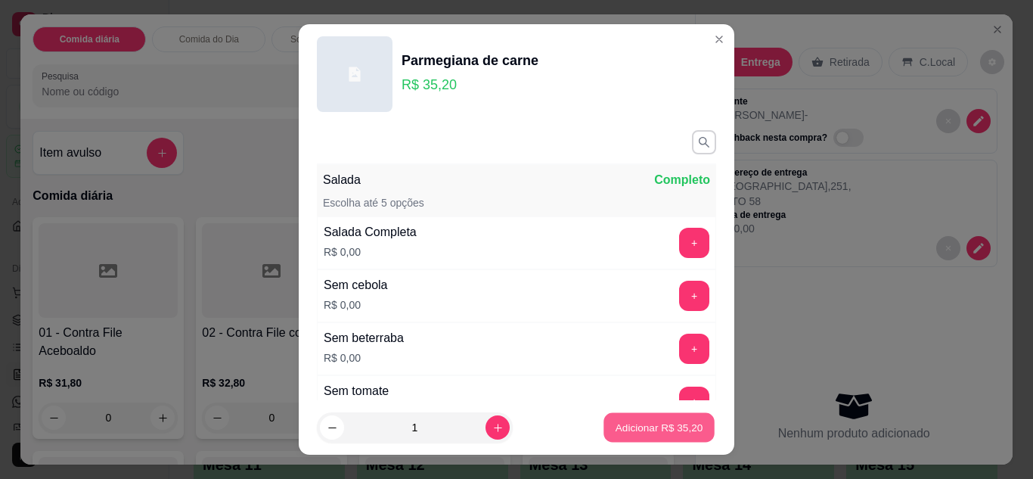
click at [656, 430] on p "Adicionar R$ 35,20" at bounding box center [660, 428] width 88 height 14
type input "1"
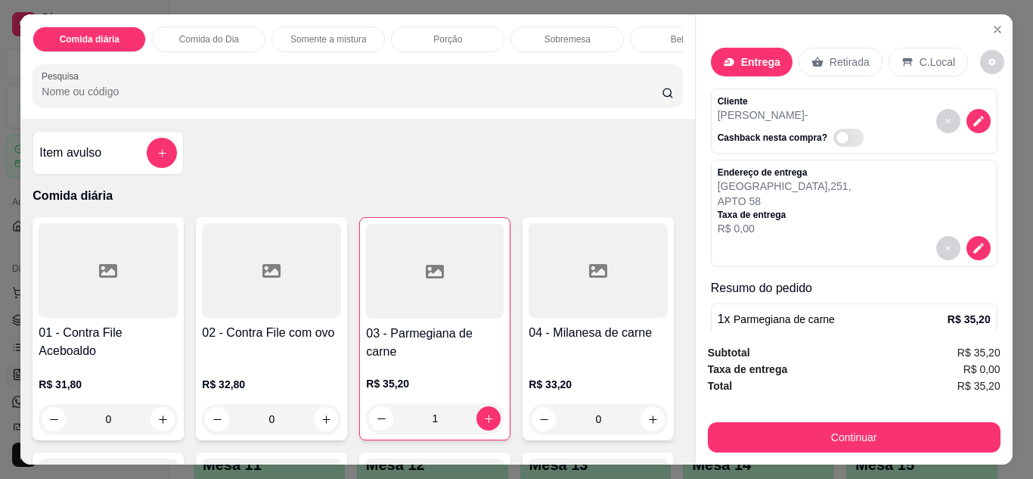
click at [319, 423] on div "0" at bounding box center [271, 419] width 139 height 30
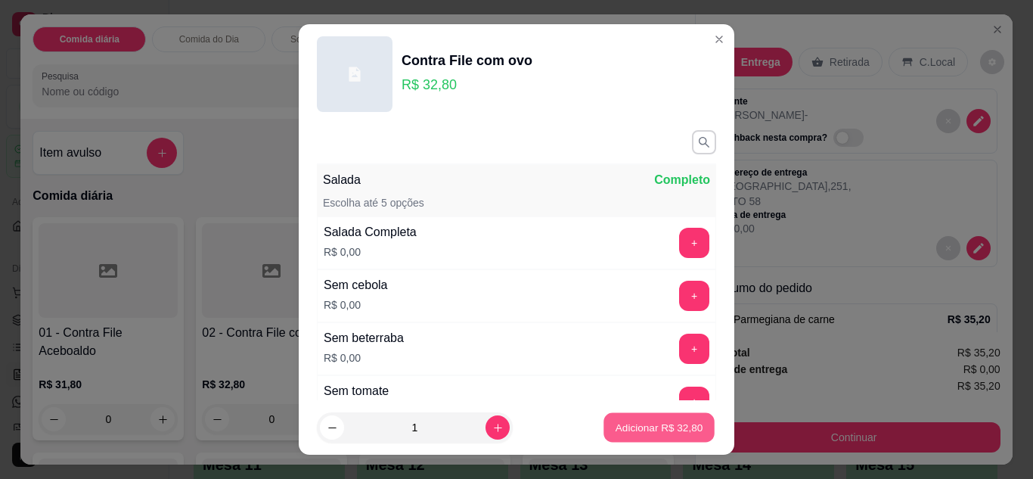
click at [629, 428] on p "Adicionar R$ 32,80" at bounding box center [660, 428] width 88 height 14
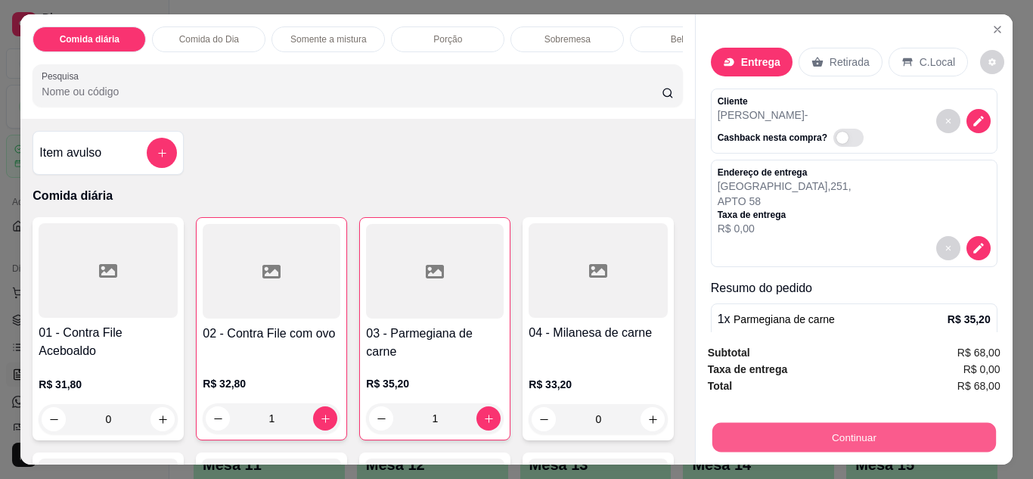
click at [839, 429] on button "Continuar" at bounding box center [854, 438] width 284 height 30
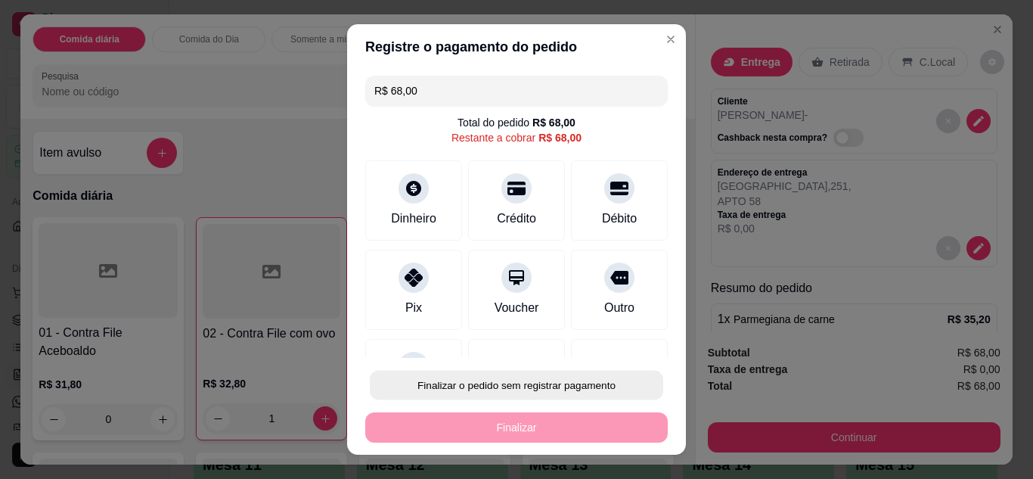
click at [579, 388] on button "Finalizar o pedido sem registrar pagamento" at bounding box center [516, 386] width 293 height 30
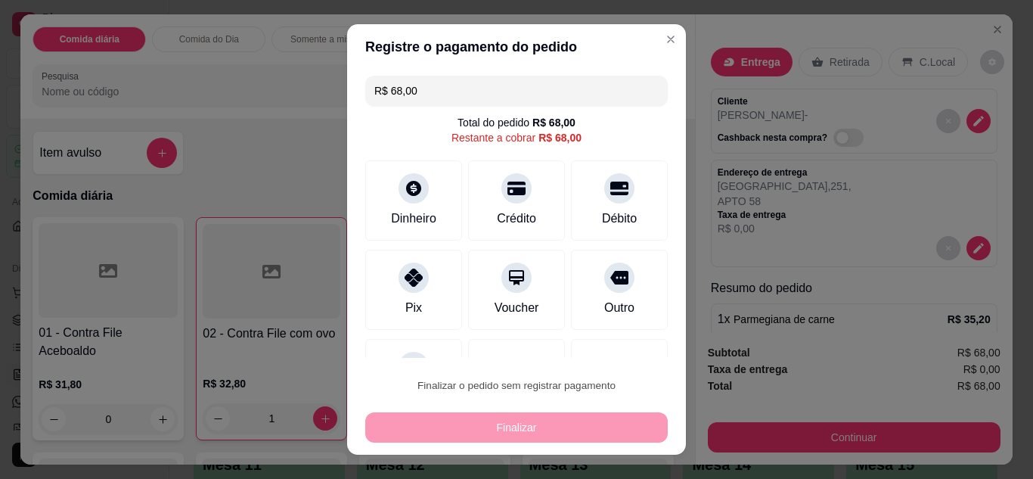
click at [601, 344] on button "Confirmar" at bounding box center [603, 342] width 54 height 23
type input "0"
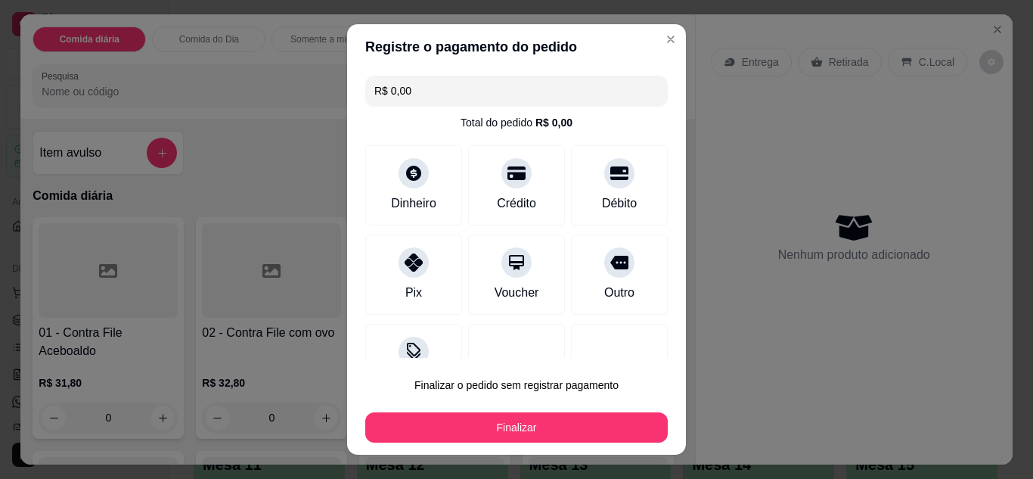
type input "R$ 0,00"
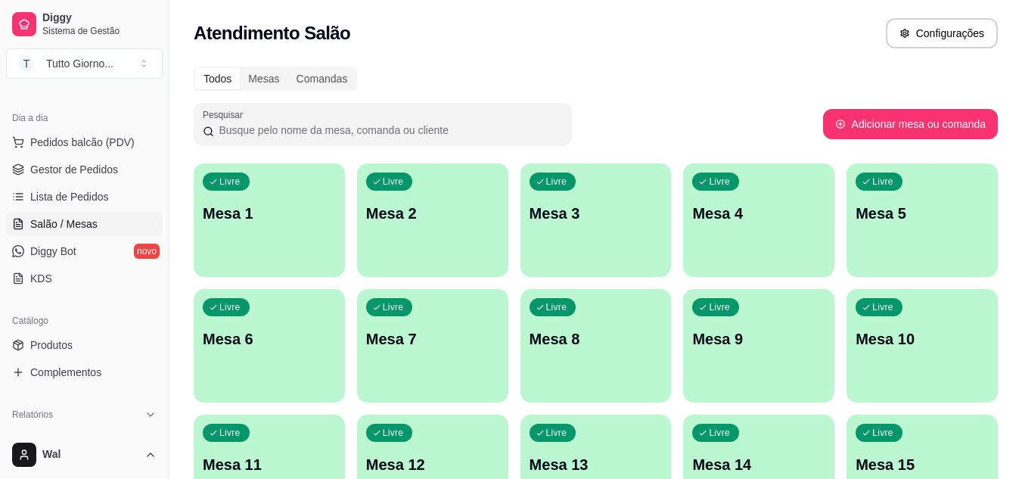
scroll to position [151, 0]
click at [83, 346] on link "Produtos" at bounding box center [84, 344] width 157 height 24
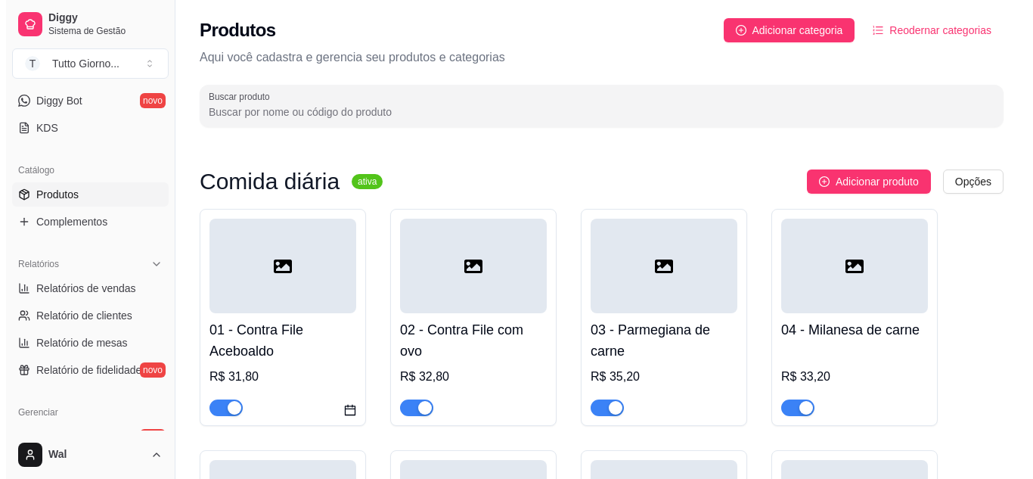
scroll to position [308, 0]
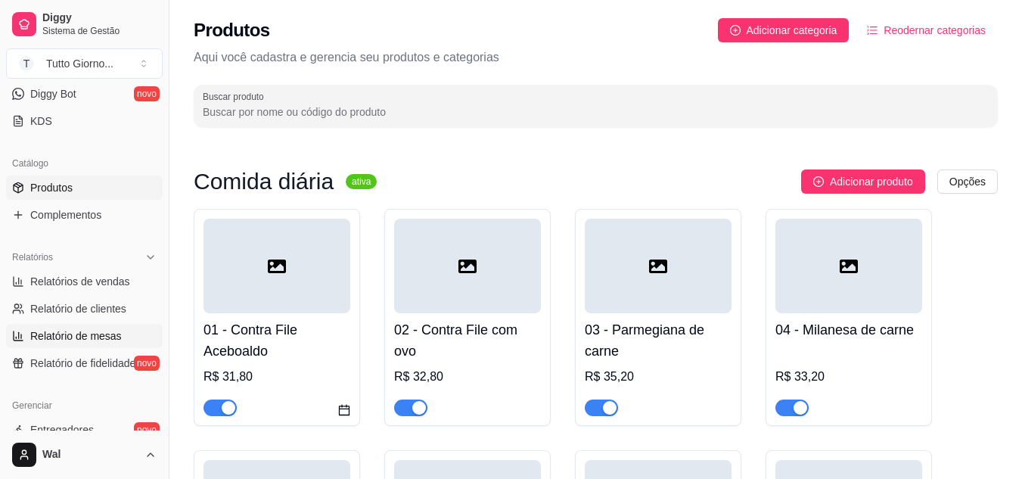
click at [95, 342] on span "Relatório de mesas" at bounding box center [76, 335] width 92 height 15
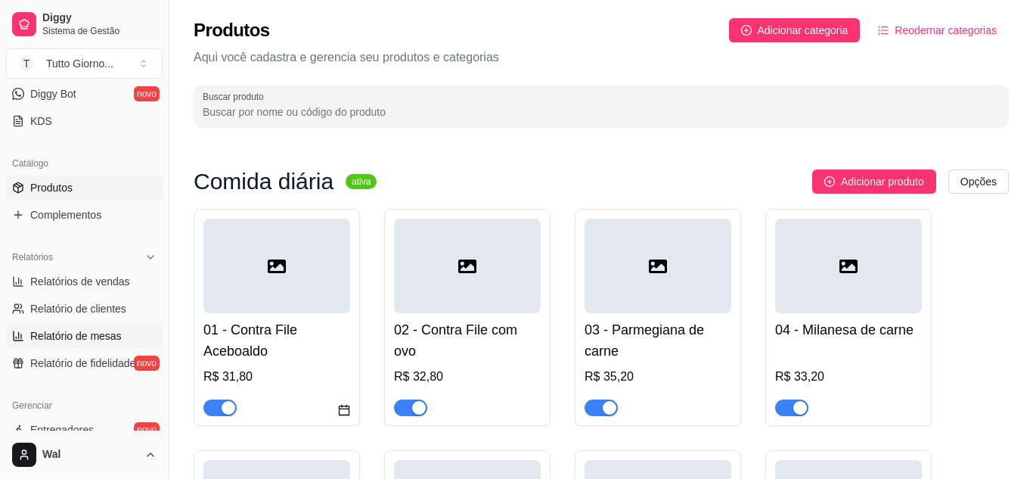
select select "TOTAL_OF_ORDERS"
select select "7"
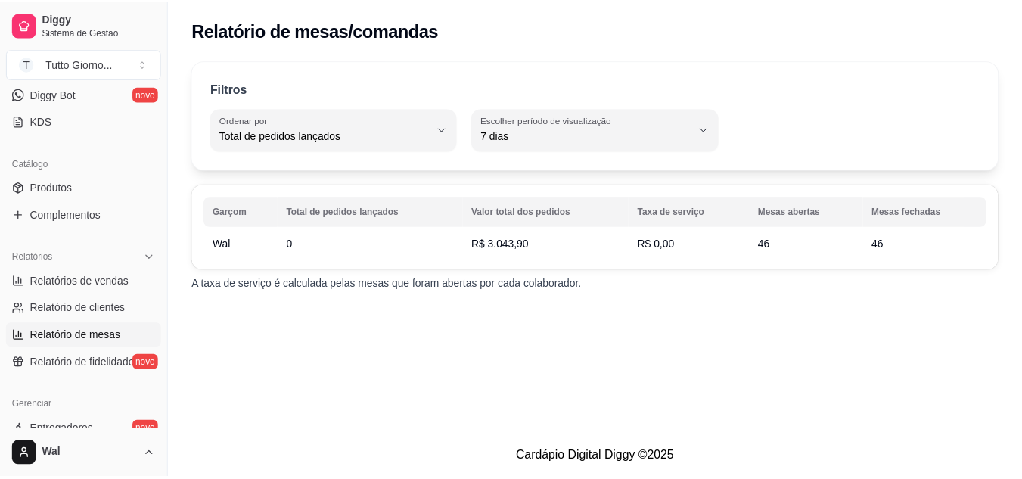
scroll to position [610, 0]
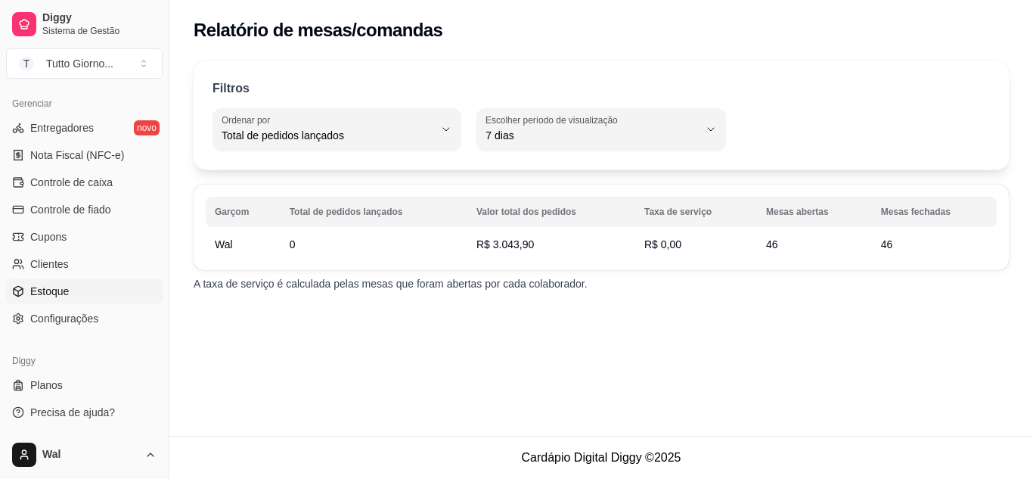
click at [57, 302] on link "Estoque" at bounding box center [84, 291] width 157 height 24
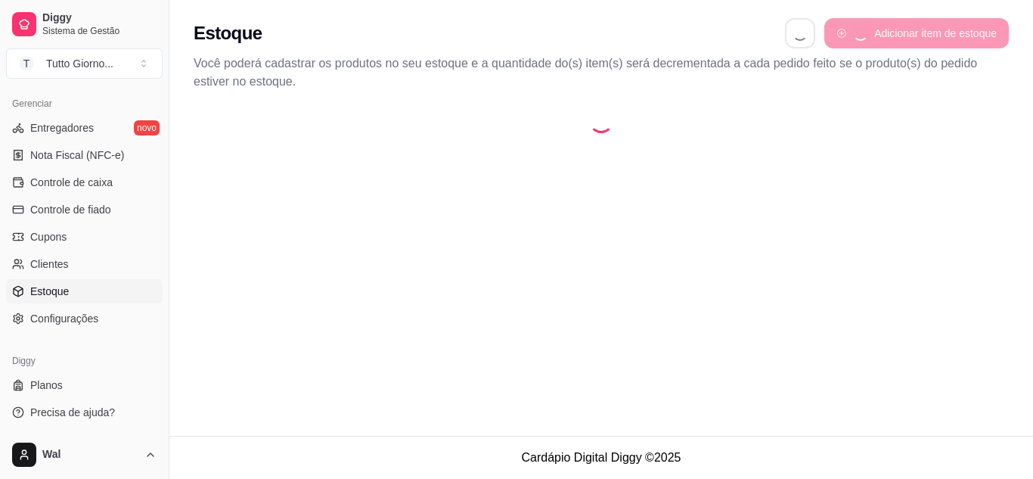
select select "QUANTITY_ORDER"
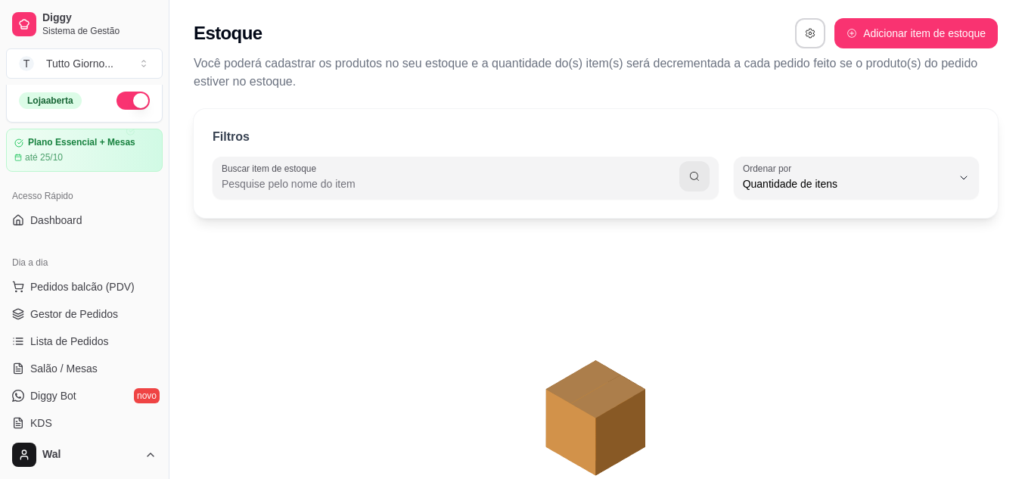
scroll to position [308, 0]
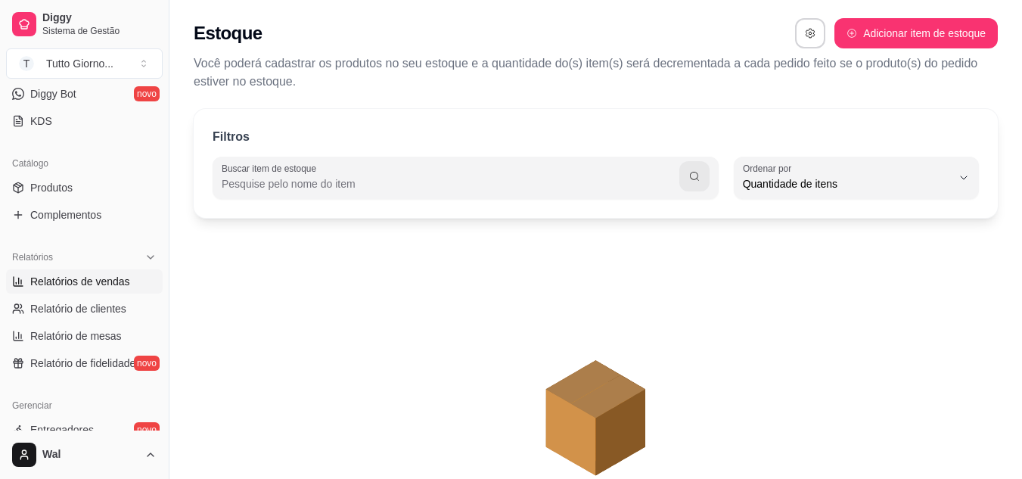
click at [101, 275] on span "Relatórios de vendas" at bounding box center [80, 281] width 100 height 15
select select "ALL"
select select "0"
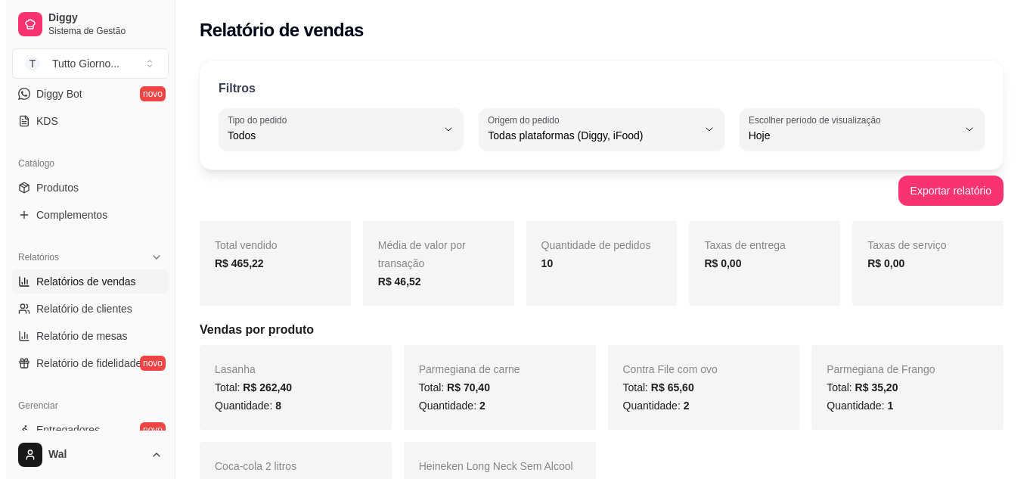
scroll to position [6, 0]
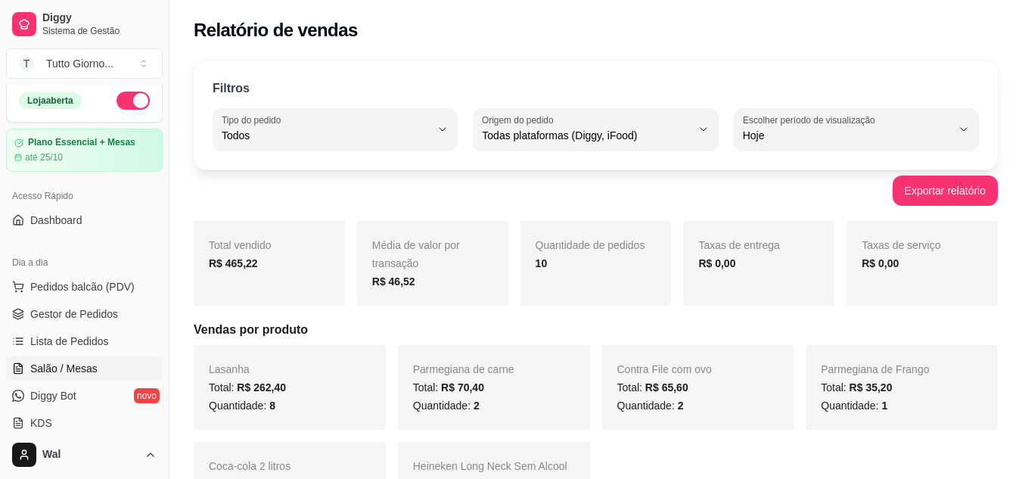
click at [72, 368] on span "Salão / Mesas" at bounding box center [63, 368] width 67 height 15
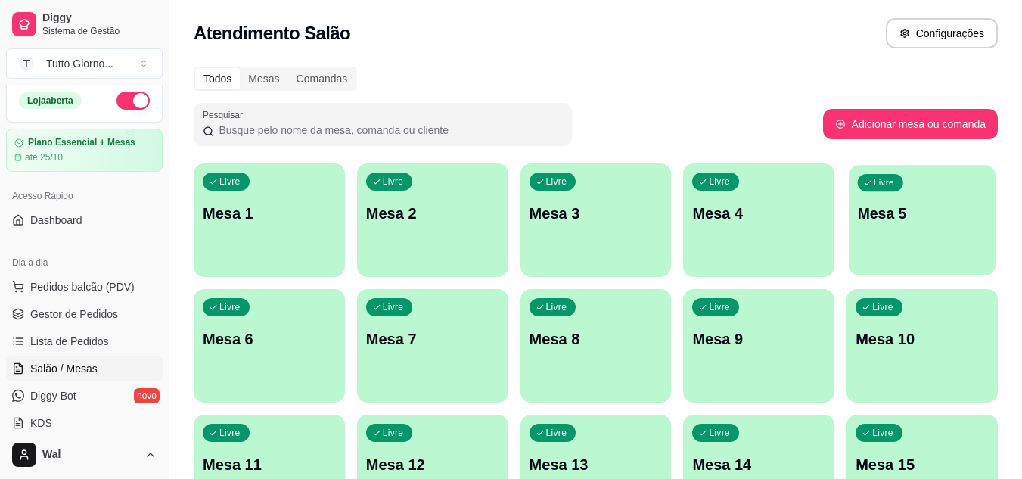
click at [912, 242] on div "Livre Mesa 5" at bounding box center [922, 211] width 147 height 92
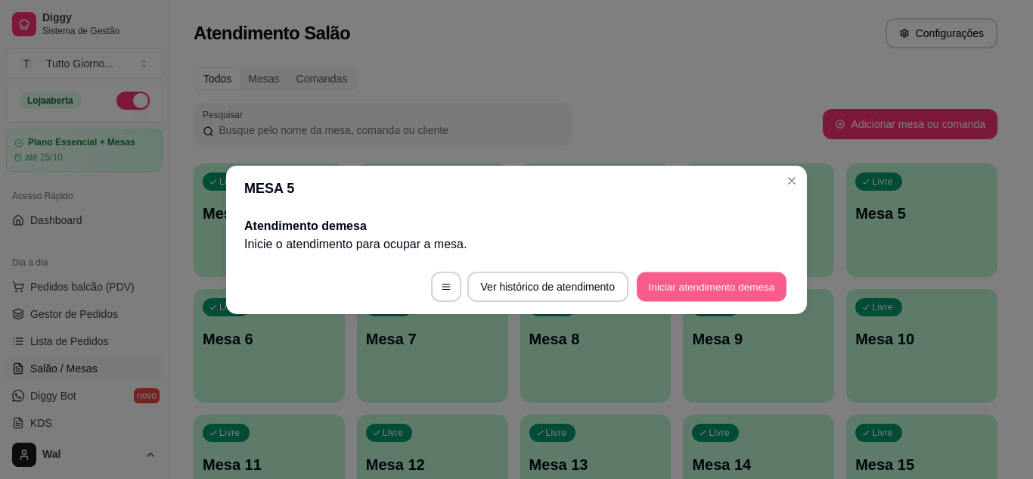
click at [739, 281] on button "Iniciar atendimento de mesa" at bounding box center [712, 287] width 150 height 30
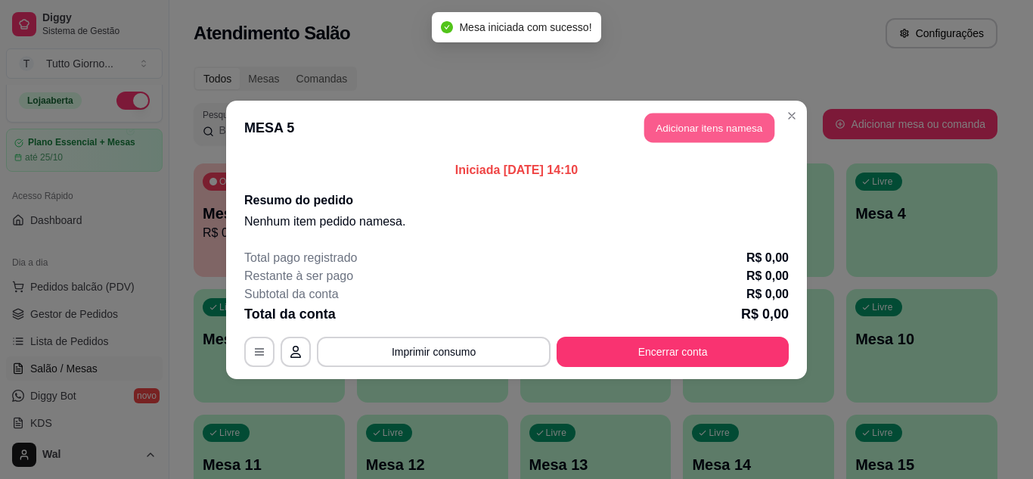
click at [731, 114] on button "Adicionar itens na mesa" at bounding box center [709, 128] width 130 height 30
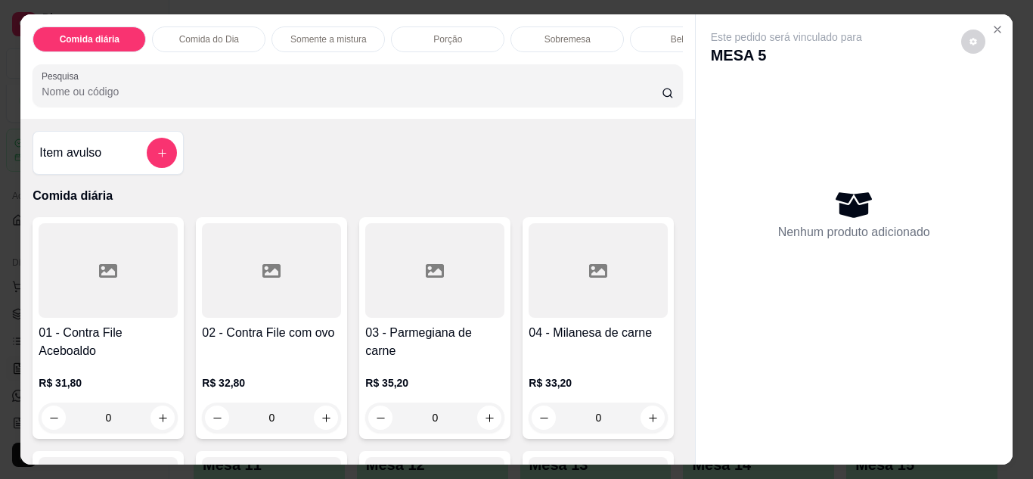
click at [217, 26] on div "Comida do Dia" at bounding box center [208, 39] width 113 height 26
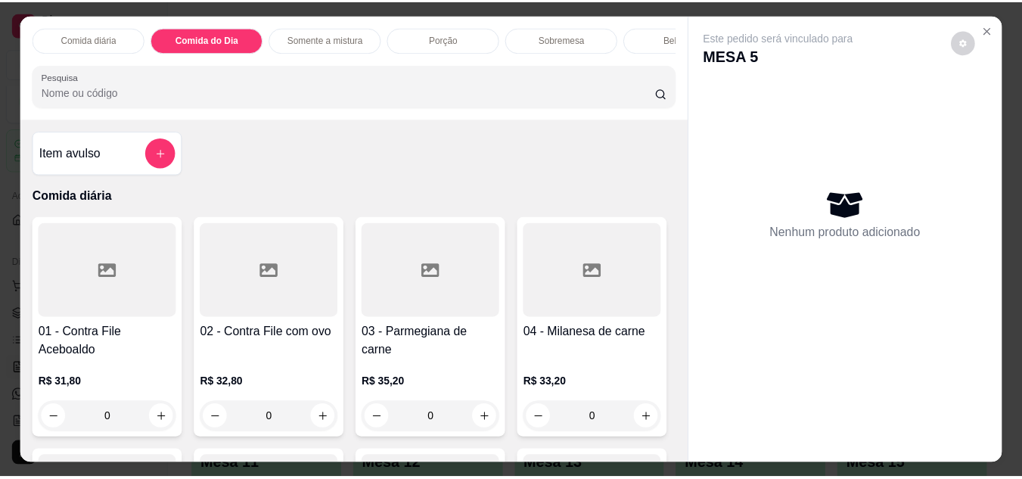
scroll to position [40, 0]
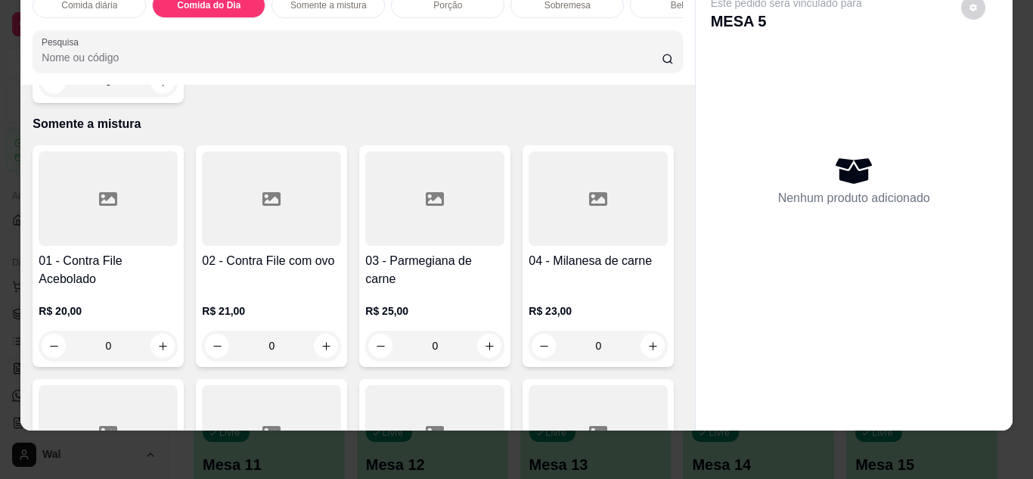
click at [160, 97] on div "0" at bounding box center [108, 82] width 139 height 30
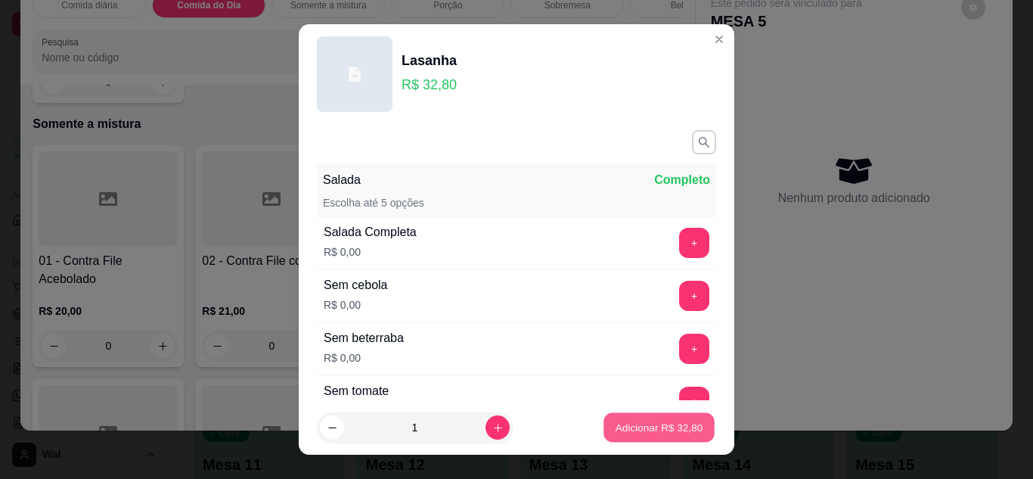
click at [632, 419] on button "Adicionar R$ 32,80" at bounding box center [659, 428] width 111 height 30
type input "1"
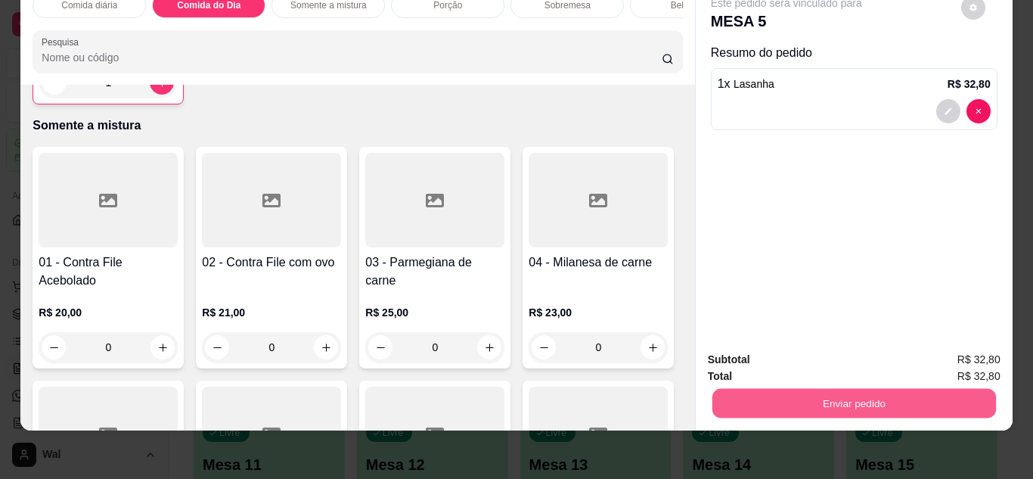
click at [878, 389] on button "Enviar pedido" at bounding box center [854, 404] width 284 height 30
click at [963, 352] on button "Enviar pedido" at bounding box center [961, 354] width 83 height 28
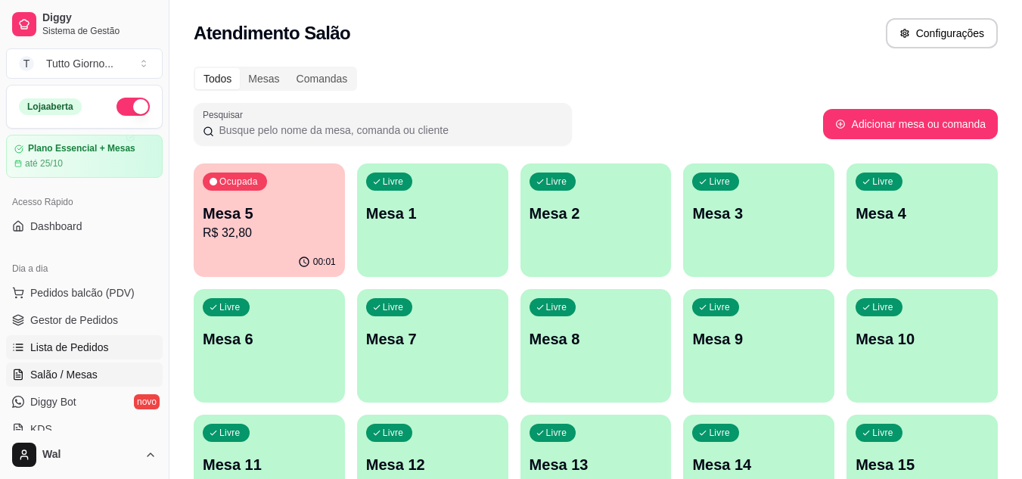
click at [46, 343] on span "Lista de Pedidos" at bounding box center [69, 347] width 79 height 15
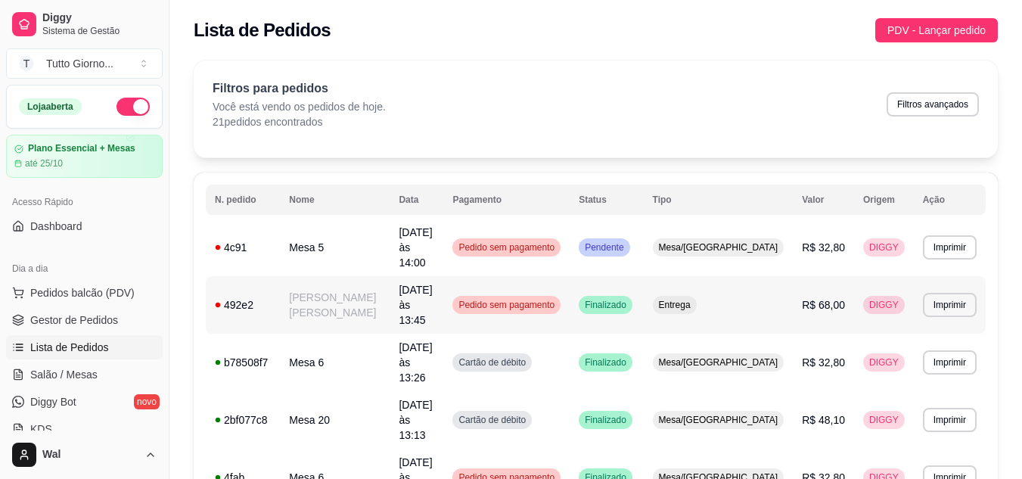
click at [557, 299] on span "Pedido sem pagamento" at bounding box center [506, 305] width 102 height 12
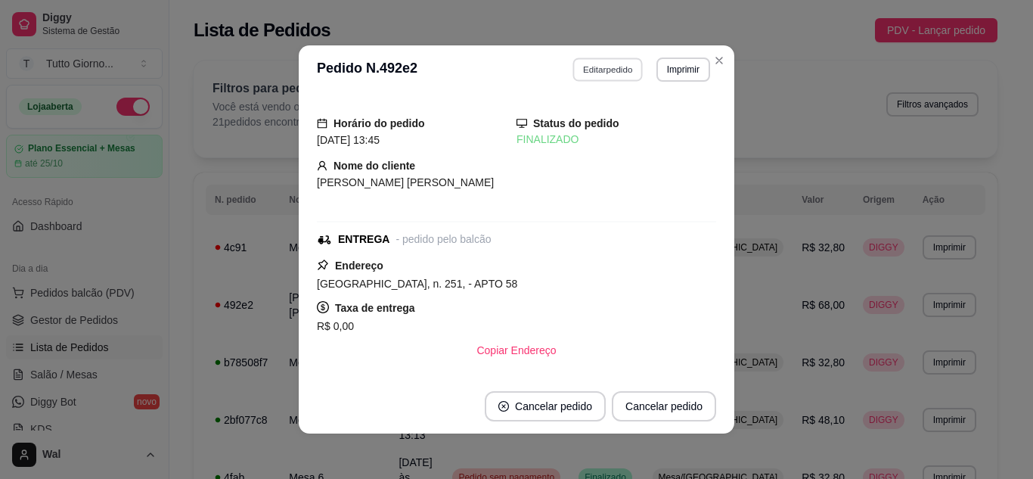
click at [612, 67] on button "Editar pedido" at bounding box center [608, 68] width 70 height 23
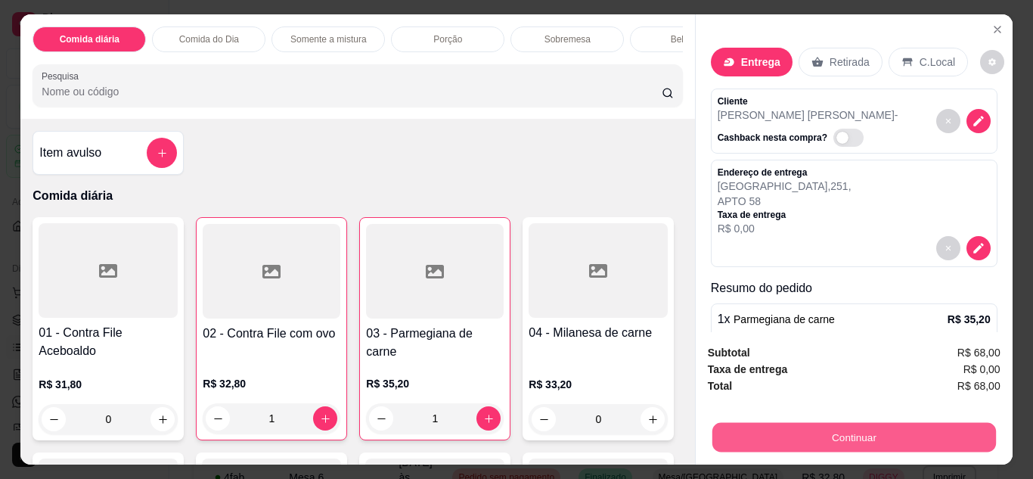
click at [832, 432] on button "Continuar" at bounding box center [854, 438] width 284 height 30
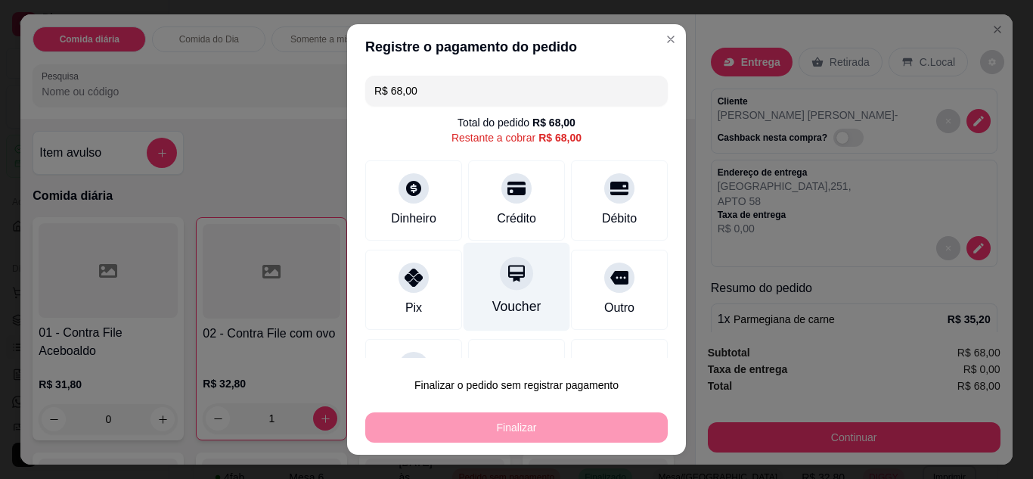
click at [477, 281] on div "Voucher" at bounding box center [517, 286] width 107 height 89
type input "R$ 0,00"
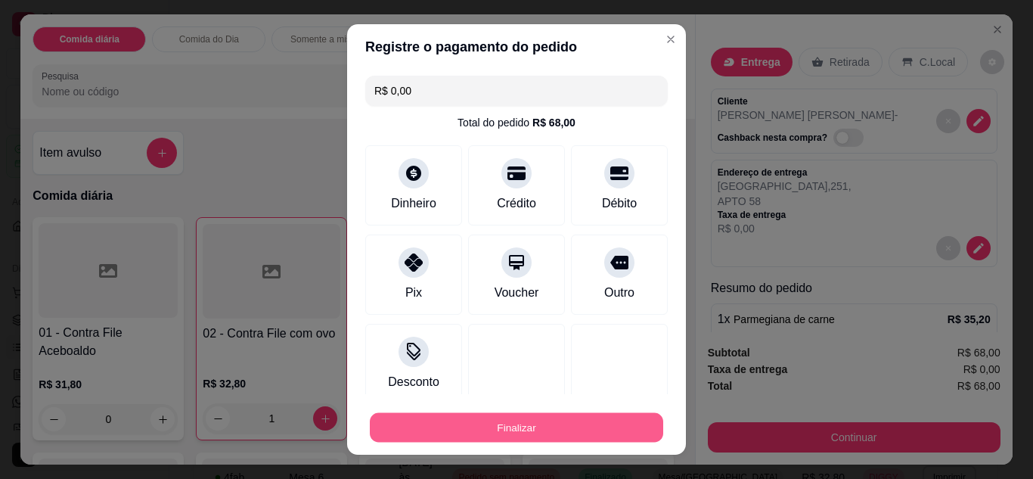
click at [509, 430] on button "Finalizar" at bounding box center [516, 428] width 293 height 30
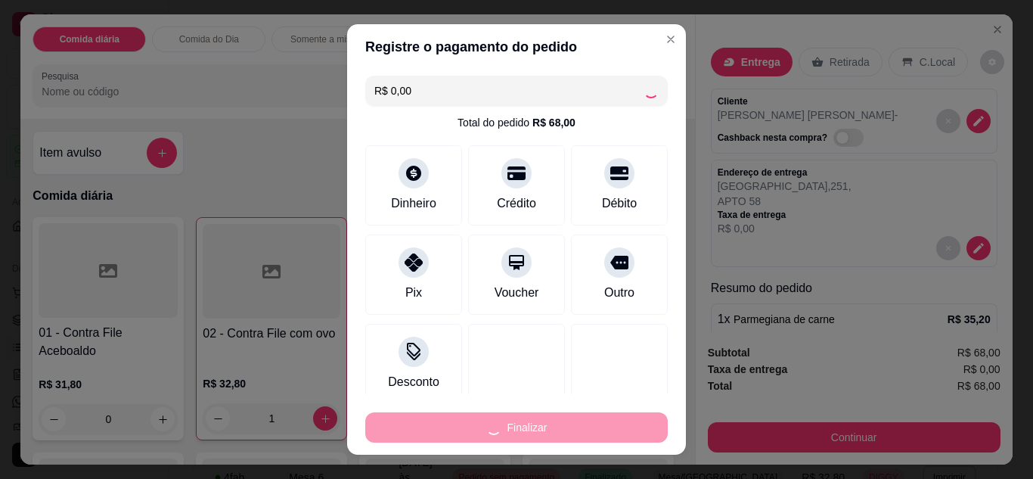
type input "0"
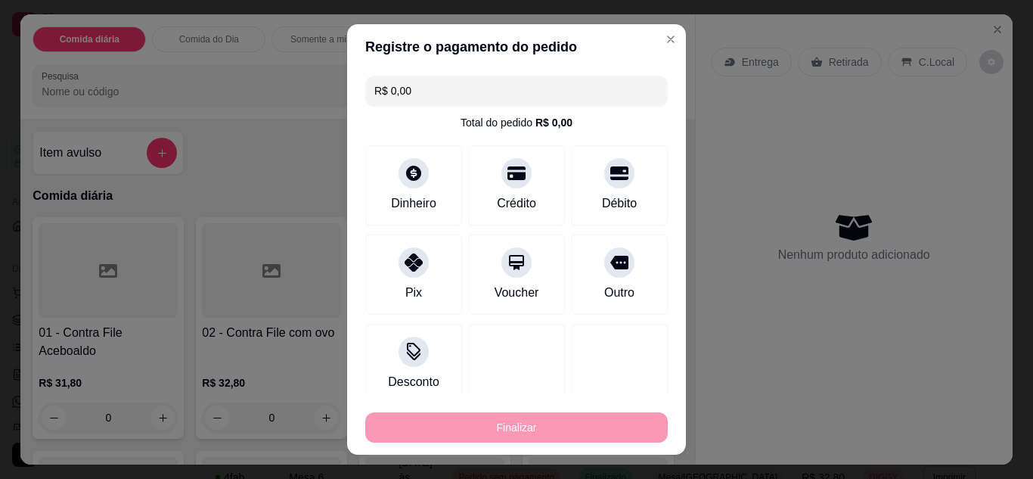
type input "-R$ 68,00"
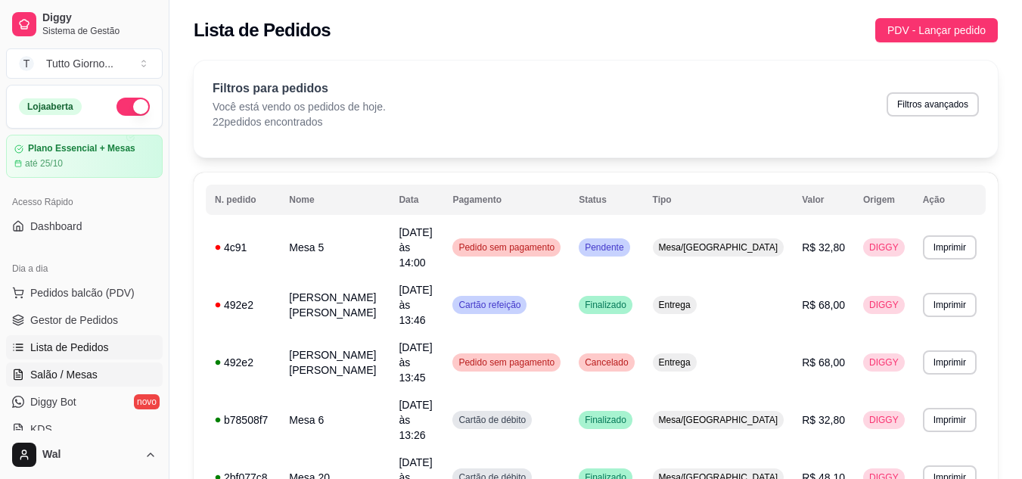
click at [76, 377] on span "Salão / Mesas" at bounding box center [63, 374] width 67 height 15
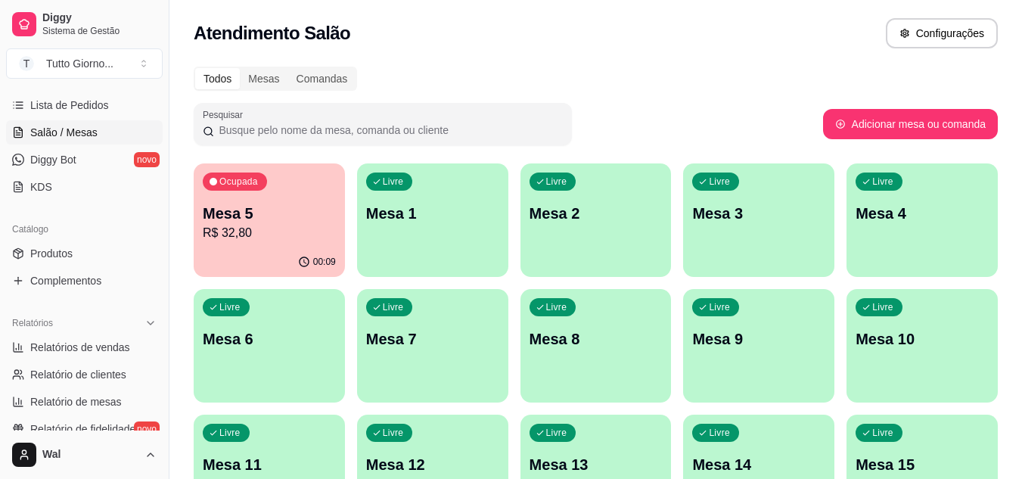
scroll to position [272, 0]
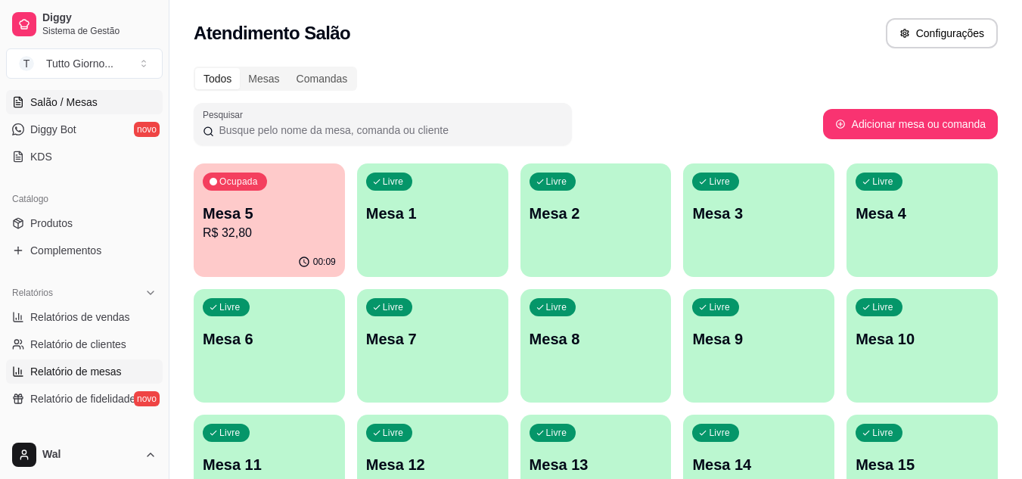
click at [76, 368] on span "Relatório de mesas" at bounding box center [76, 371] width 92 height 15
select select "TOTAL_OF_ORDERS"
select select "7"
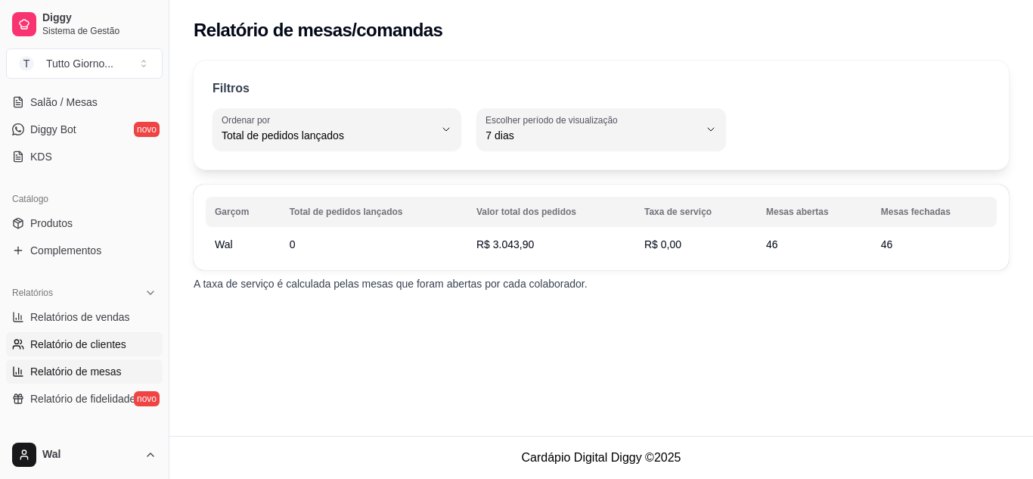
click at [76, 343] on span "Relatório de clientes" at bounding box center [78, 344] width 96 height 15
select select "30"
select select "HIGHEST_TOTAL_SPENT_WITH_ORDERS"
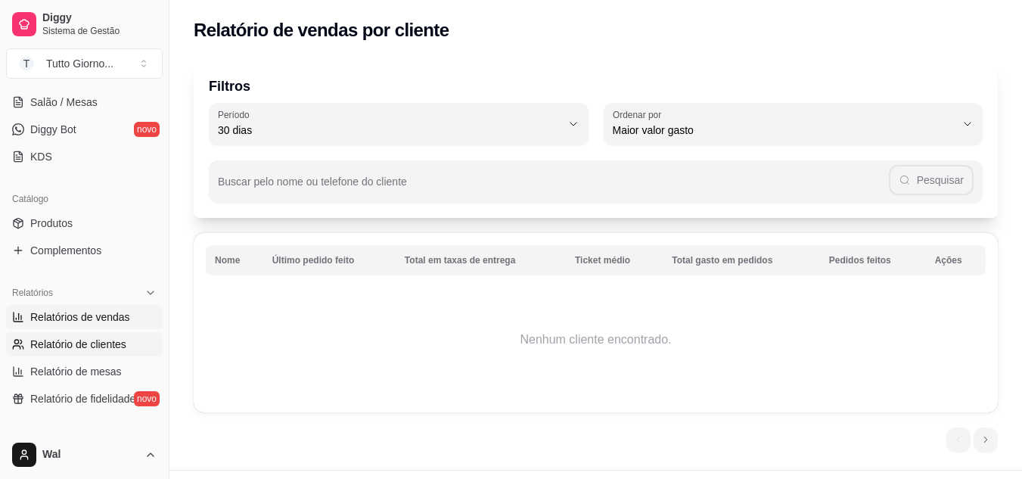
click at [105, 319] on span "Relatórios de vendas" at bounding box center [80, 316] width 100 height 15
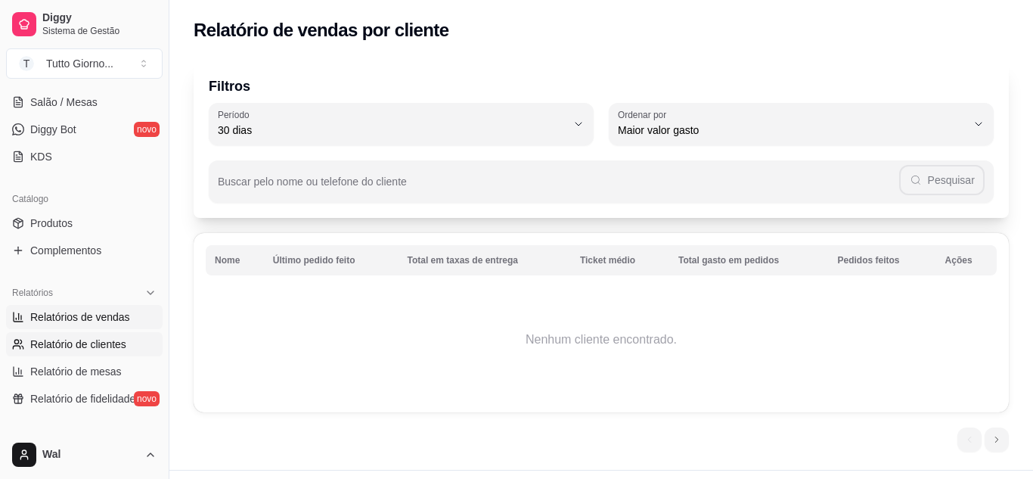
select select "ALL"
select select "0"
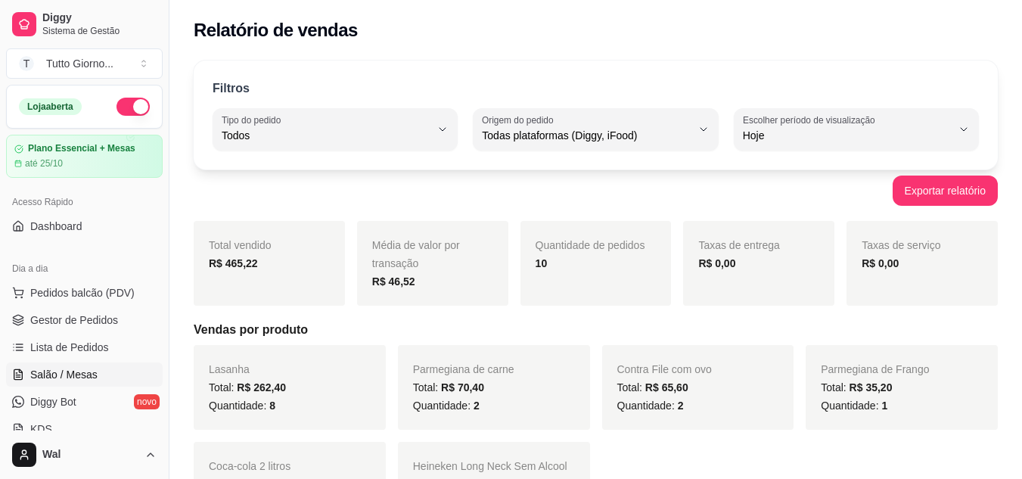
click at [68, 371] on span "Salão / Mesas" at bounding box center [63, 374] width 67 height 15
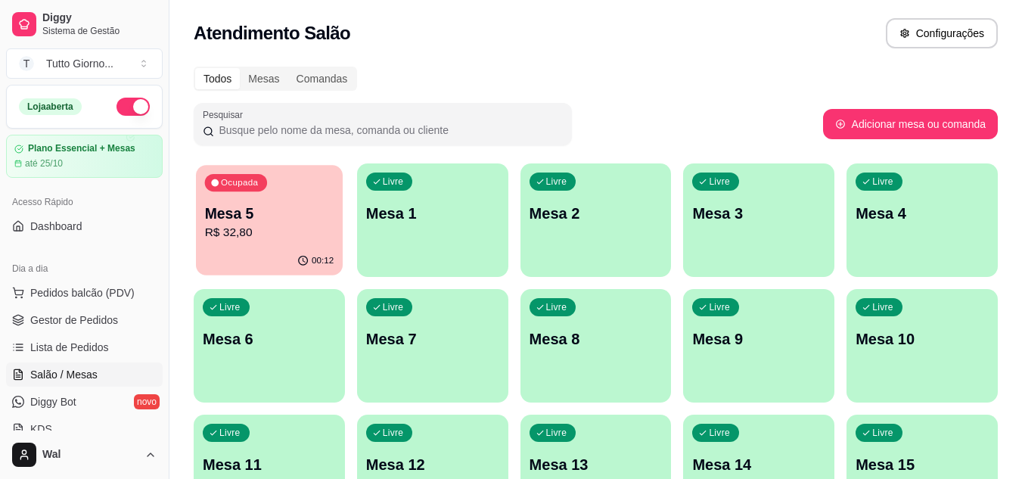
click at [250, 247] on button "Ocupada Mesa 5 R$ 32,80 00:12" at bounding box center [269, 220] width 147 height 110
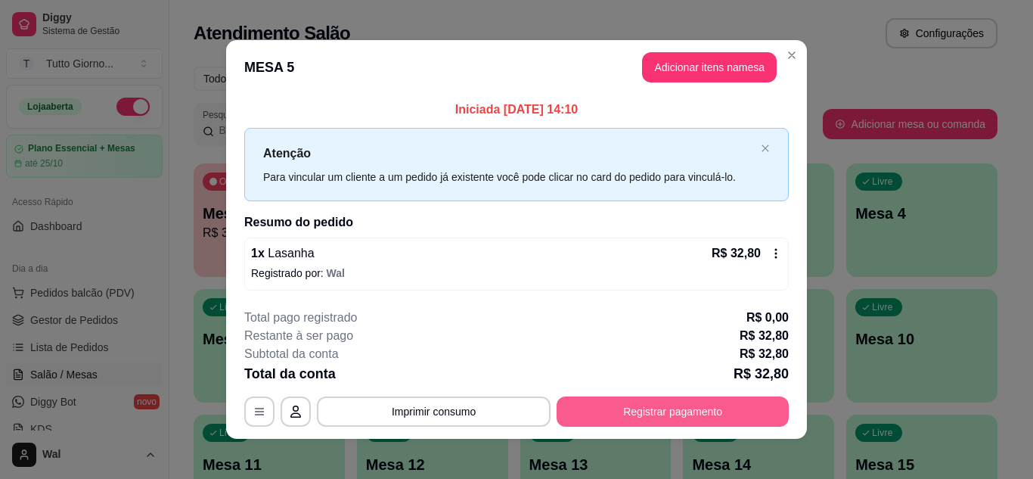
click at [661, 419] on button "Registrar pagamento" at bounding box center [673, 411] width 232 height 30
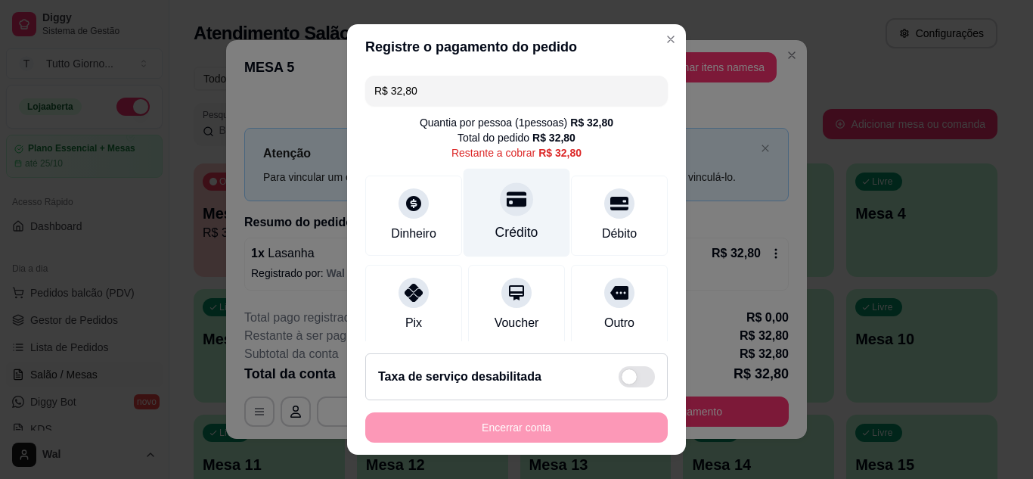
click at [515, 222] on div "Crédito" at bounding box center [516, 232] width 43 height 20
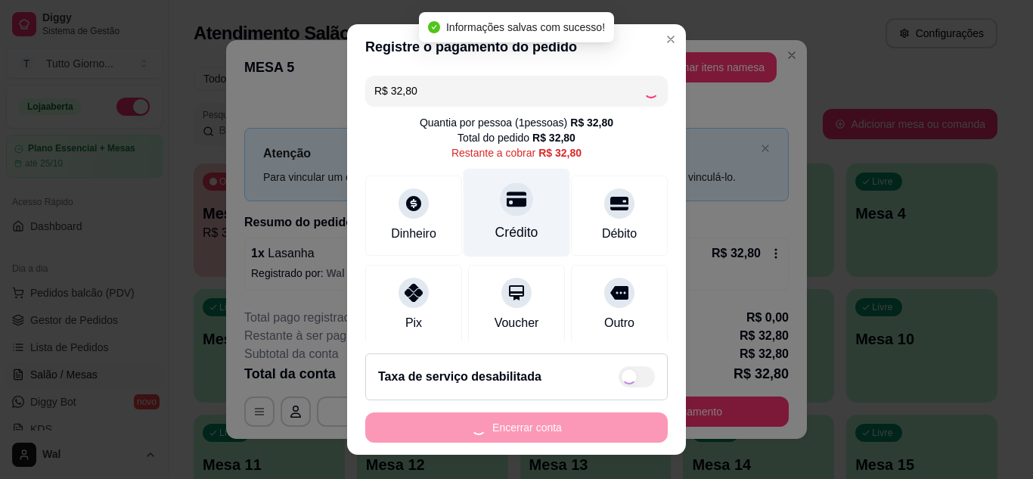
type input "R$ 0,00"
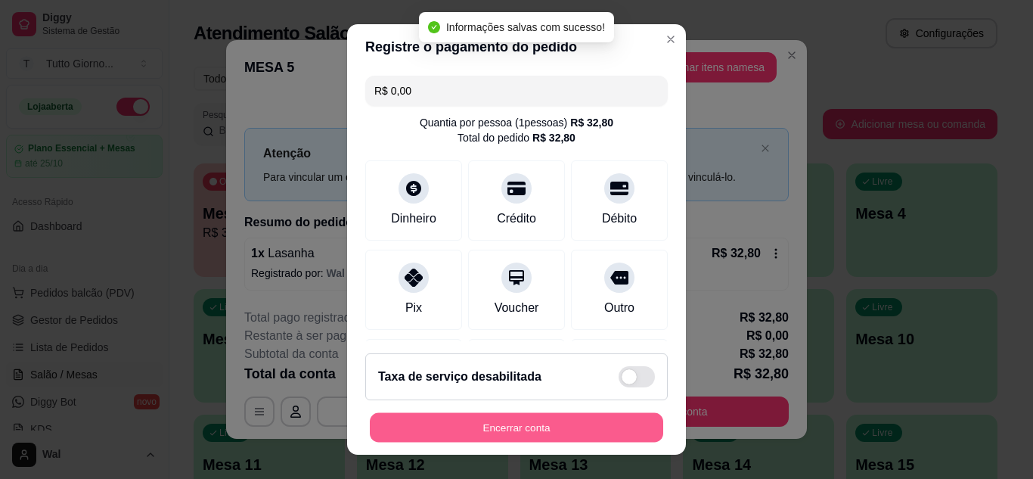
click at [523, 423] on button "Encerrar conta" at bounding box center [516, 428] width 293 height 30
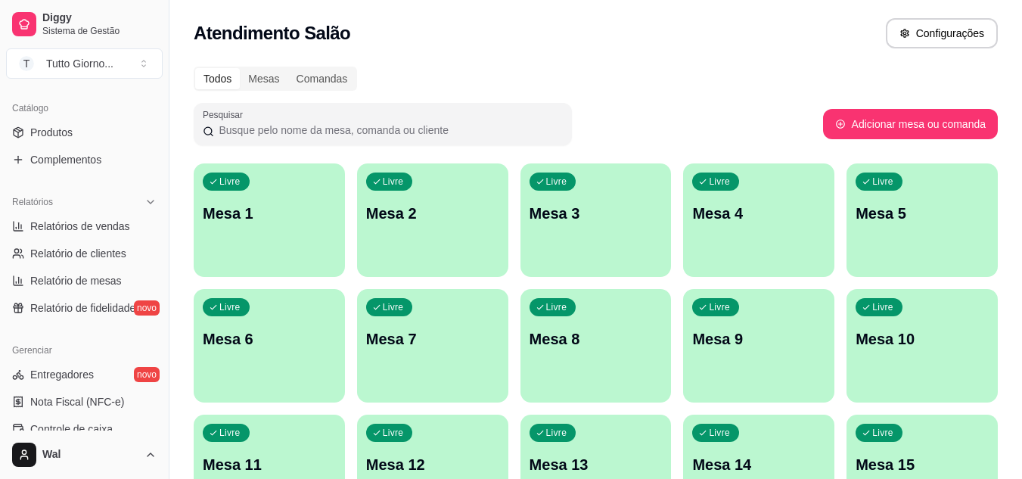
scroll to position [393, 0]
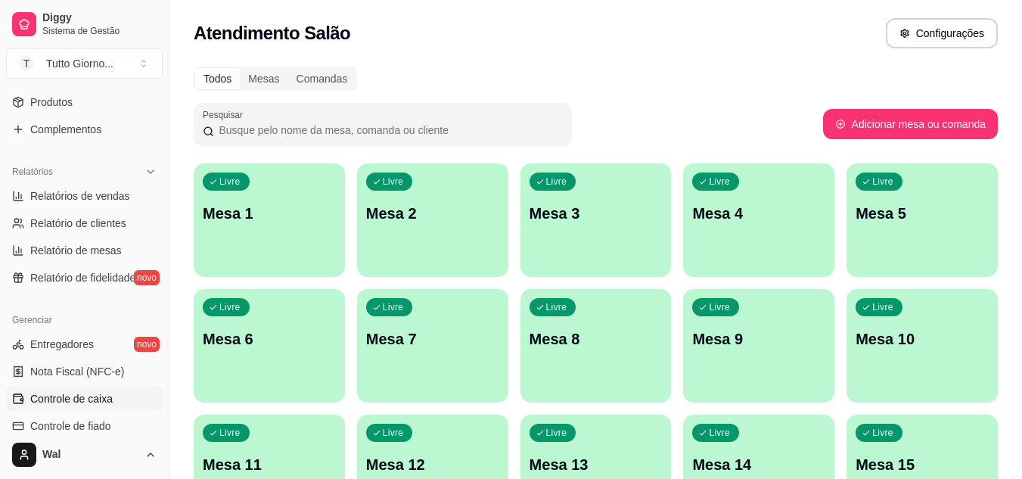
click at [83, 397] on span "Controle de caixa" at bounding box center [71, 398] width 82 height 15
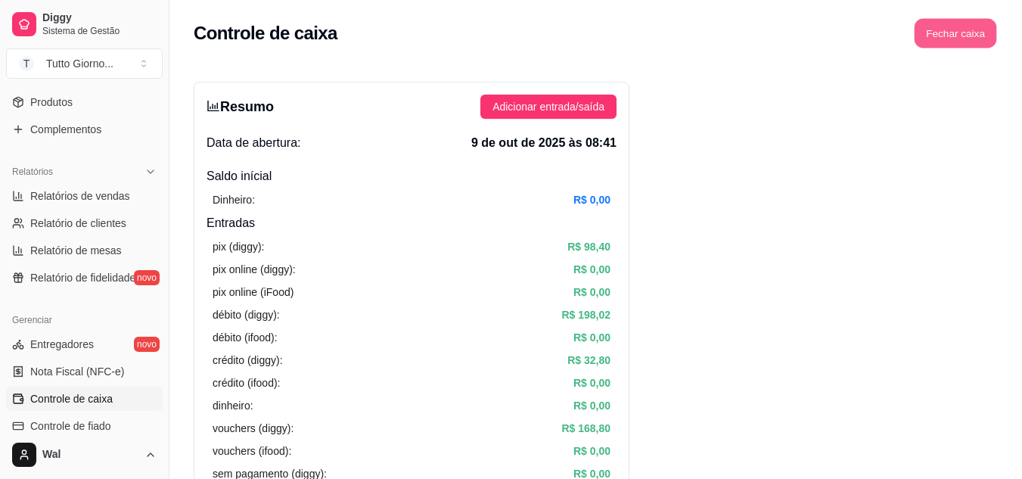
click at [974, 44] on button "Fechar caixa" at bounding box center [956, 34] width 82 height 30
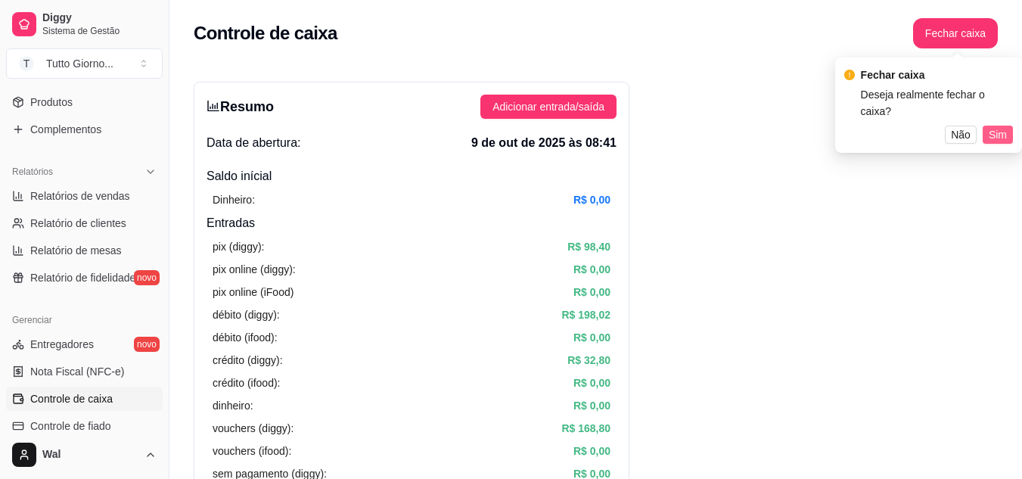
click at [995, 126] on span "Sim" at bounding box center [998, 134] width 18 height 17
